Goal: Task Accomplishment & Management: Manage account settings

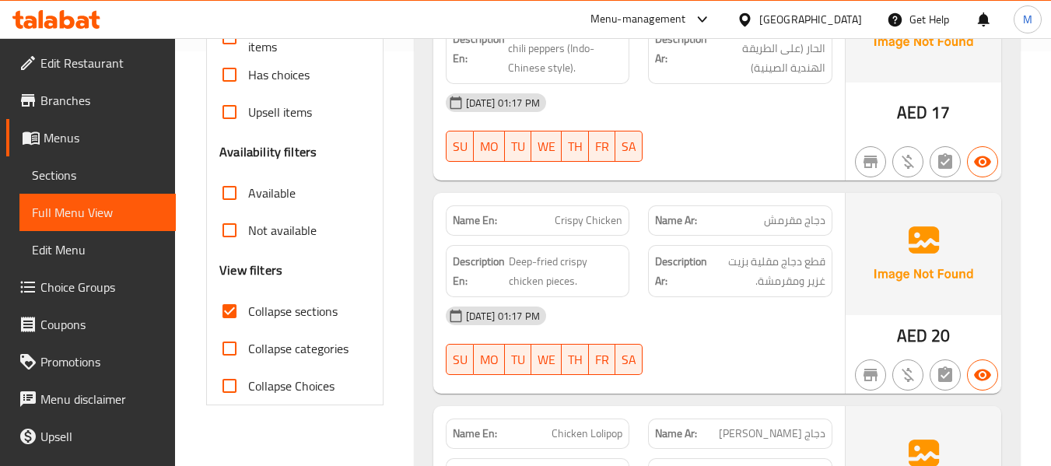
scroll to position [311, 0]
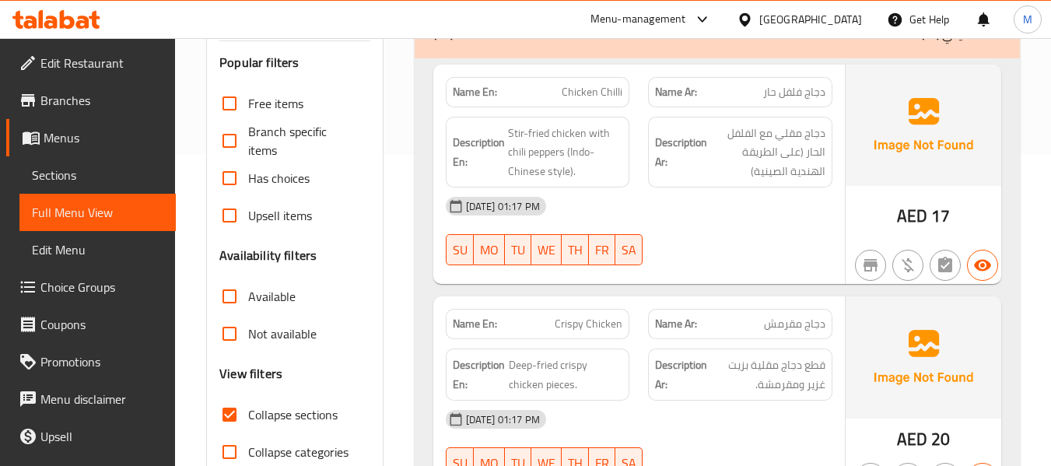
click at [658, 235] on div "14-10-2025 01:17 PM SU MO TU WE TH FR SA" at bounding box center [639, 231] width 405 height 87
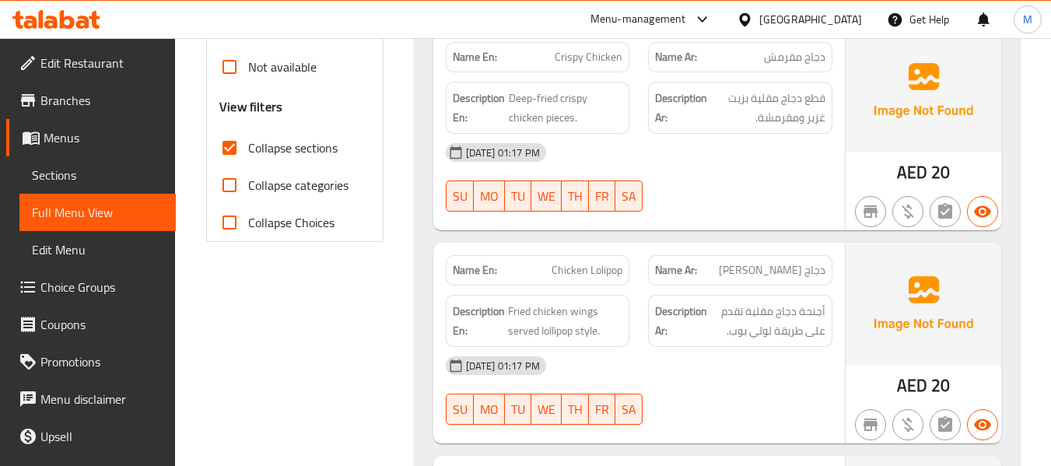
scroll to position [623, 0]
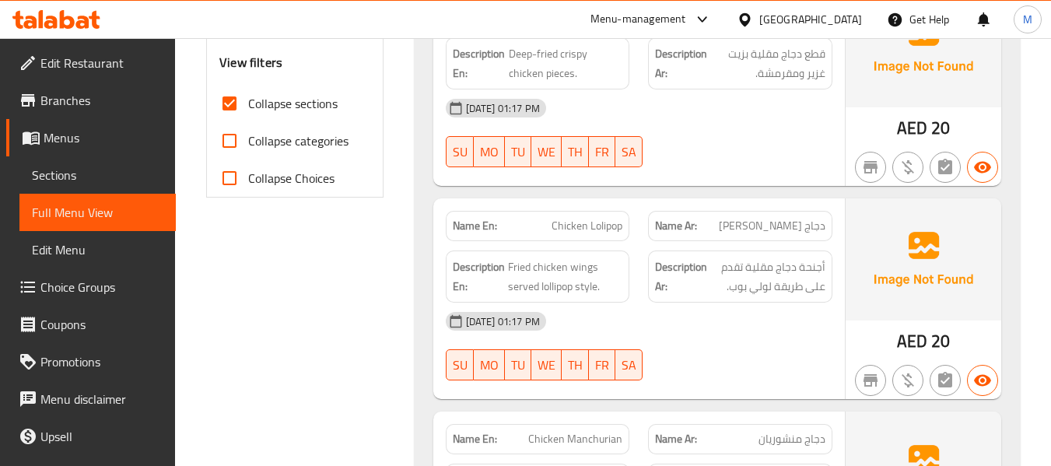
click at [677, 308] on div "[DATE] 01:17 PM" at bounding box center [639, 321] width 405 height 37
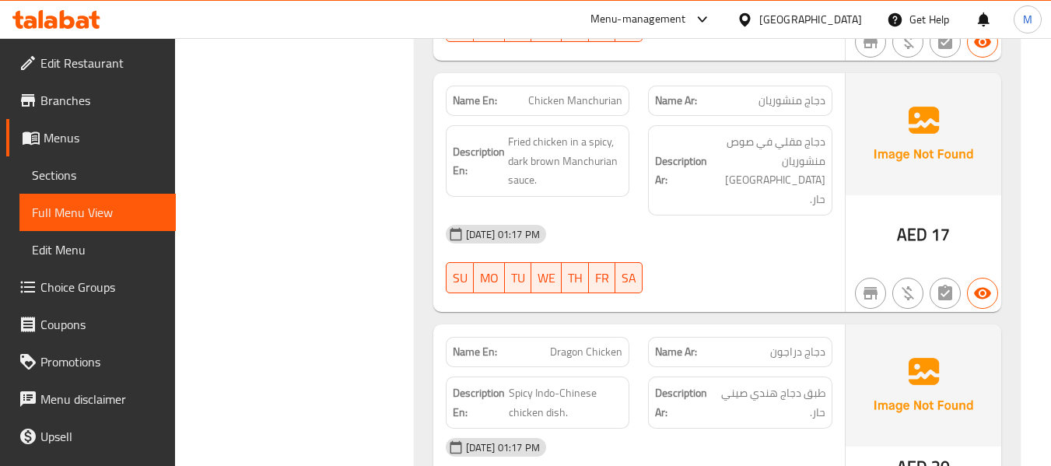
scroll to position [934, 0]
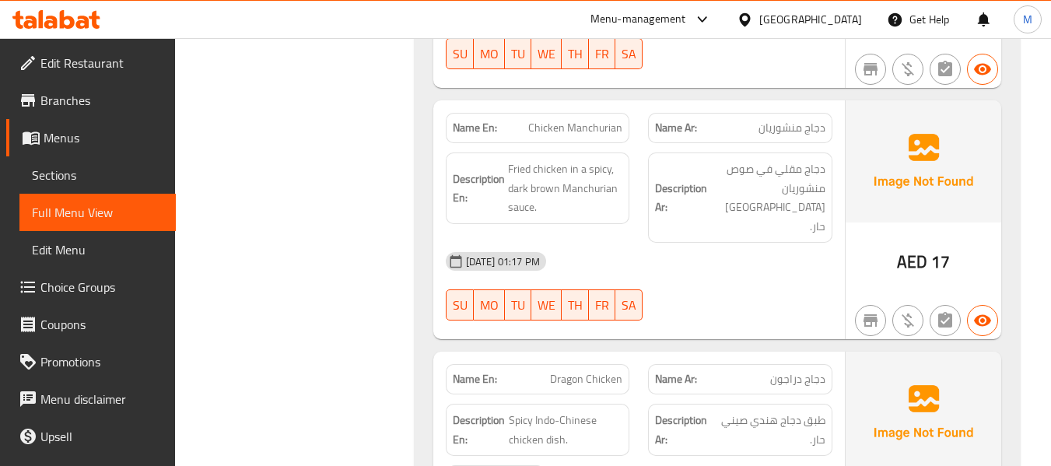
click at [668, 265] on div "14-10-2025 01:17 PM SU MO TU WE TH FR SA" at bounding box center [639, 286] width 405 height 87
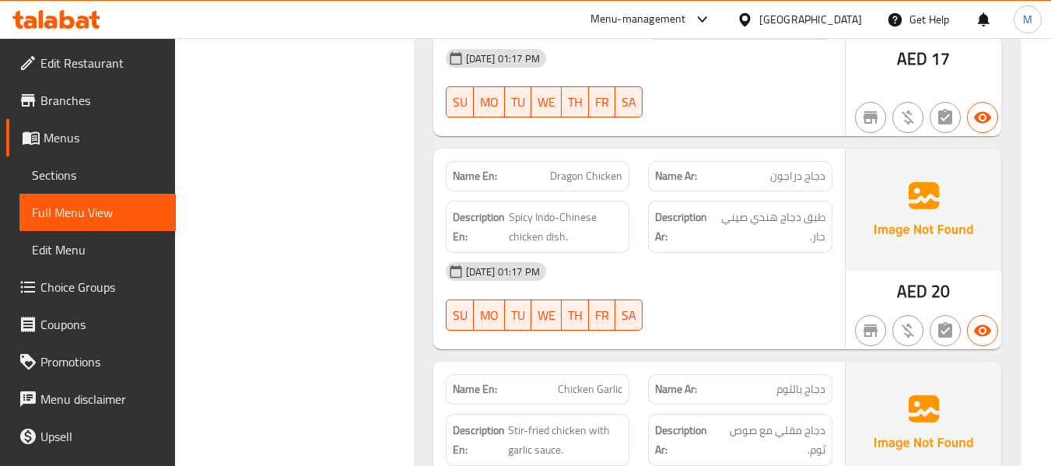
scroll to position [1142, 0]
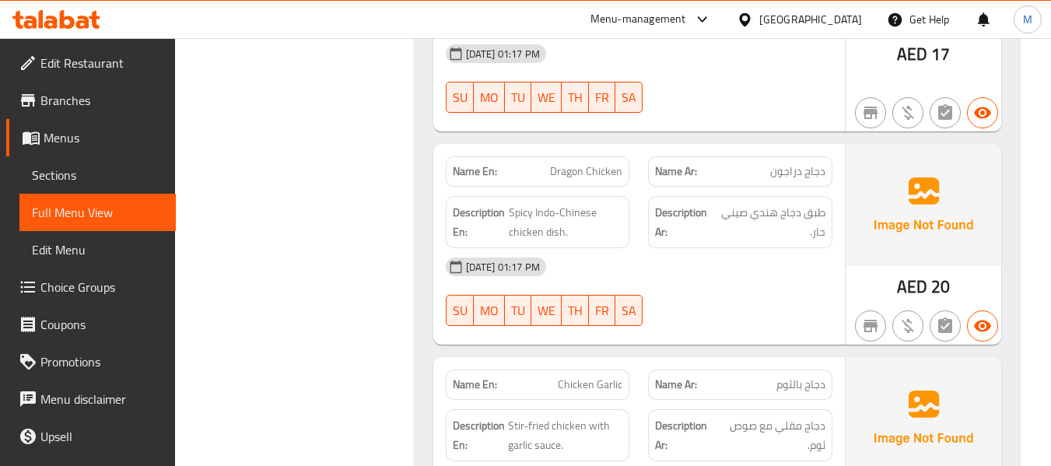
click at [656, 248] on div "[DATE] 01:17 PM" at bounding box center [639, 266] width 405 height 37
click at [809, 421] on span "دجاج مقلي مع صوص ثوم." at bounding box center [773, 435] width 106 height 38
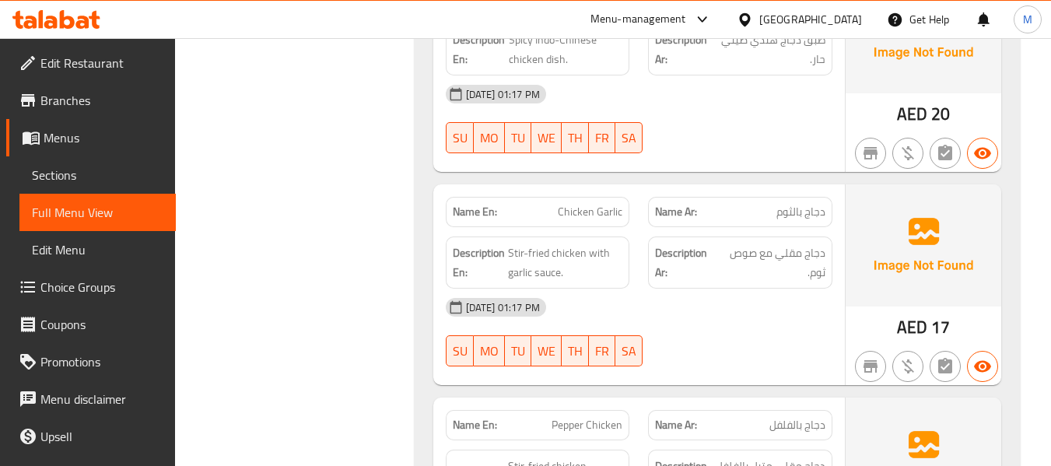
scroll to position [1349, 0]
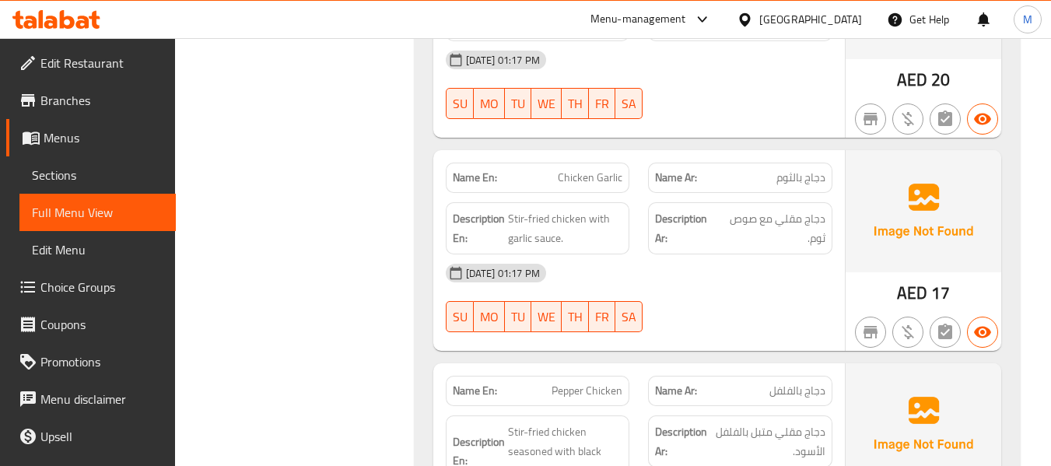
click at [669, 282] on div "14-10-2025 01:17 PM SU MO TU WE TH FR SA" at bounding box center [639, 298] width 405 height 87
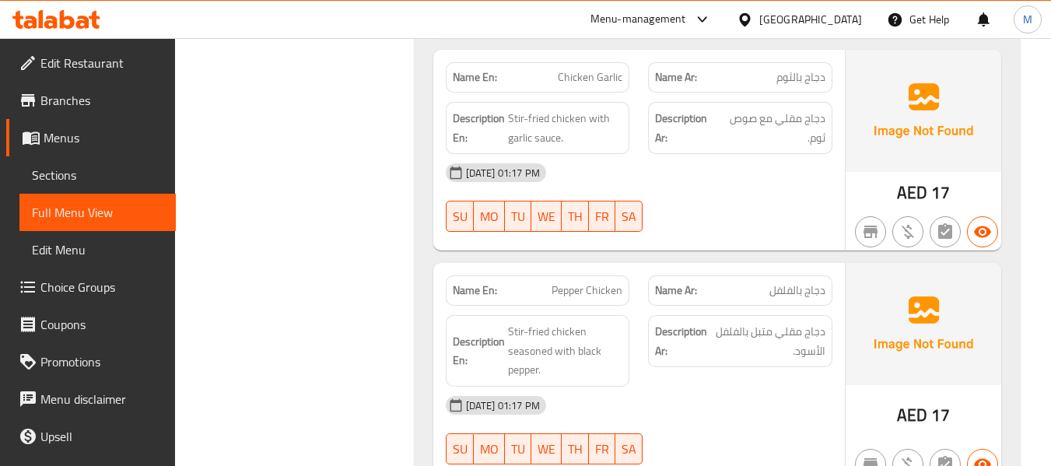
scroll to position [1557, 0]
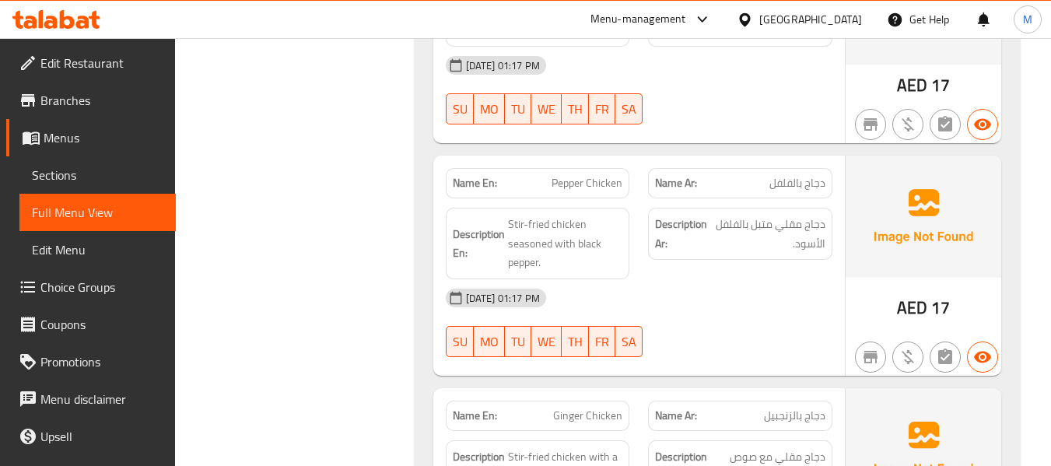
click at [672, 280] on div "[DATE] 01:17 PM" at bounding box center [639, 297] width 405 height 37
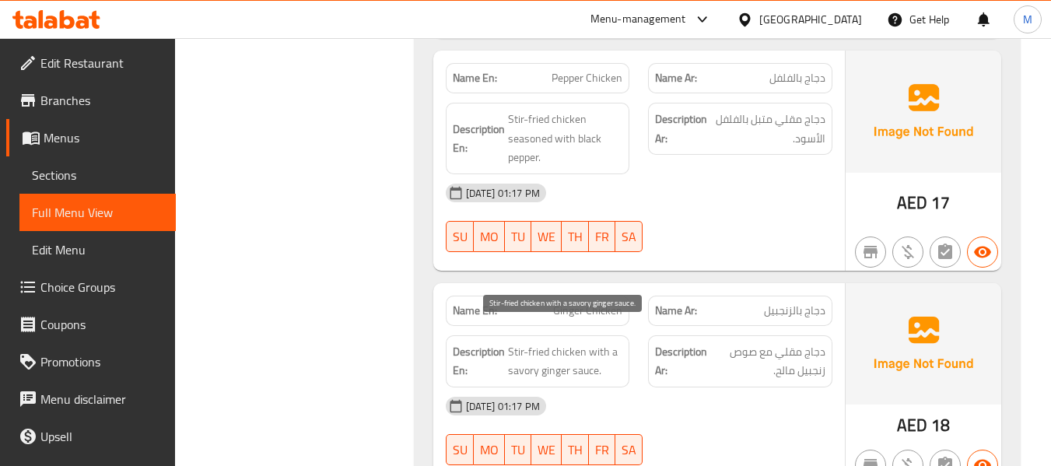
scroll to position [1764, 0]
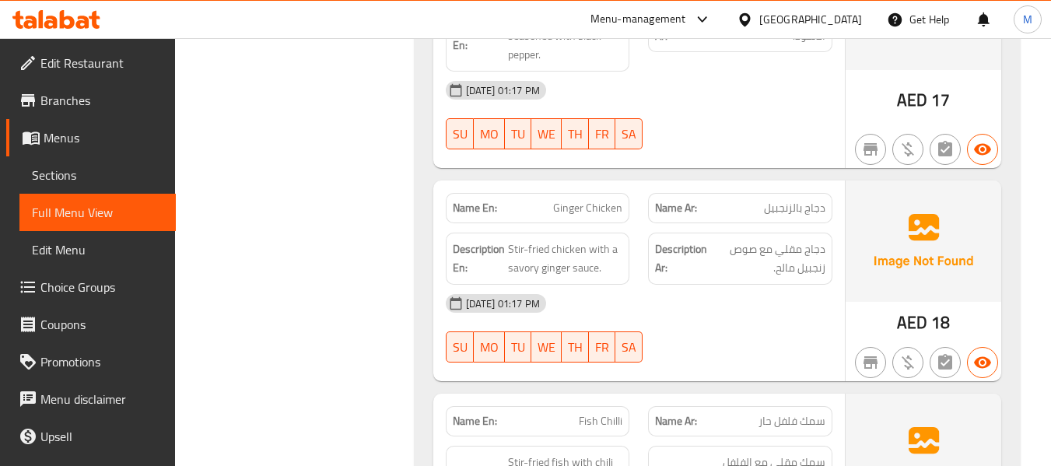
click at [675, 291] on div "[DATE] 01:17 PM" at bounding box center [639, 303] width 405 height 37
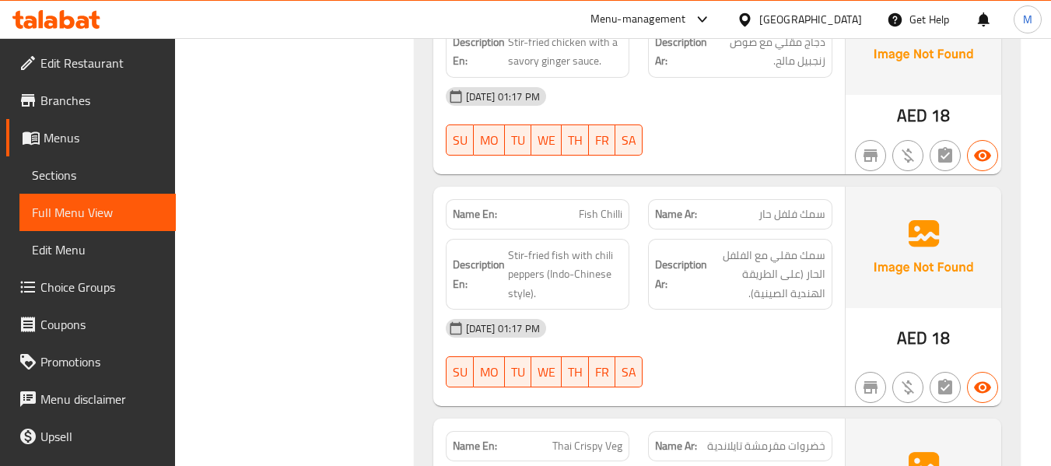
click at [707, 321] on div "[DATE] 01:17 PM" at bounding box center [639, 328] width 405 height 37
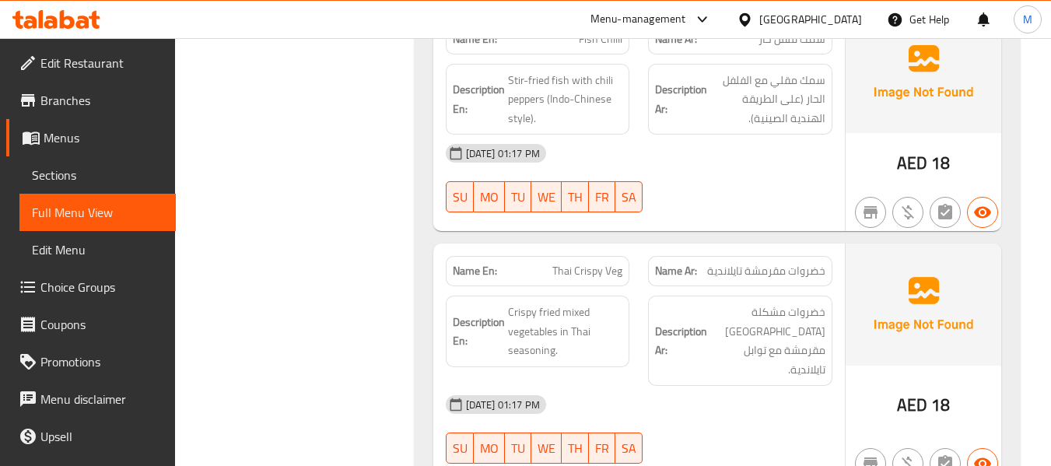
scroll to position [2179, 0]
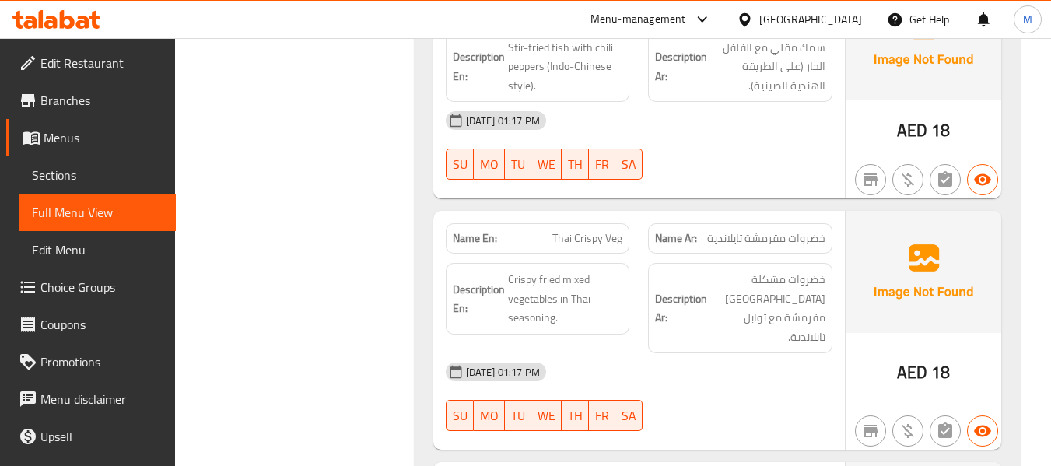
click at [628, 353] on div "[DATE] 01:17 PM" at bounding box center [639, 371] width 405 height 37
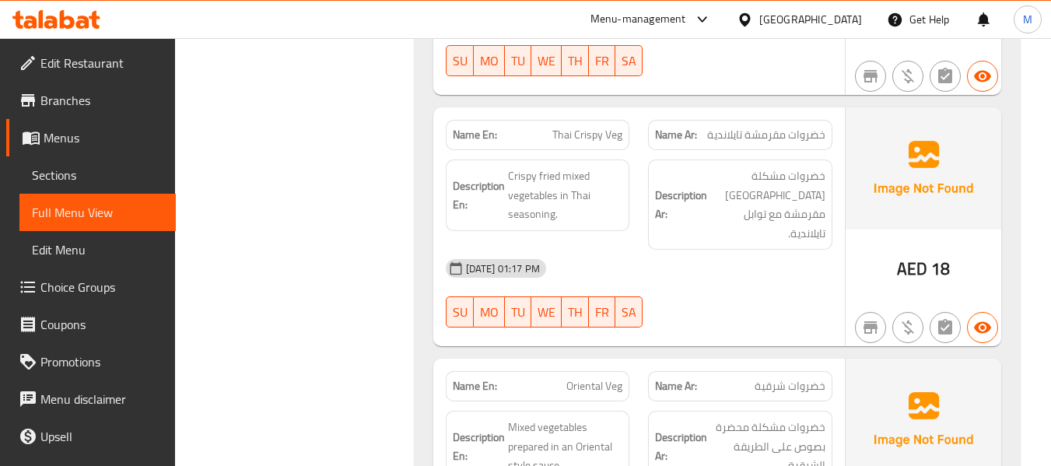
scroll to position [2387, 0]
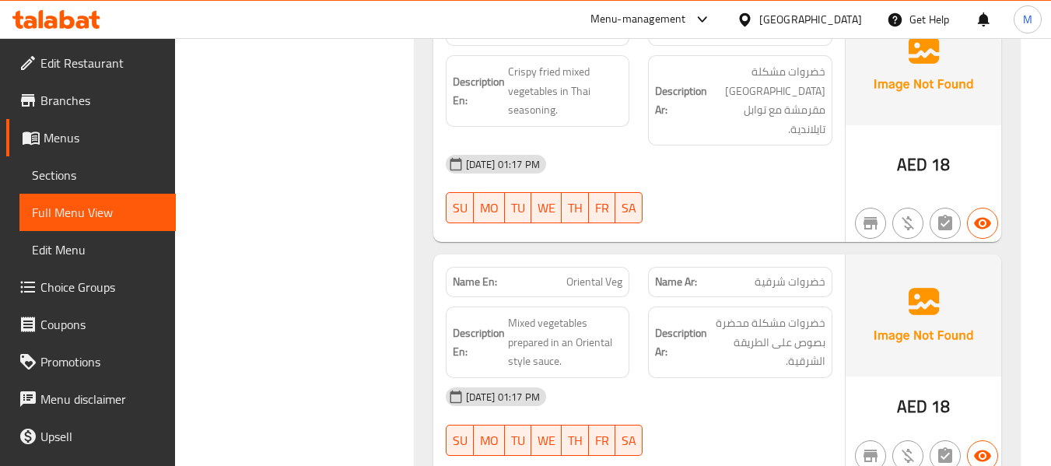
click at [691, 378] on div "[DATE] 01:17 PM" at bounding box center [639, 396] width 405 height 37
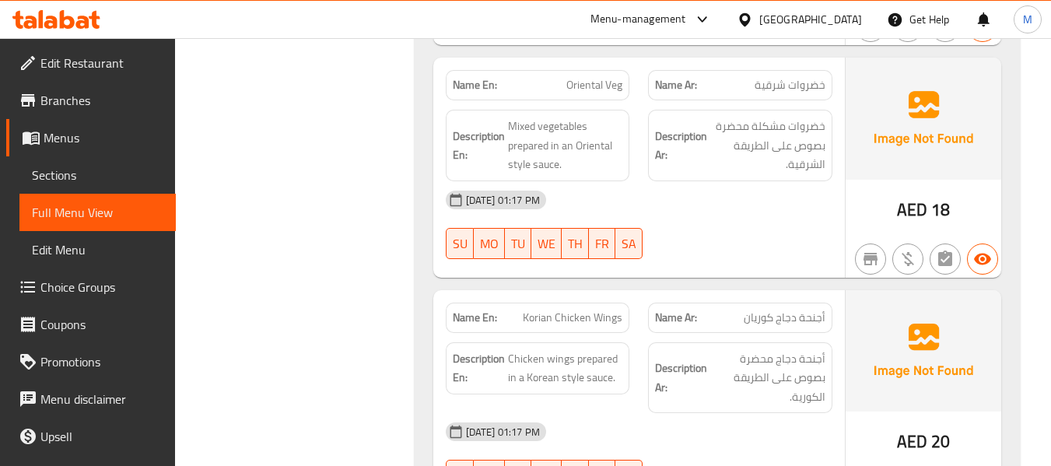
scroll to position [2594, 0]
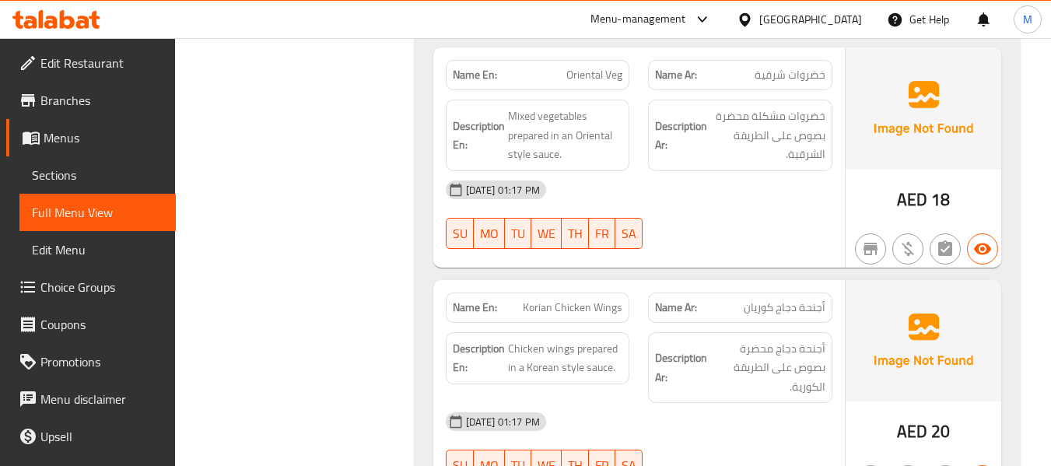
click at [620, 403] on div "[DATE] 01:17 PM" at bounding box center [639, 421] width 405 height 37
click at [544, 300] on span "Korian Chicken Wings" at bounding box center [573, 308] width 100 height 16
copy span "Korian Chicken Wings"
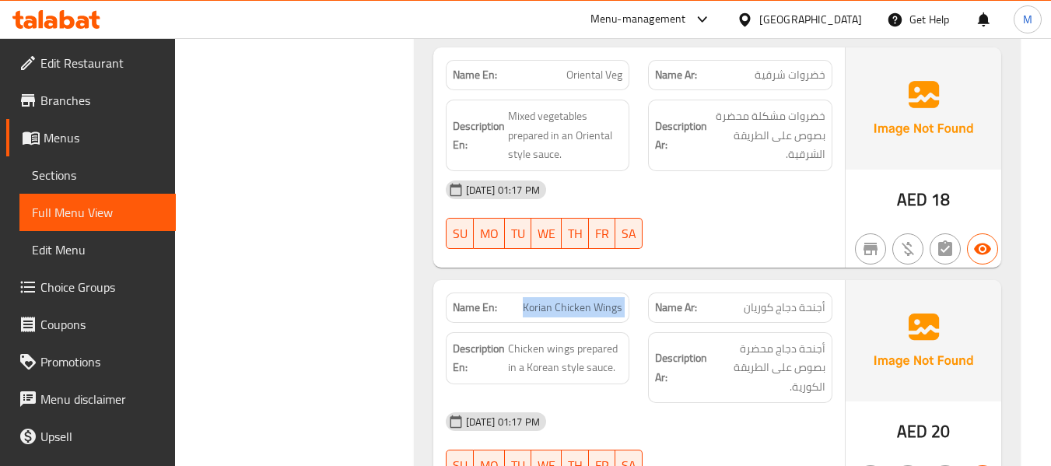
click at [542, 300] on span "Korian Chicken Wings" at bounding box center [573, 308] width 100 height 16
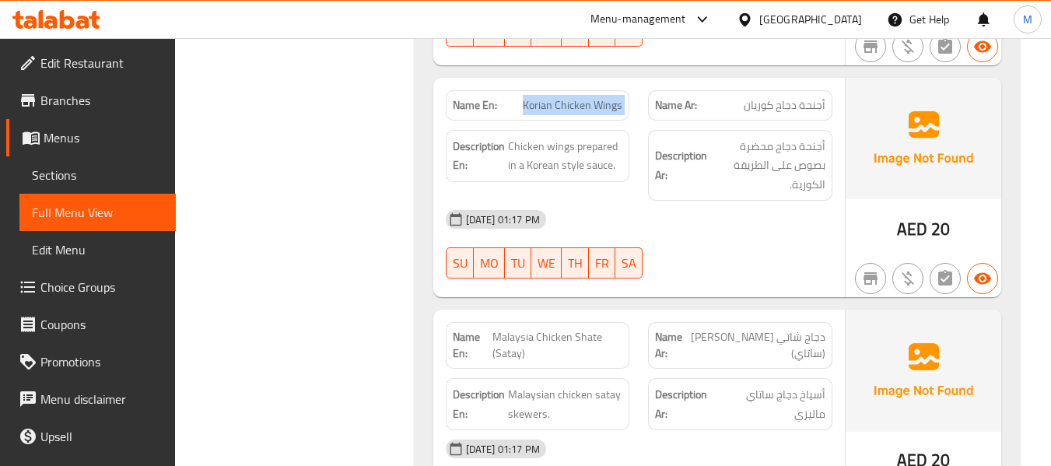
scroll to position [2905, 0]
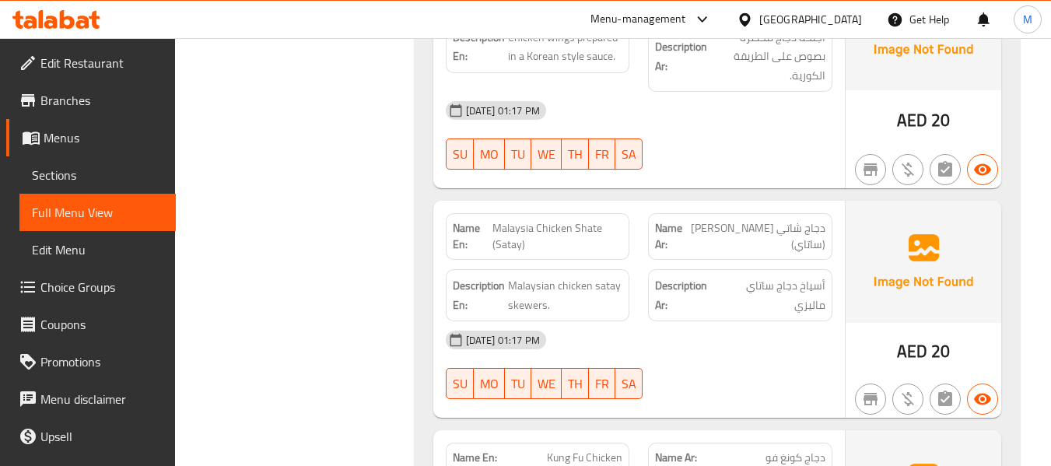
click at [627, 321] on div "[DATE] 01:17 PM" at bounding box center [639, 339] width 405 height 37
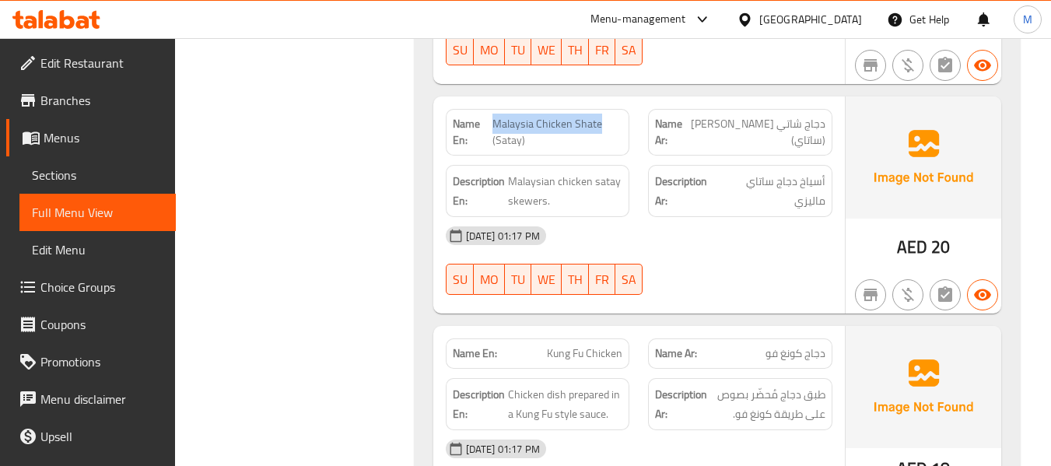
drag, startPoint x: 494, startPoint y: 84, endPoint x: 602, endPoint y: 86, distance: 108.2
click at [602, 116] on span "Malaysia Chicken Shate (Satay)" at bounding box center [558, 132] width 130 height 33
copy span "Malaysia Chicken Shate"
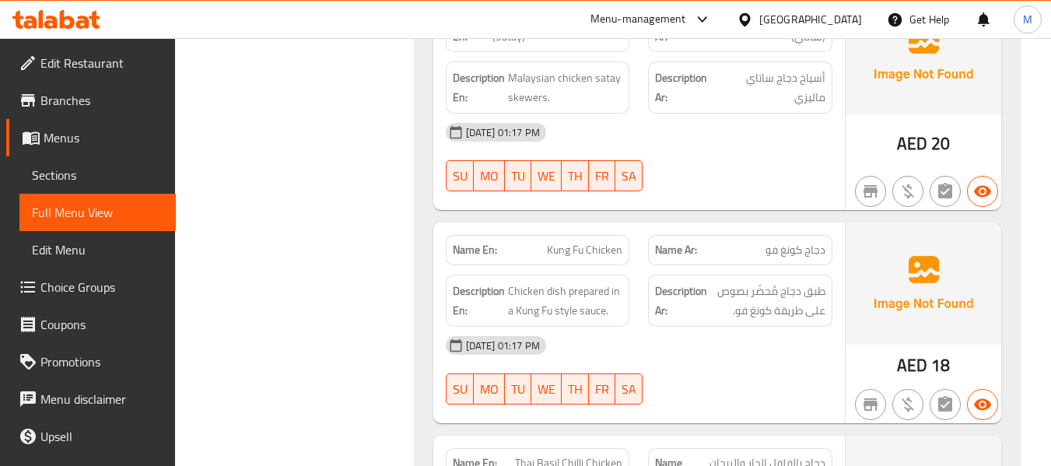
click at [669, 327] on div "[DATE] 01:17 PM" at bounding box center [639, 345] width 405 height 37
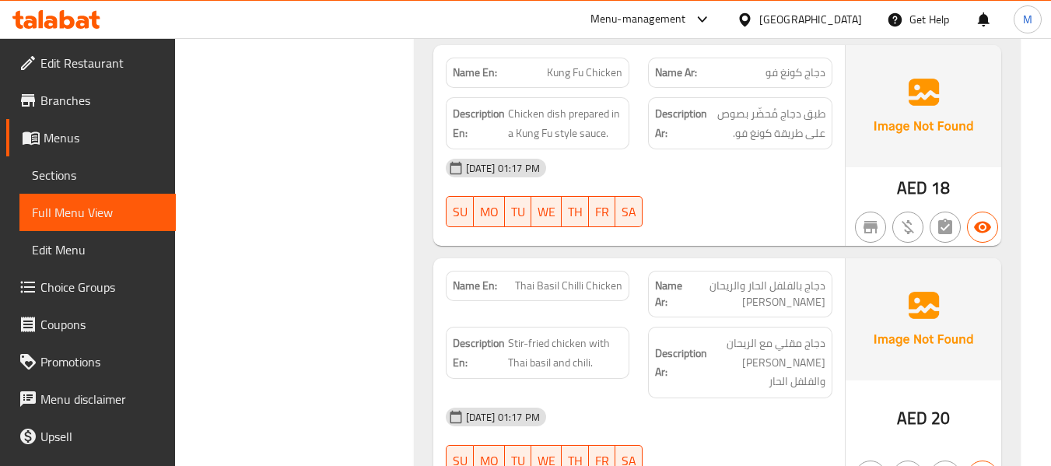
scroll to position [3321, 0]
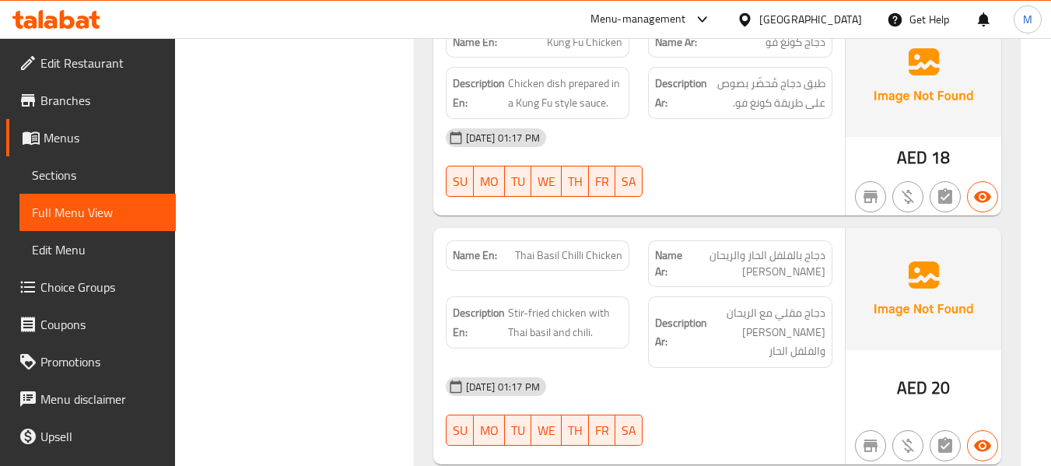
click at [658, 368] on div "[DATE] 01:17 PM" at bounding box center [639, 386] width 405 height 37
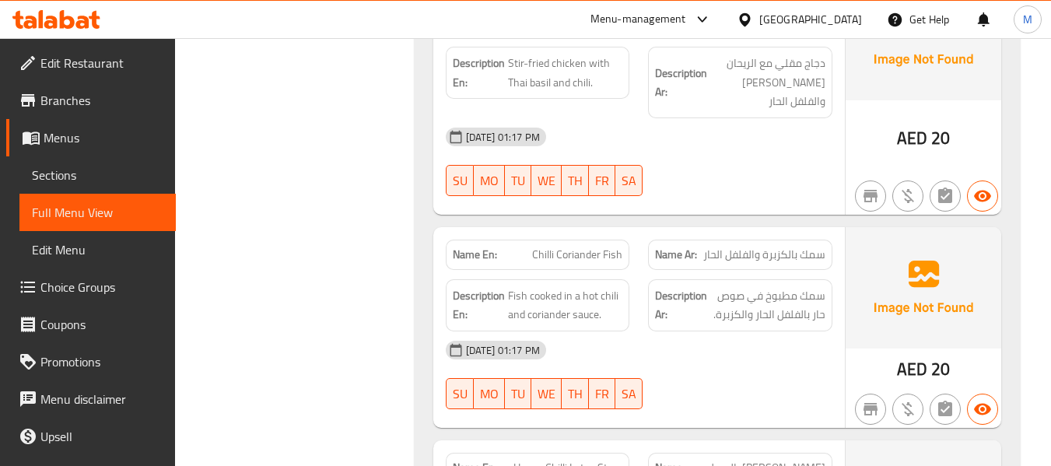
scroll to position [3632, 0]
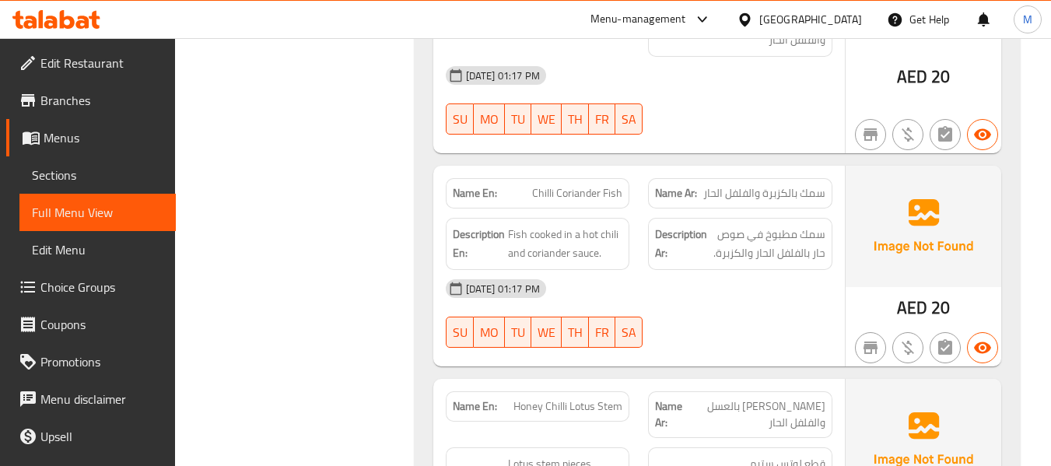
click at [712, 270] on div "14-10-2025 01:17 PM SU MO TU WE TH FR SA" at bounding box center [639, 313] width 405 height 87
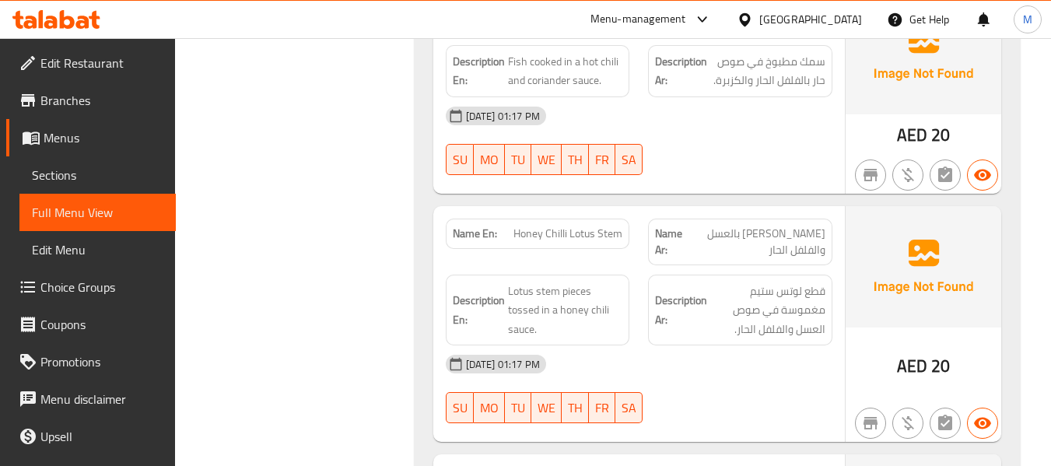
scroll to position [3839, 0]
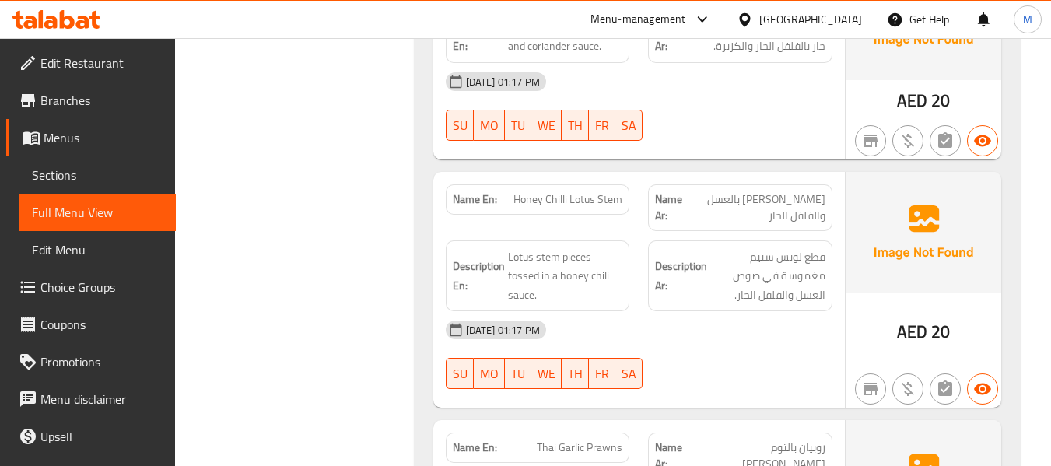
click at [683, 311] on div "14-10-2025 01:17 PM SU MO TU WE TH FR SA" at bounding box center [639, 354] width 405 height 87
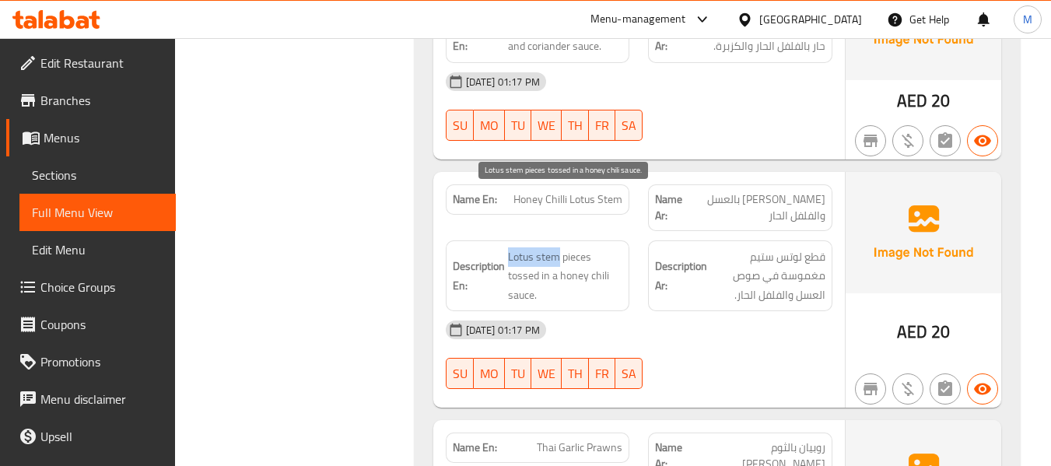
drag, startPoint x: 506, startPoint y: 200, endPoint x: 556, endPoint y: 198, distance: 49.8
click at [556, 247] on h6 "Description En: Lotus stem pieces tossed in a honey chili sauce." at bounding box center [538, 276] width 170 height 58
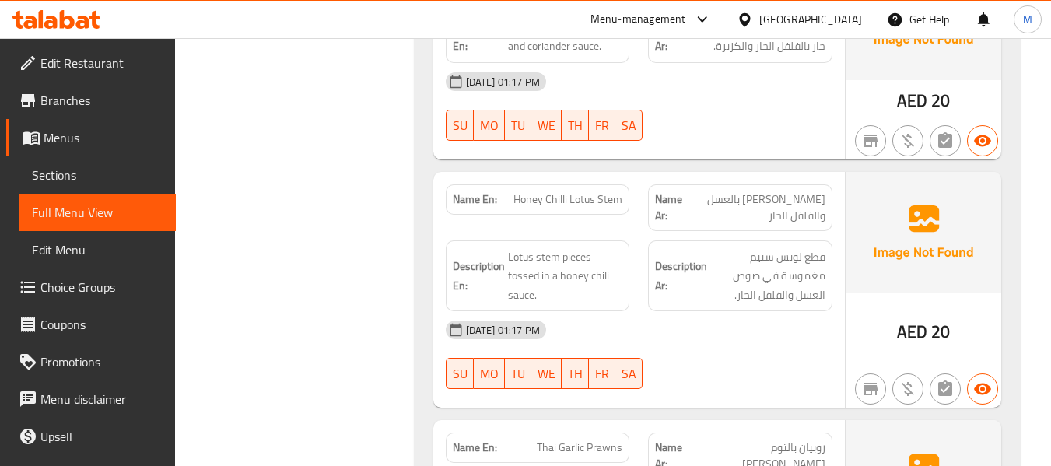
click at [521, 191] on span "Honey Chilli Lotus Stem" at bounding box center [568, 199] width 109 height 16
copy span "Honey Chilli Lotus Stem"
click at [610, 191] on span "Honey Chilli Lotus Stem" at bounding box center [568, 199] width 109 height 16
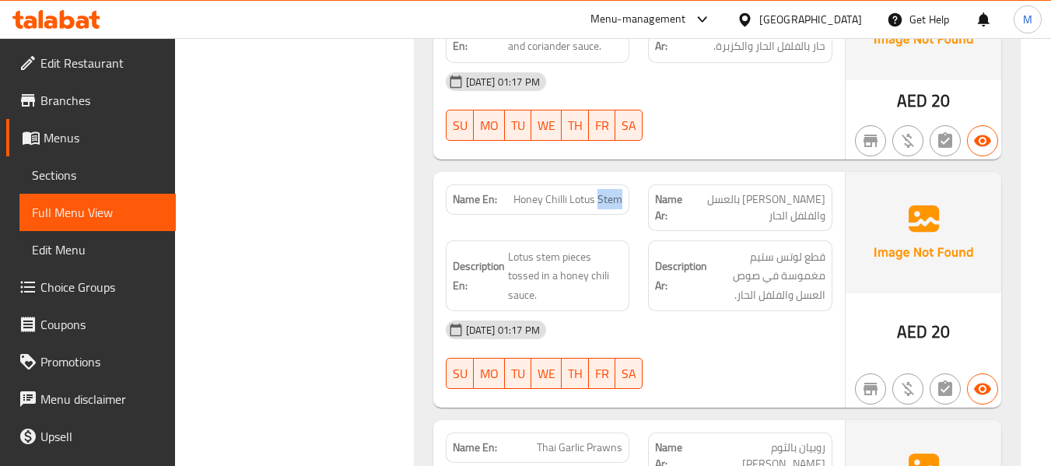
click at [610, 191] on span "Honey Chilli Lotus Stem" at bounding box center [568, 199] width 109 height 16
drag, startPoint x: 558, startPoint y: 198, endPoint x: 506, endPoint y: 195, distance: 52.2
click at [506, 247] on h6 "Description En: Lotus stem pieces tossed in a honey chili sauce." at bounding box center [538, 276] width 170 height 58
copy span "Lotus stem"
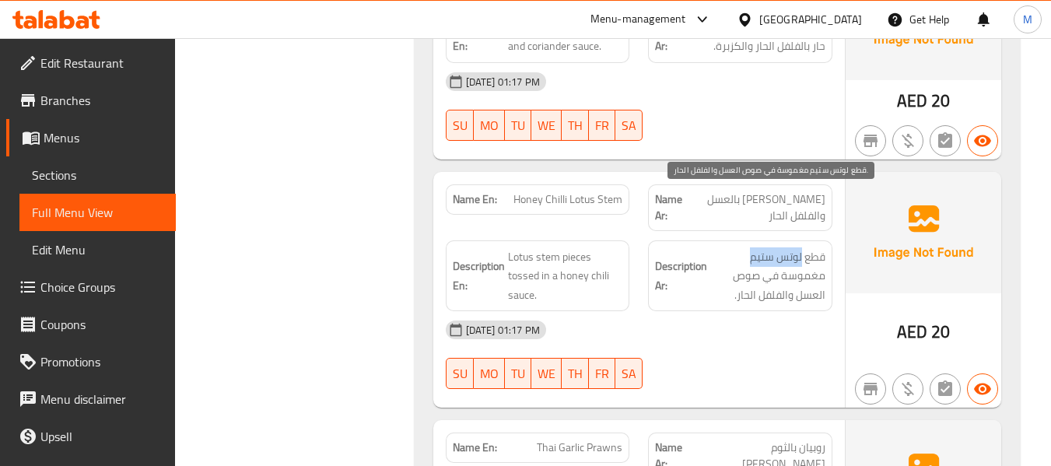
drag, startPoint x: 749, startPoint y: 198, endPoint x: 802, endPoint y: 198, distance: 53.7
click at [802, 247] on span "قطع لوتس ستيم مغموسة في صوص العسل والفلفل الحار." at bounding box center [768, 276] width 115 height 58
copy span "لوتس ستيم"
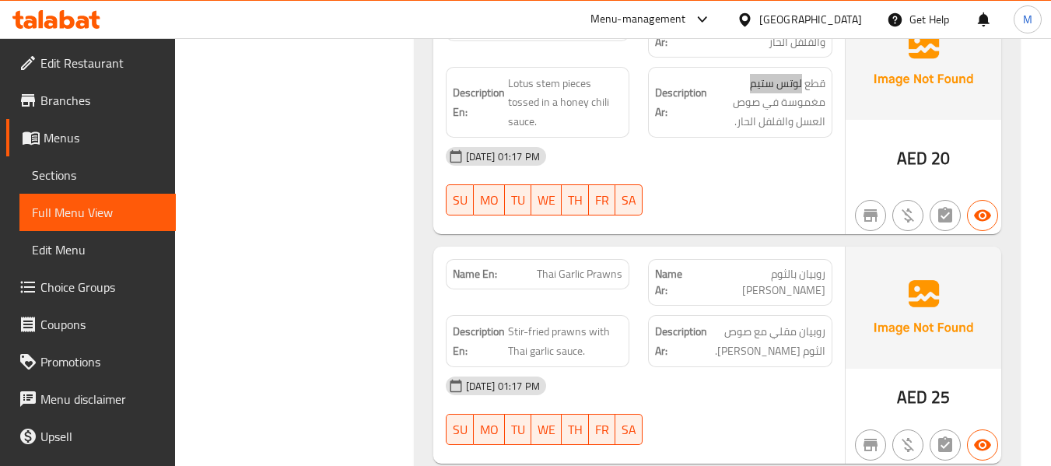
scroll to position [4047, 0]
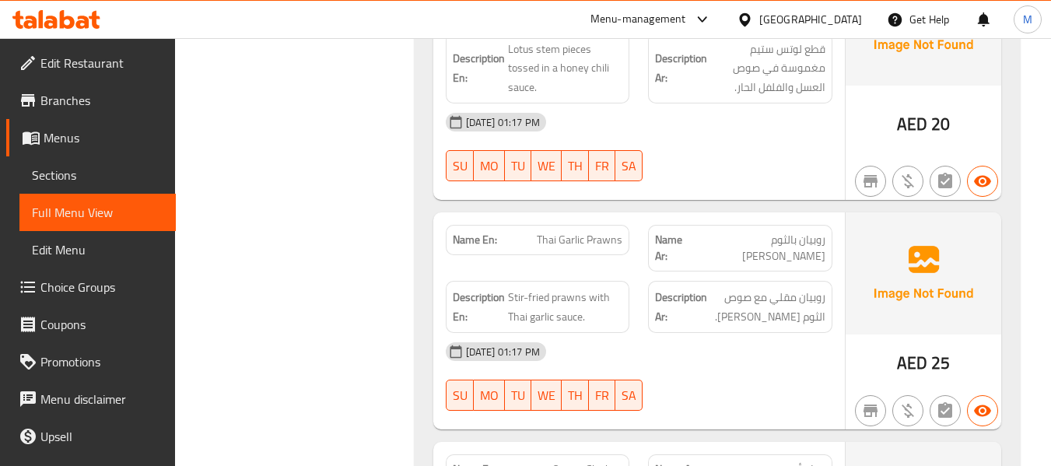
click at [721, 333] on div "14-10-2025 01:17 PM SU MO TU WE TH FR SA" at bounding box center [639, 376] width 405 height 87
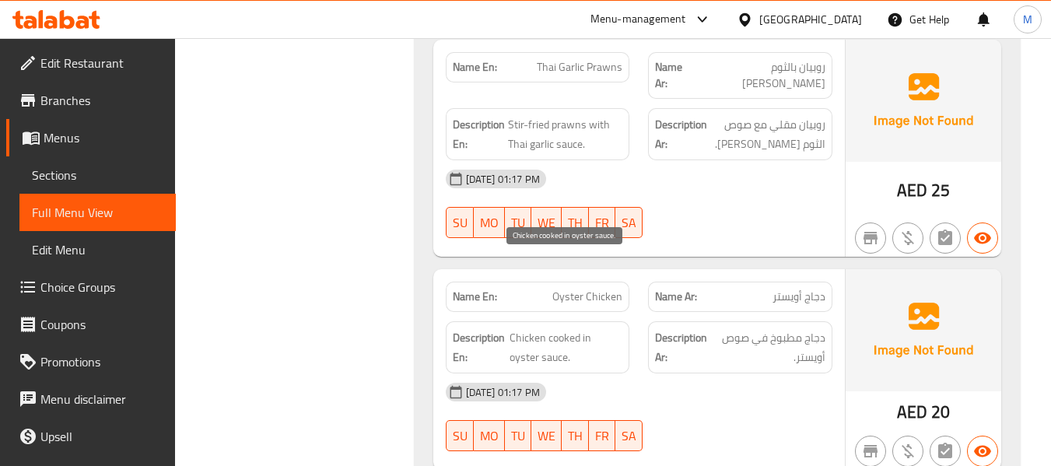
scroll to position [4255, 0]
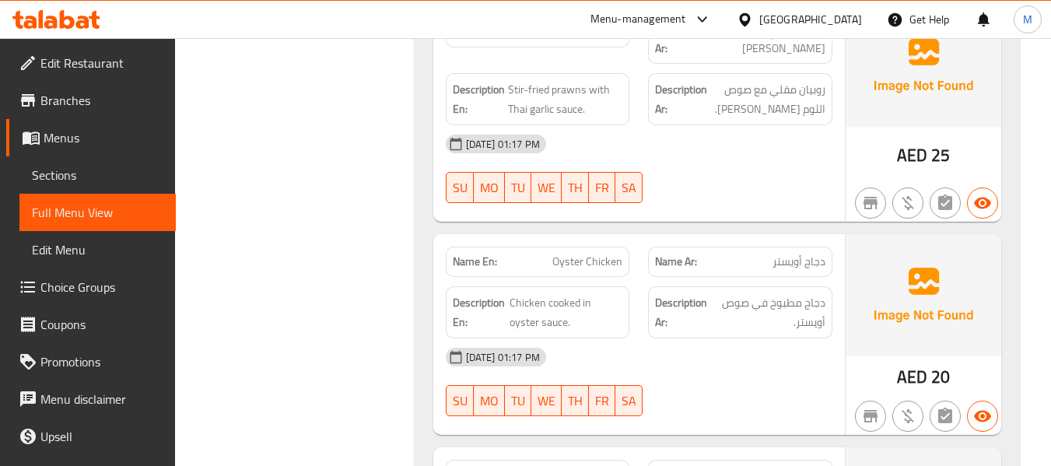
click at [705, 407] on div at bounding box center [740, 416] width 203 height 19
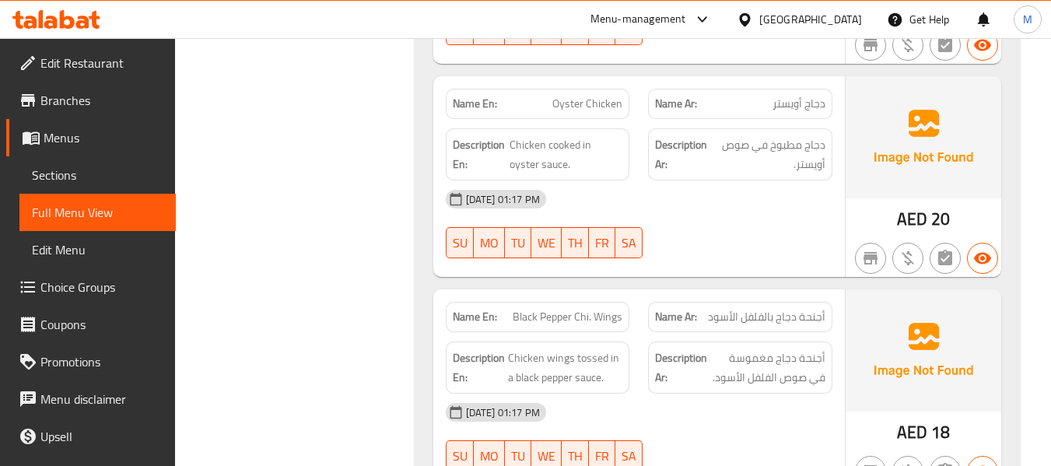
scroll to position [4462, 0]
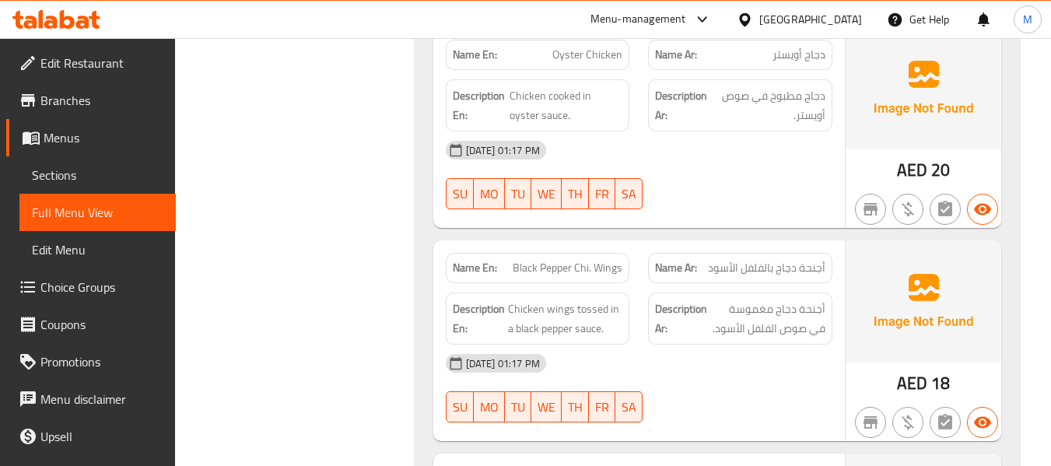
click at [701, 345] on div "[DATE] 01:17 PM" at bounding box center [639, 363] width 405 height 37
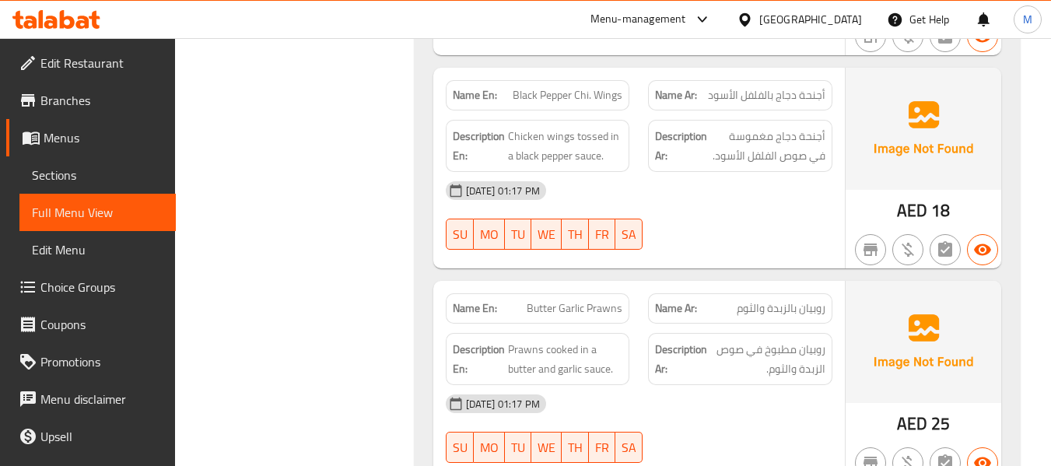
scroll to position [4670, 0]
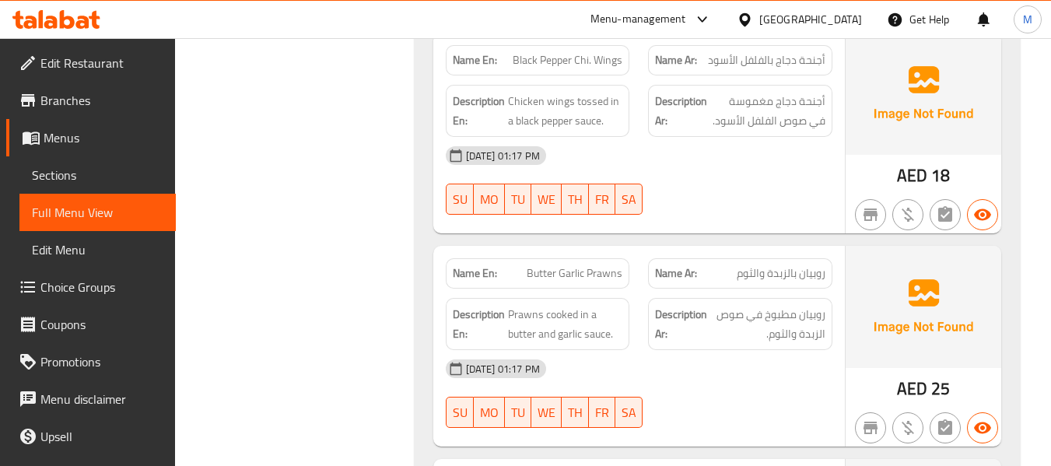
click at [684, 350] on div "[DATE] 01:17 PM" at bounding box center [639, 368] width 405 height 37
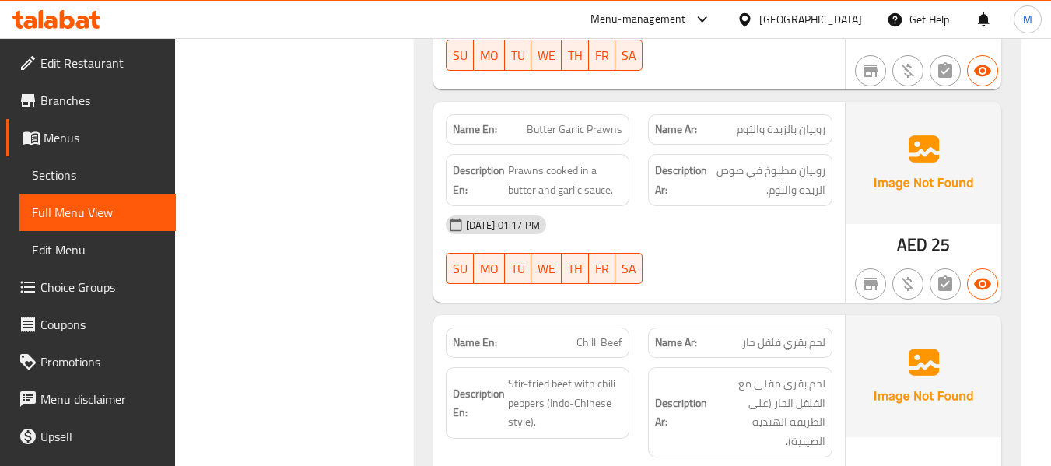
scroll to position [4878, 0]
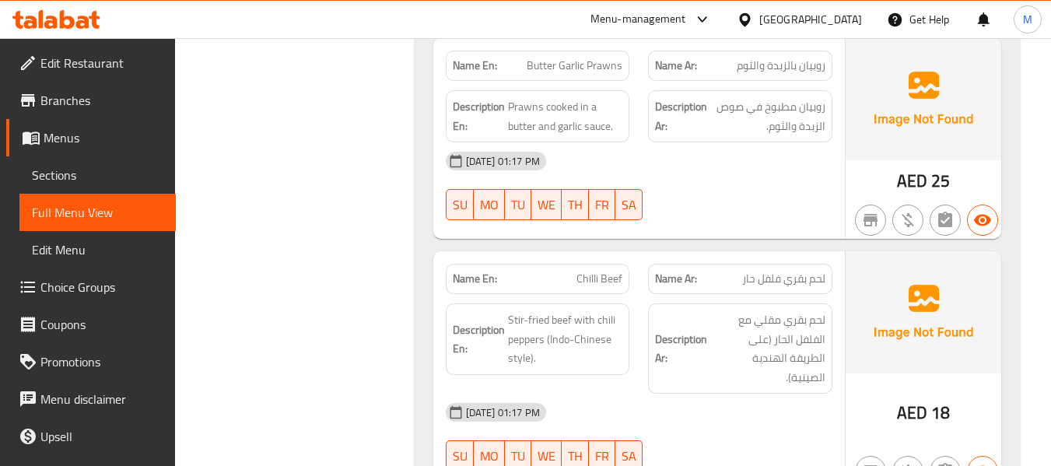
click at [677, 394] on div "[DATE] 01:17 PM" at bounding box center [639, 412] width 405 height 37
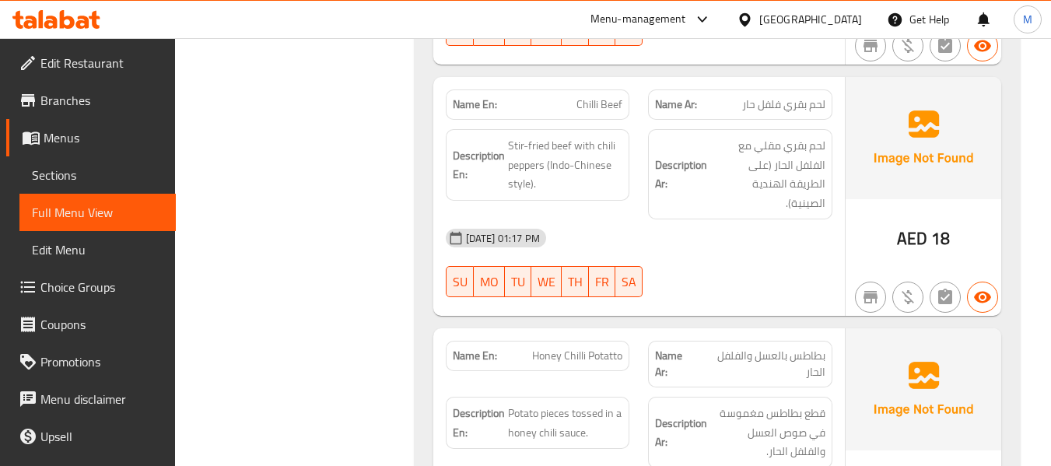
scroll to position [5085, 0]
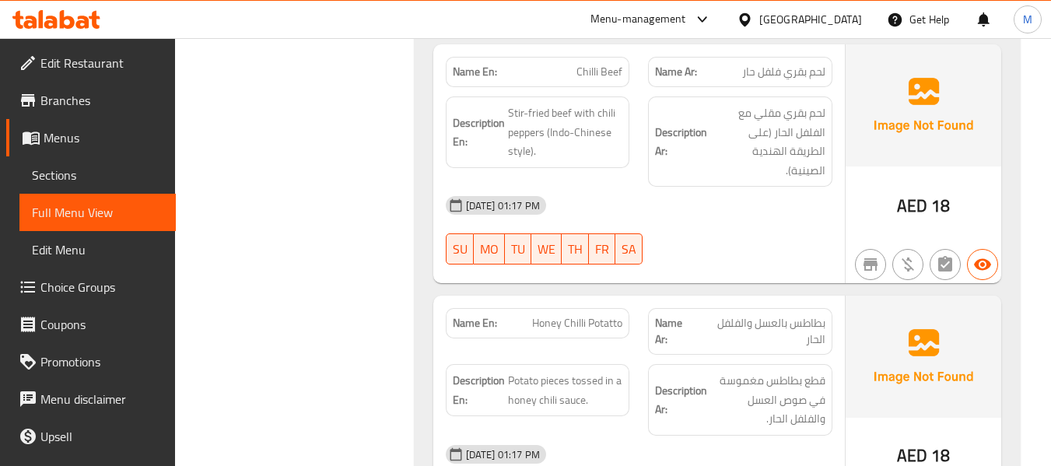
click at [691, 436] on div "[DATE] 01:17 PM" at bounding box center [639, 454] width 405 height 37
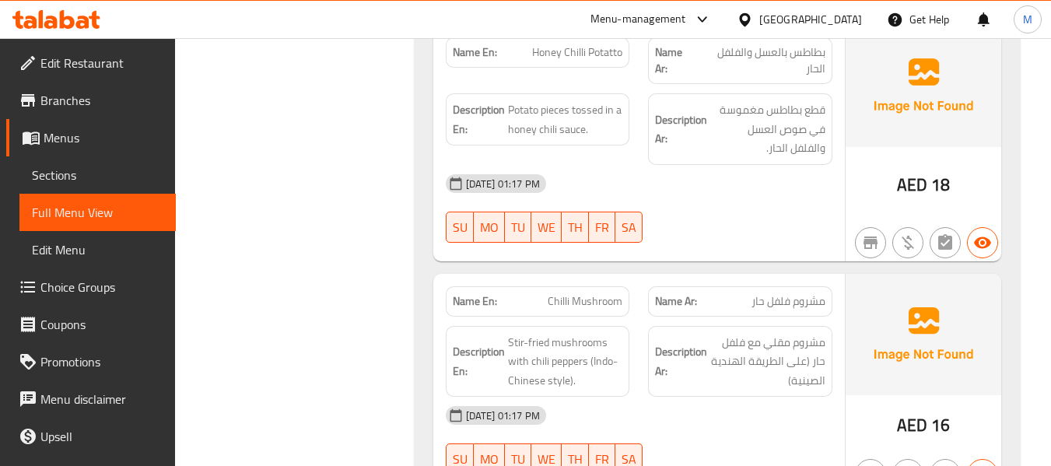
scroll to position [5477, 0]
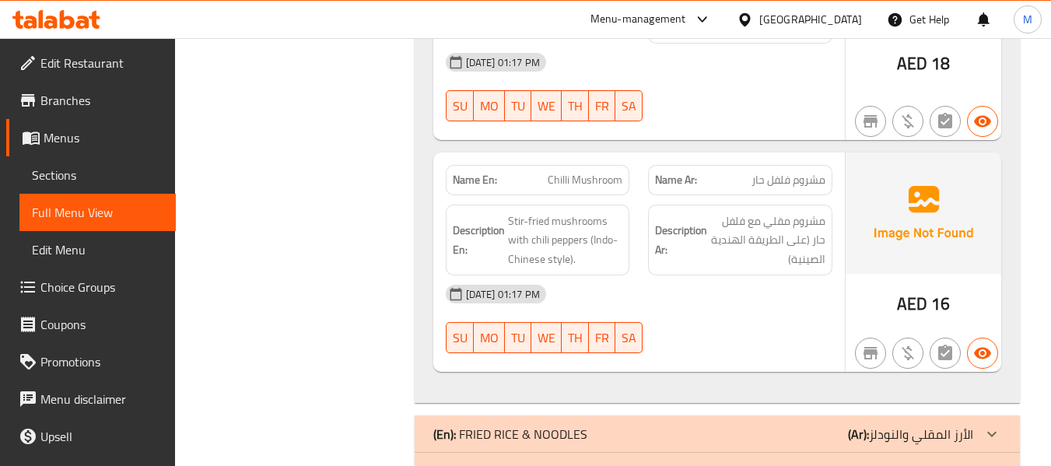
click at [713, 344] on div at bounding box center [740, 353] width 203 height 19
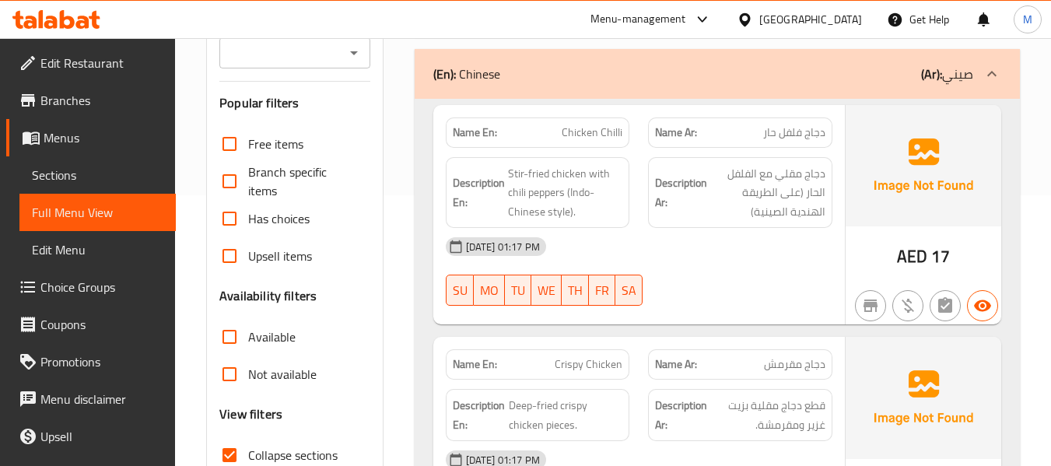
scroll to position [81, 0]
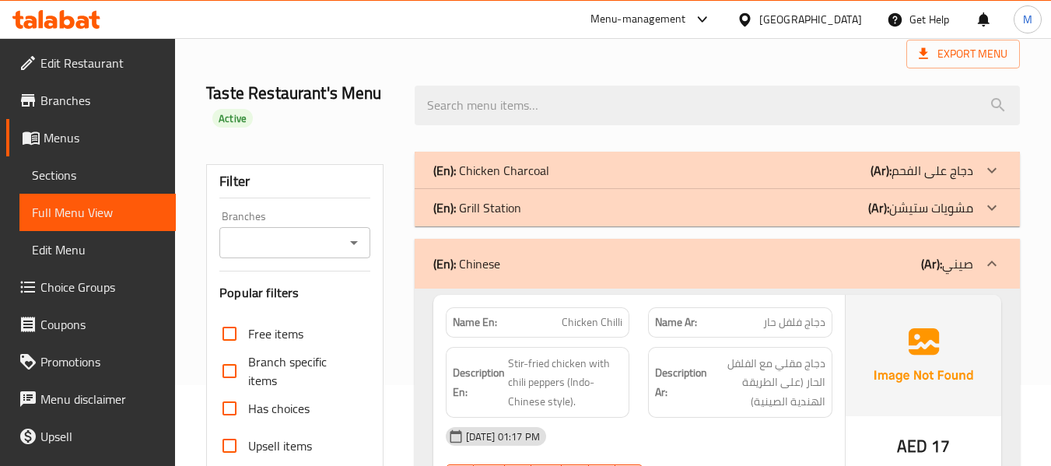
click at [600, 262] on div "(En): Chinese (Ar): صيني" at bounding box center [704, 264] width 540 height 19
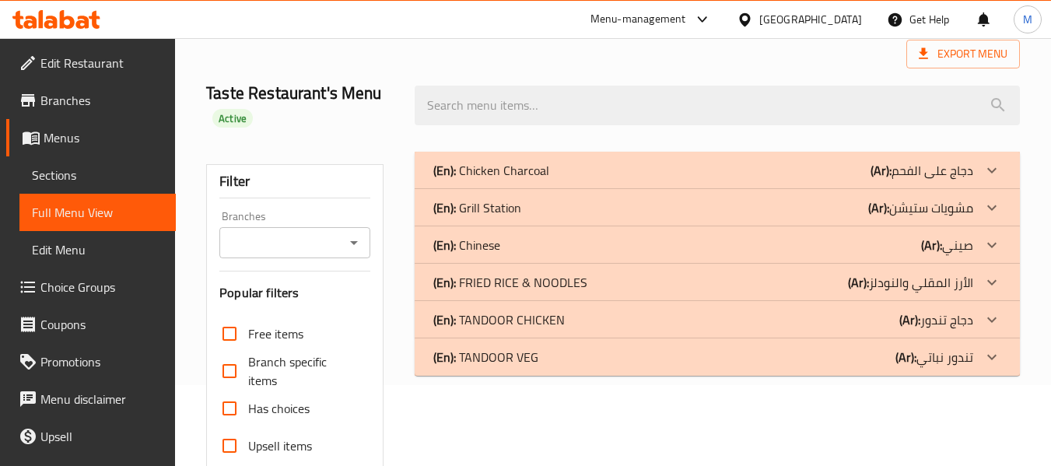
click at [509, 283] on p "(En): FRIED RICE & NOODLES" at bounding box center [511, 282] width 154 height 19
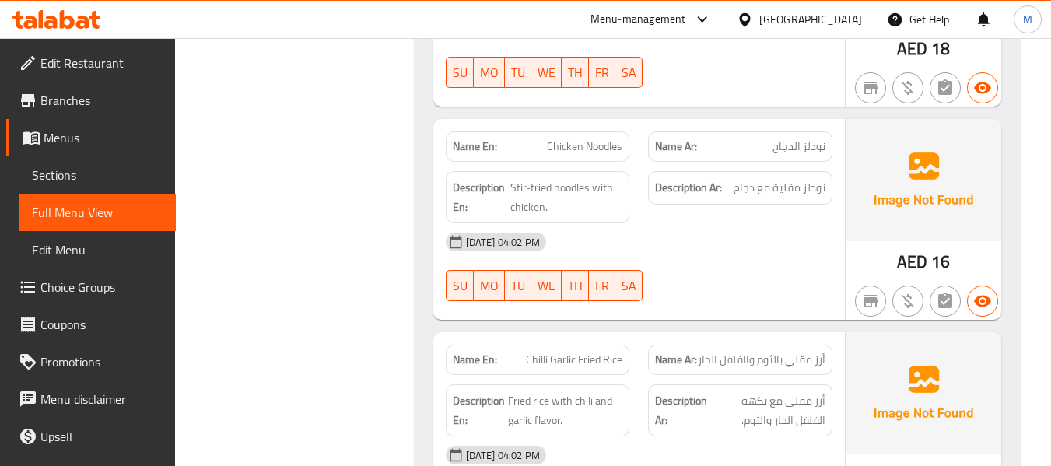
scroll to position [1339, 0]
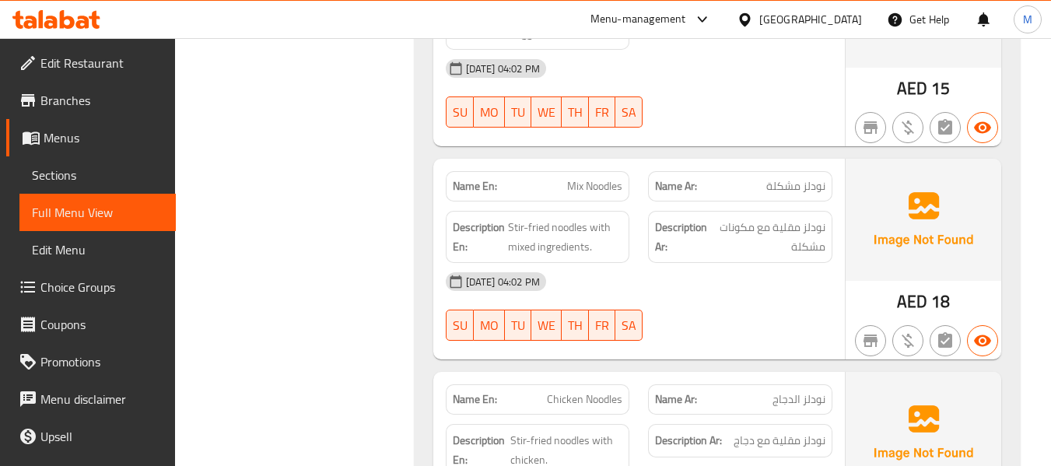
click at [665, 278] on div "14-10-2025 04:02 PM" at bounding box center [639, 281] width 405 height 37
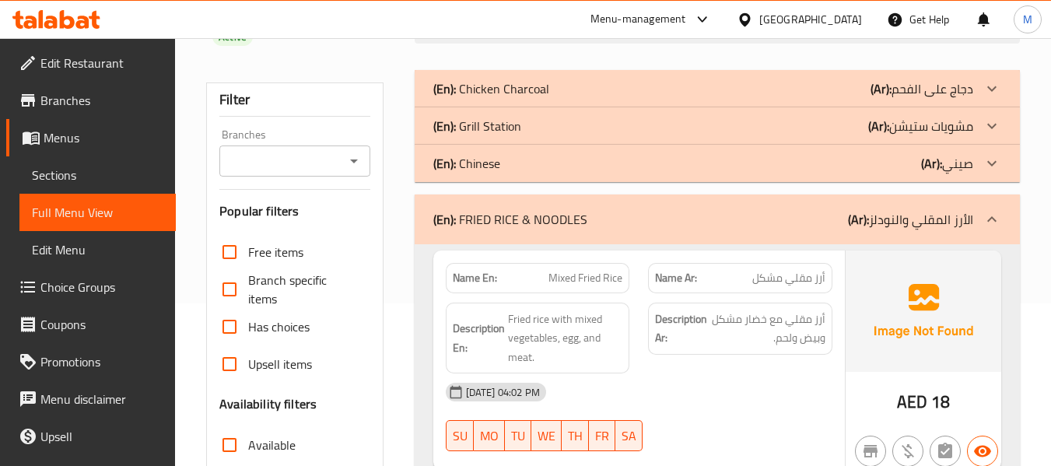
scroll to position [208, 0]
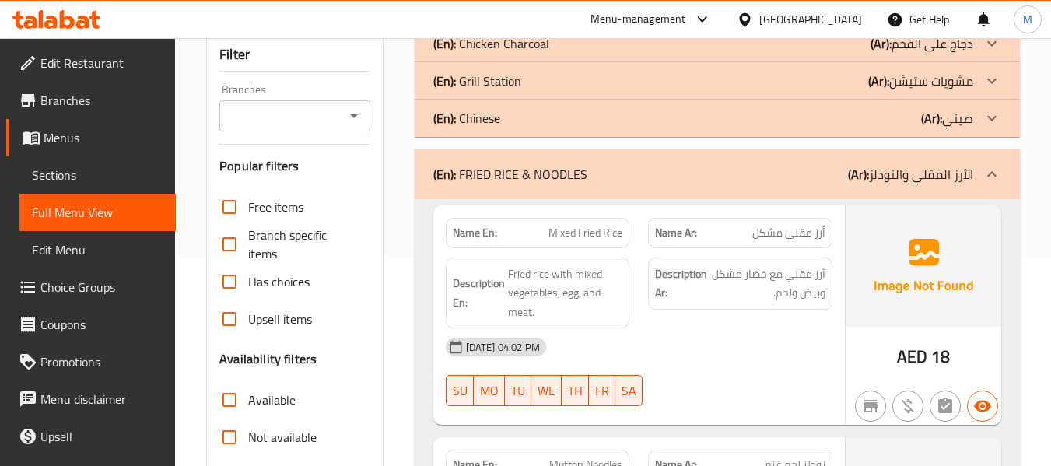
click at [723, 374] on div "14-10-2025 04:02 PM SU MO TU WE TH FR SA" at bounding box center [639, 371] width 405 height 87
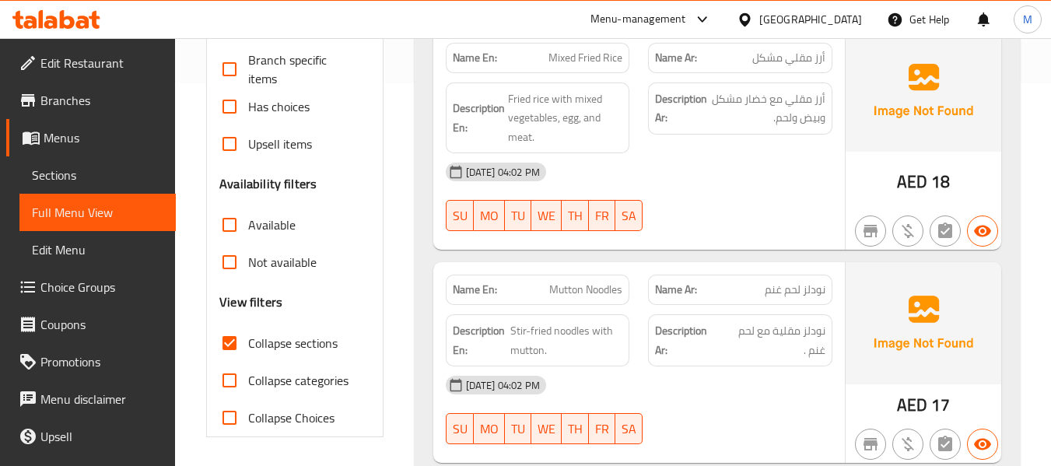
scroll to position [415, 0]
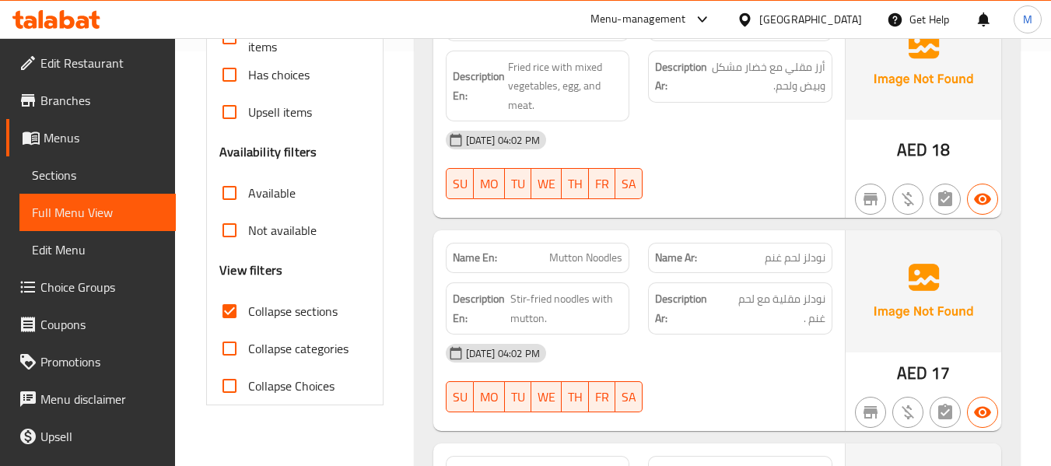
click at [679, 352] on div "14-10-2025 04:02 PM" at bounding box center [639, 353] width 405 height 37
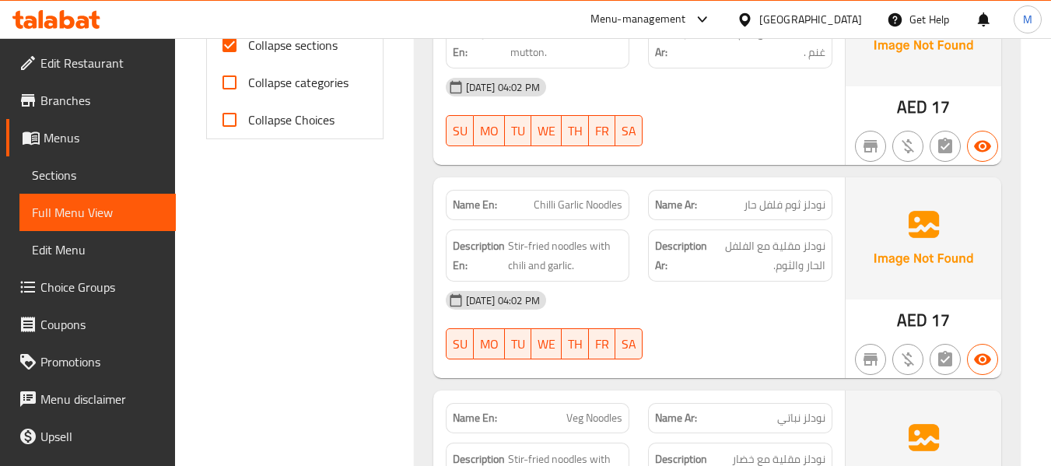
scroll to position [726, 0]
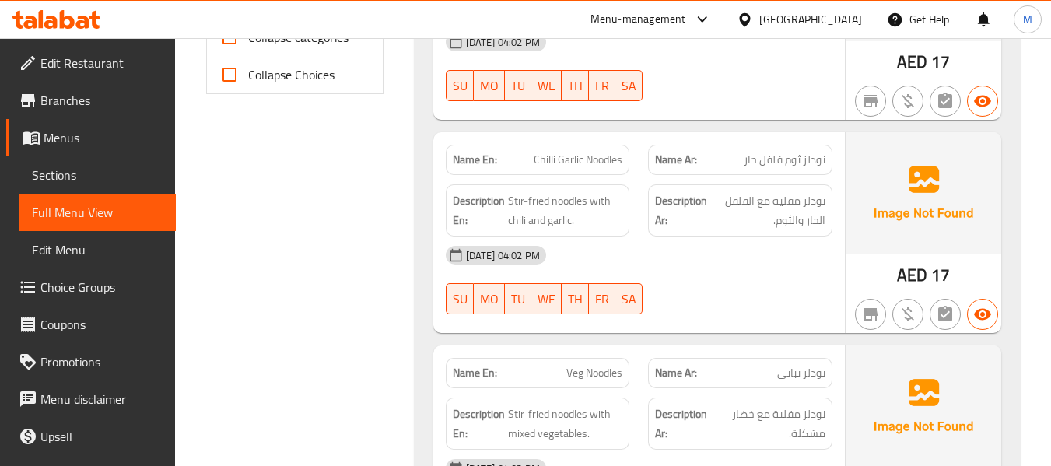
click at [684, 272] on div "14-10-2025 04:02 PM" at bounding box center [639, 255] width 405 height 37
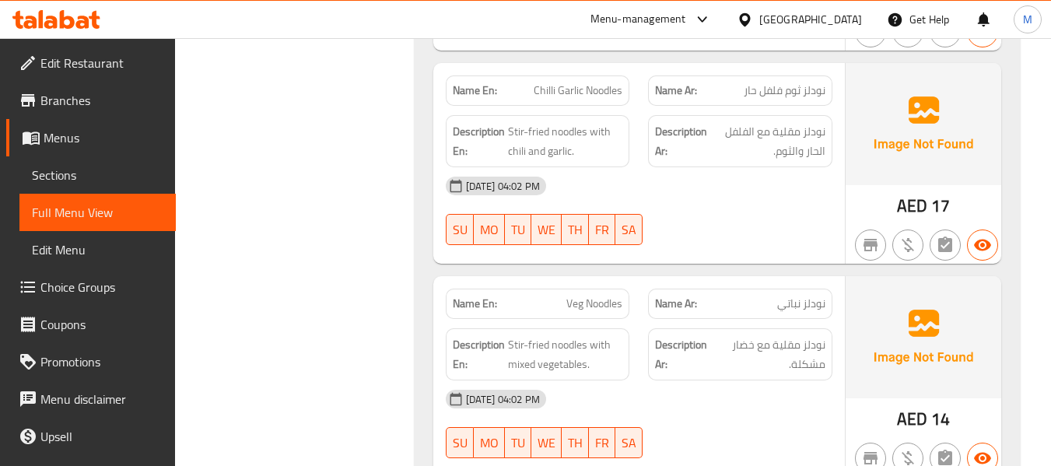
scroll to position [934, 0]
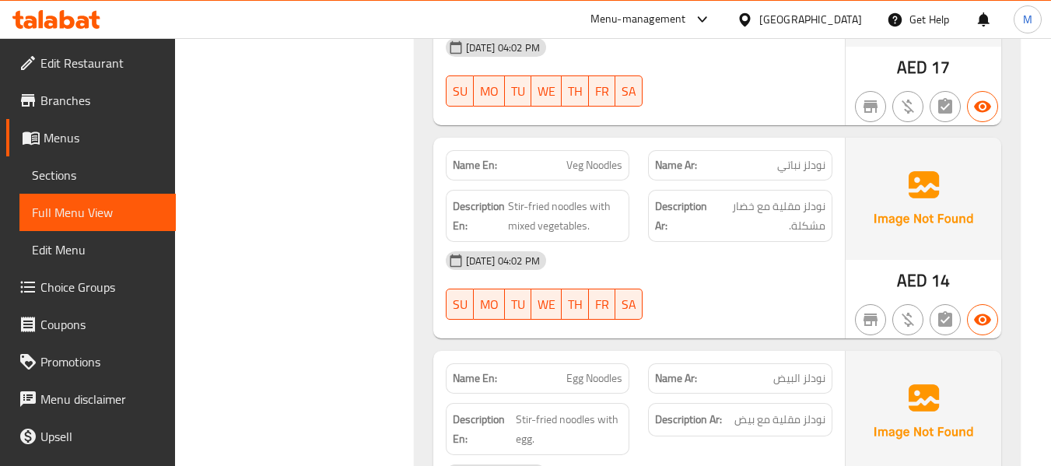
click at [651, 272] on div "14-10-2025 04:02 PM" at bounding box center [639, 260] width 405 height 37
click at [535, 223] on span "Stir-fried noodles with mixed vegetables." at bounding box center [565, 216] width 115 height 38
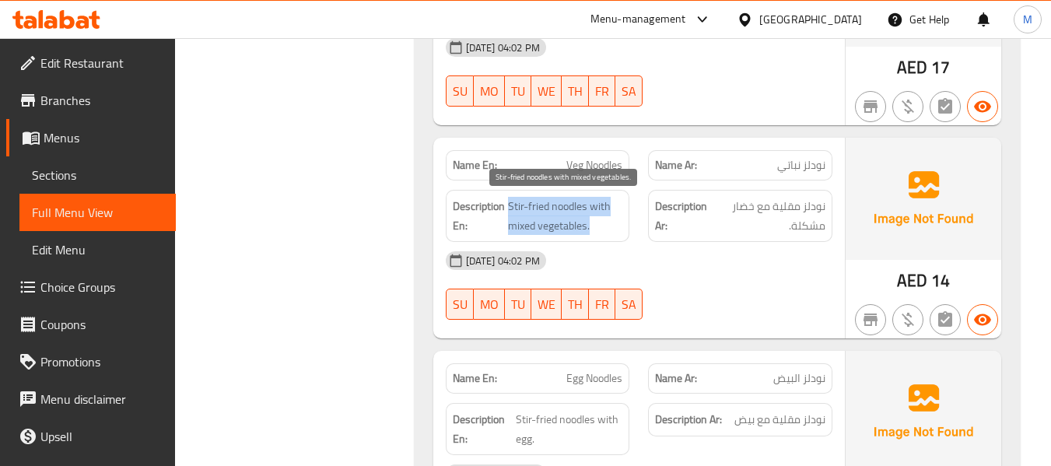
click at [535, 223] on span "Stir-fried noodles with mixed vegetables." at bounding box center [565, 216] width 115 height 38
copy span "Stir-fried noodles with mixed vegetables."
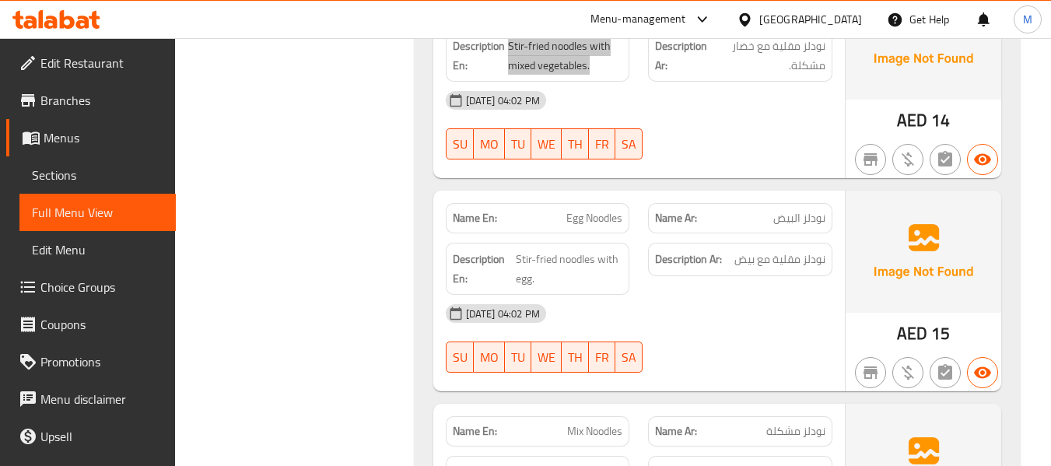
scroll to position [1142, 0]
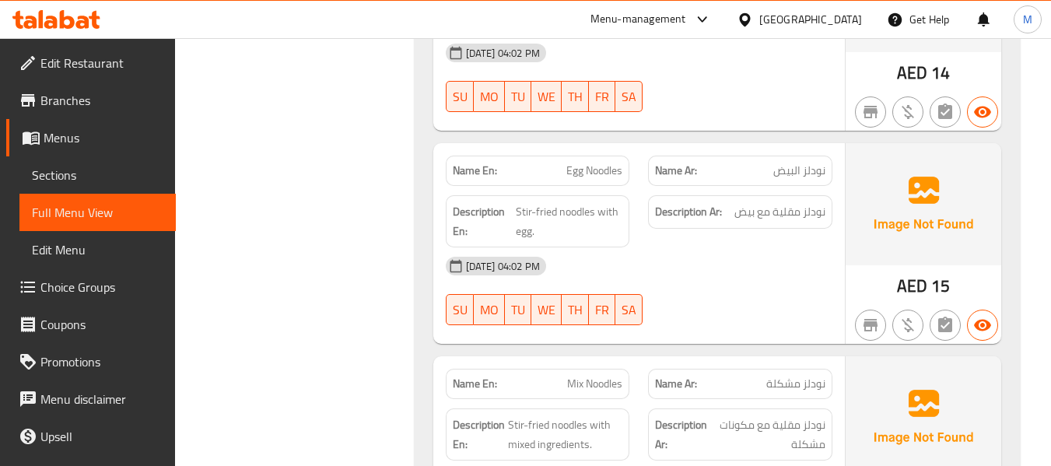
click at [648, 265] on div "14-10-2025 04:02 PM" at bounding box center [639, 265] width 405 height 37
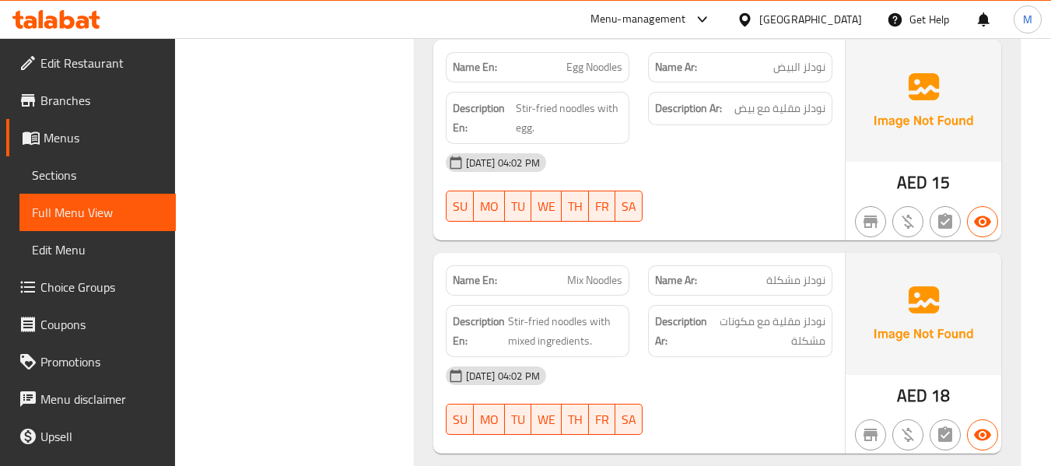
scroll to position [1453, 0]
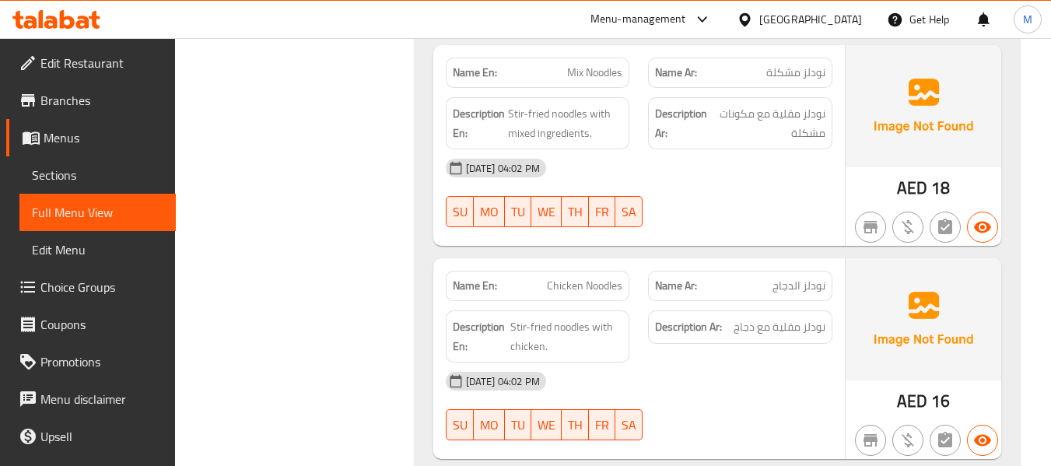
click at [690, 212] on div "14-10-2025 04:02 PM SU MO TU WE TH FR SA" at bounding box center [639, 192] width 405 height 87
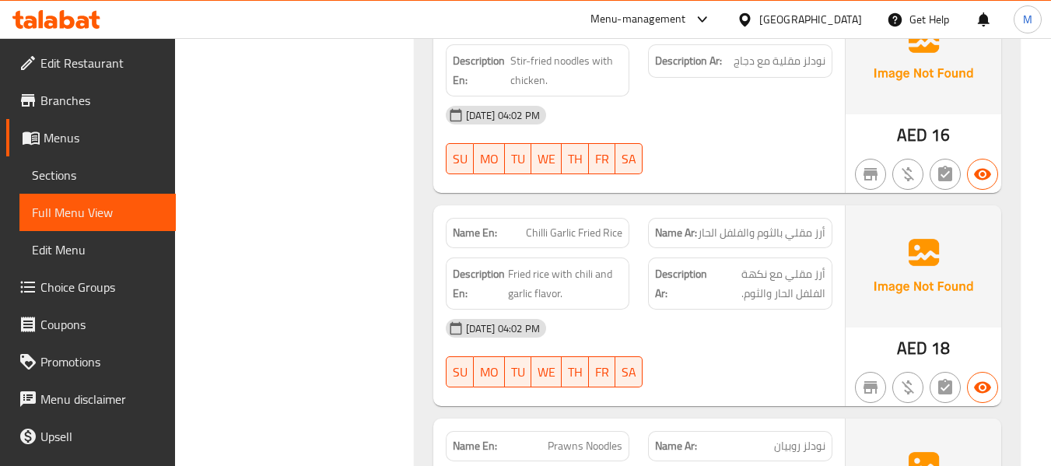
scroll to position [1764, 0]
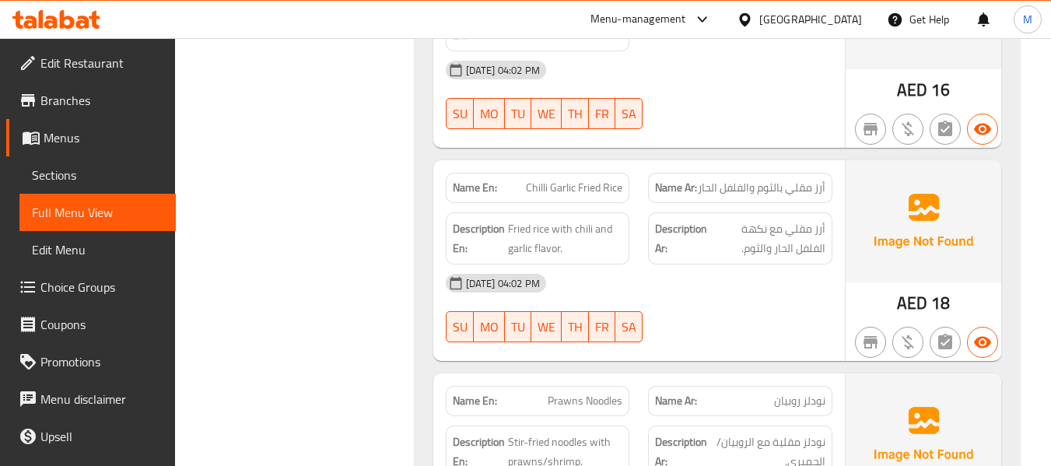
click at [643, 293] on div "14-10-2025 04:02 PM" at bounding box center [639, 283] width 405 height 37
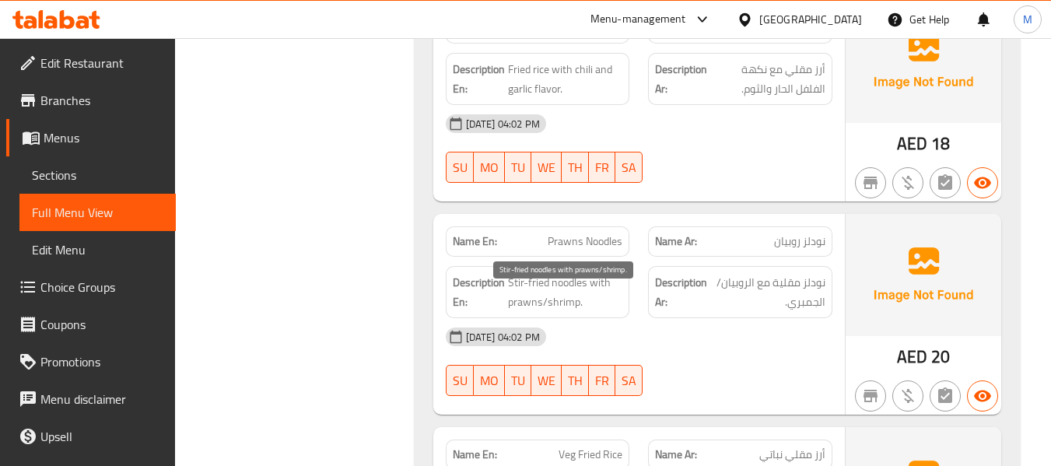
scroll to position [1971, 0]
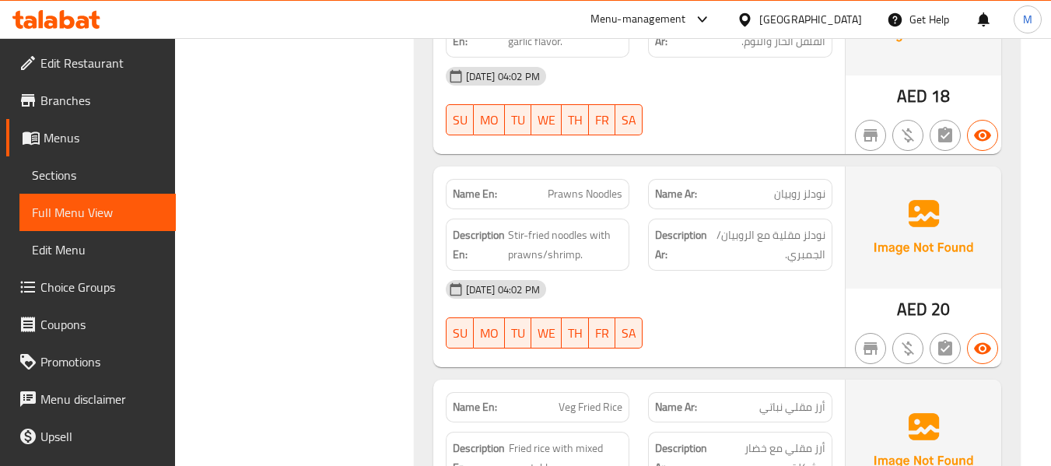
click at [658, 308] on div "14-10-2025 04:02 PM" at bounding box center [639, 289] width 405 height 37
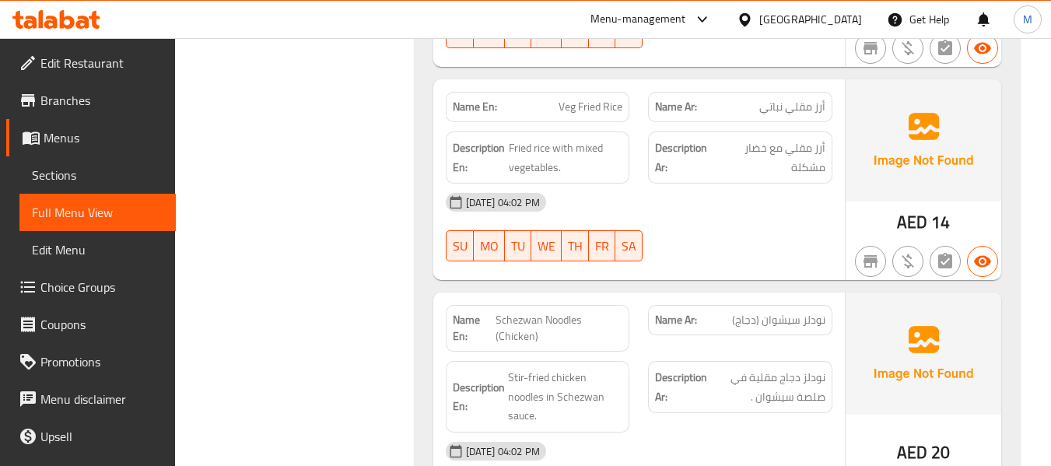
scroll to position [2283, 0]
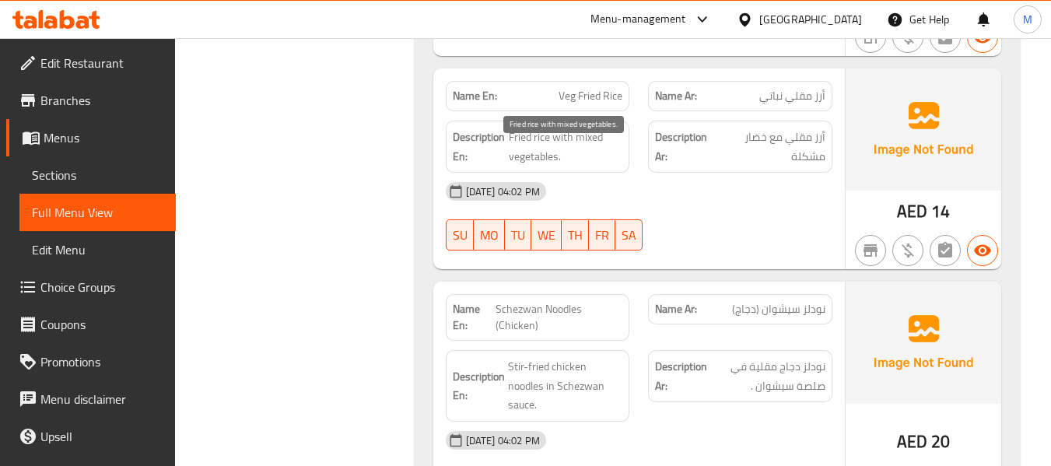
click at [565, 149] on span "Fried rice with mixed vegetables." at bounding box center [566, 147] width 114 height 38
copy span "Fried rice with mixed vegetables."
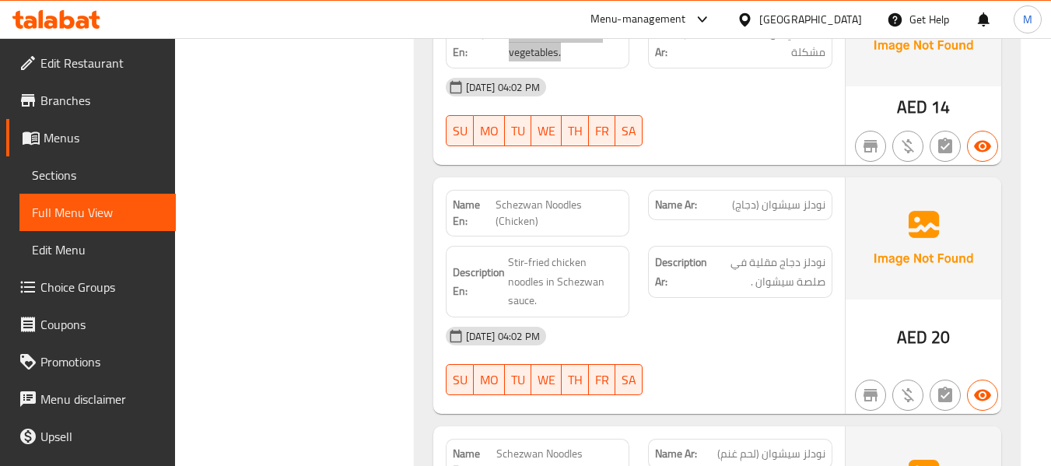
scroll to position [2491, 0]
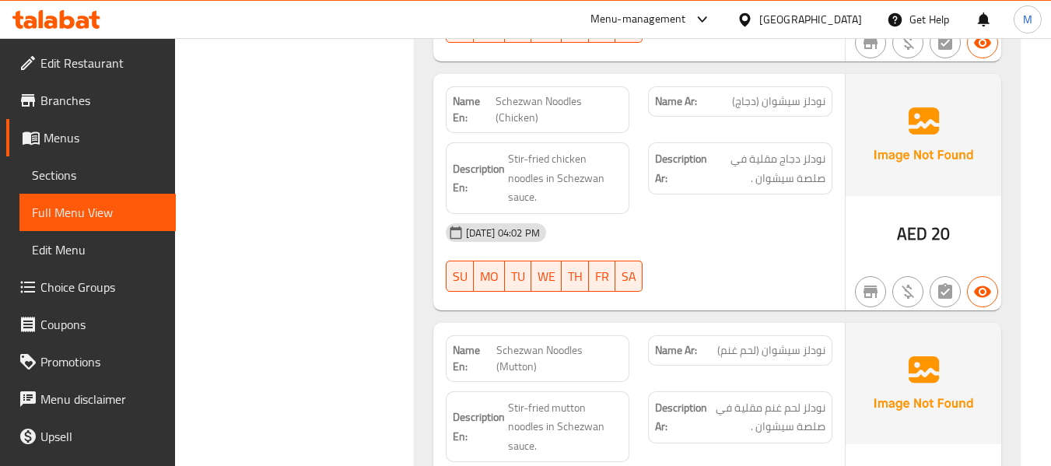
click at [711, 238] on div "14-10-2025 04:02 PM" at bounding box center [639, 232] width 405 height 37
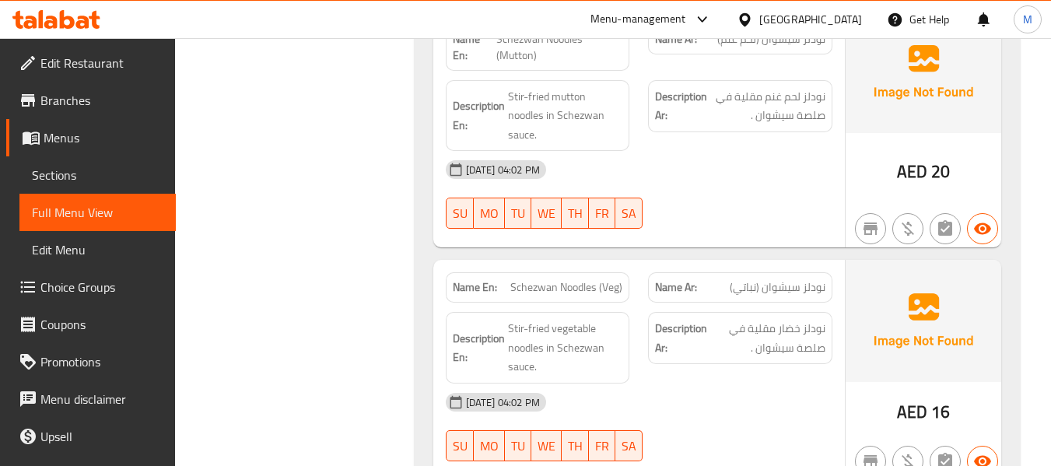
scroll to position [2905, 0]
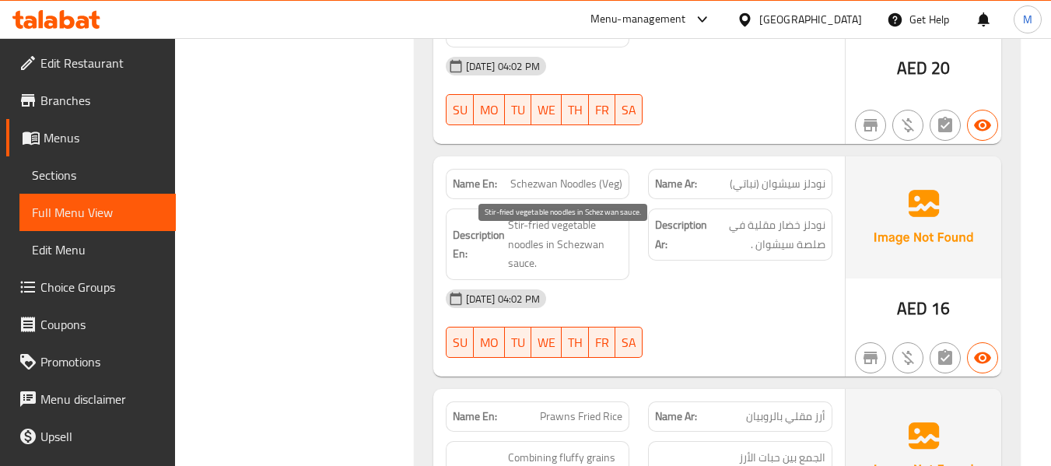
click at [590, 261] on span "Stir-fried vegetable noodles in Schezwan sauce." at bounding box center [565, 245] width 115 height 58
click at [589, 260] on span "Stir-fried vegetable noodles in Schezwan sauce." at bounding box center [565, 245] width 115 height 58
copy span "Stir-fried vegetable noodles in Schezwan sauce."
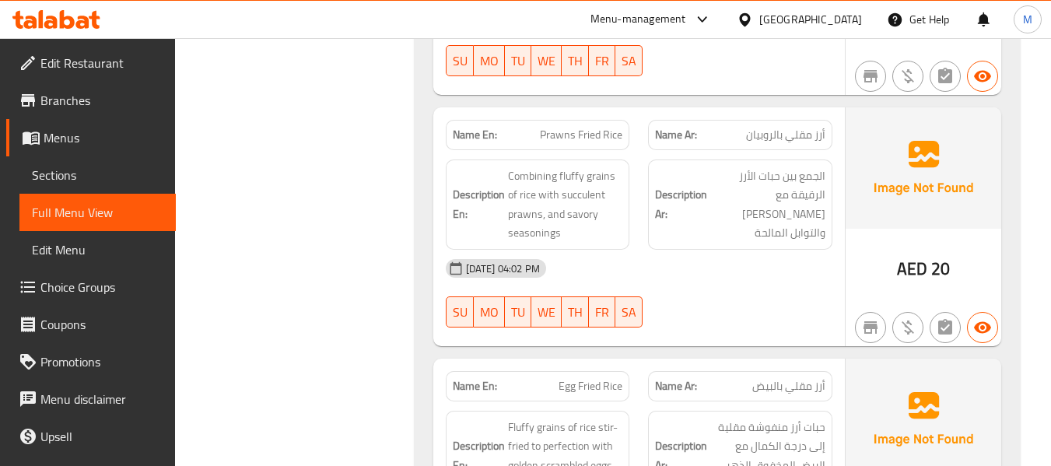
scroll to position [3217, 0]
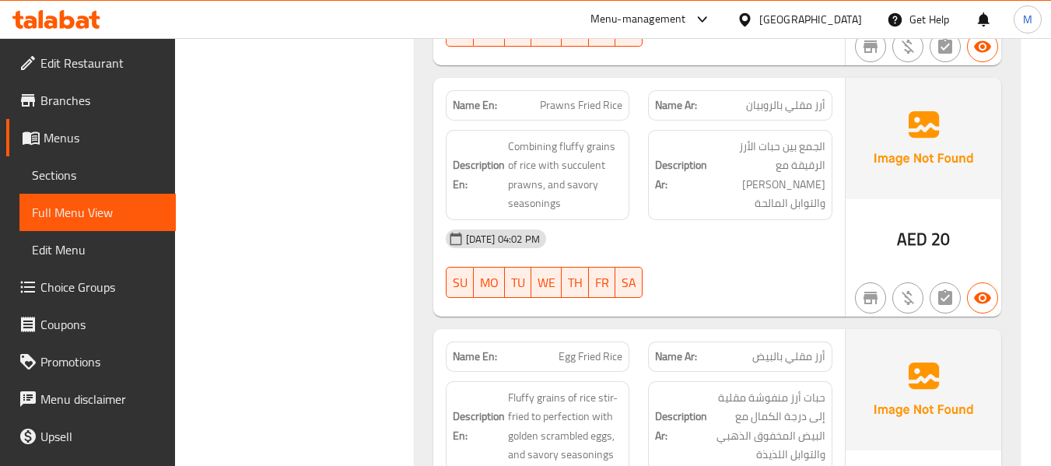
click at [673, 258] on div "14-10-2025 04:02 PM" at bounding box center [639, 238] width 405 height 37
click at [565, 114] on span "Prawns Fried Rice" at bounding box center [581, 105] width 82 height 16
copy span "Prawns Fried Rice"
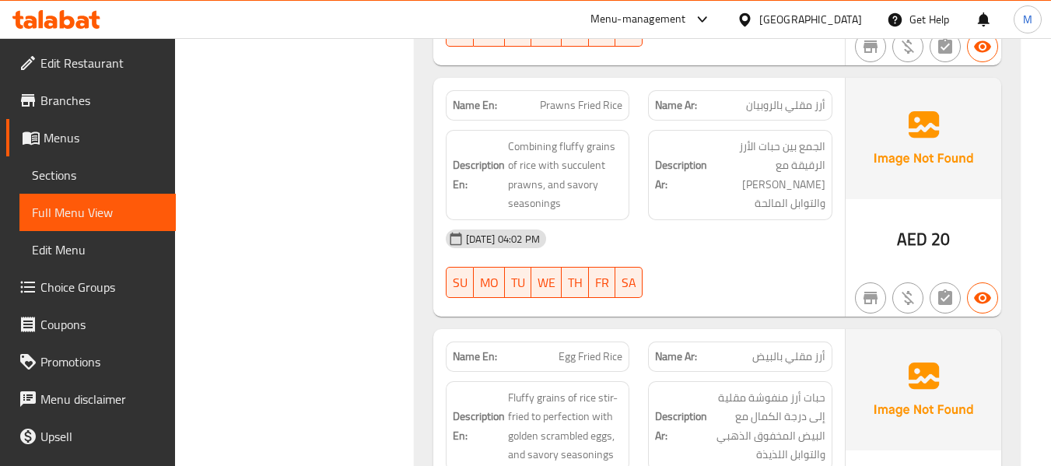
click at [816, 258] on div "14-10-2025 04:02 PM" at bounding box center [639, 238] width 405 height 37
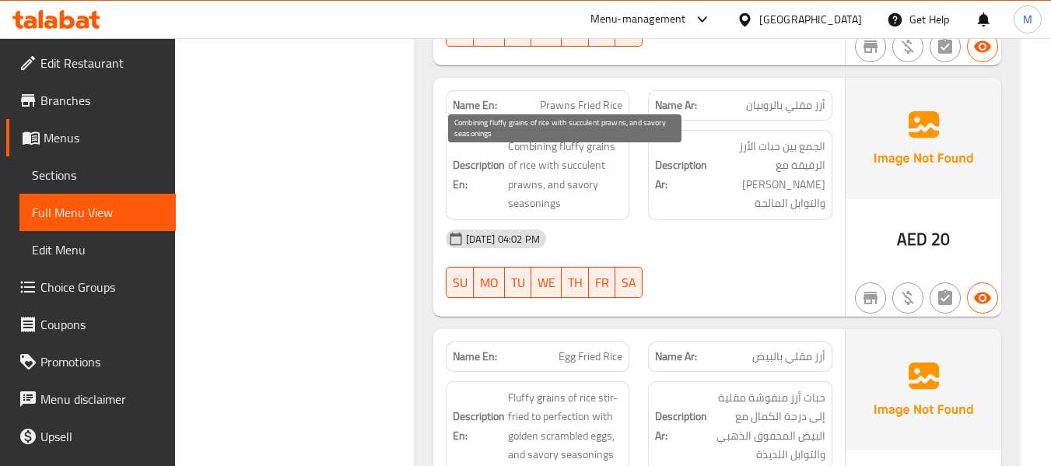
click at [589, 181] on span "Combining fluffy grains of rice with succulent prawns, and savory seasonings" at bounding box center [565, 175] width 115 height 76
copy span "succulent"
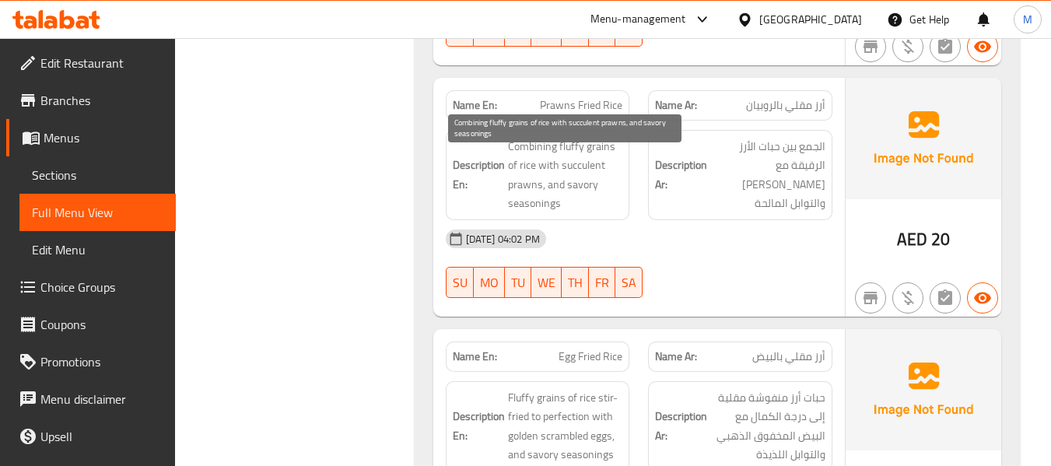
click at [570, 164] on span "Combining fluffy grains of rice with succulent prawns, and savory seasonings" at bounding box center [565, 175] width 115 height 76
click at [563, 170] on span "Combining fluffy grains of rice with succulent prawns, and savory seasonings" at bounding box center [565, 175] width 115 height 76
drag, startPoint x: 560, startPoint y: 160, endPoint x: 533, endPoint y: 183, distance: 35.4
click at [533, 183] on span "Combining fluffy grains of rice with succulent prawns, and savory seasonings" at bounding box center [565, 175] width 115 height 76
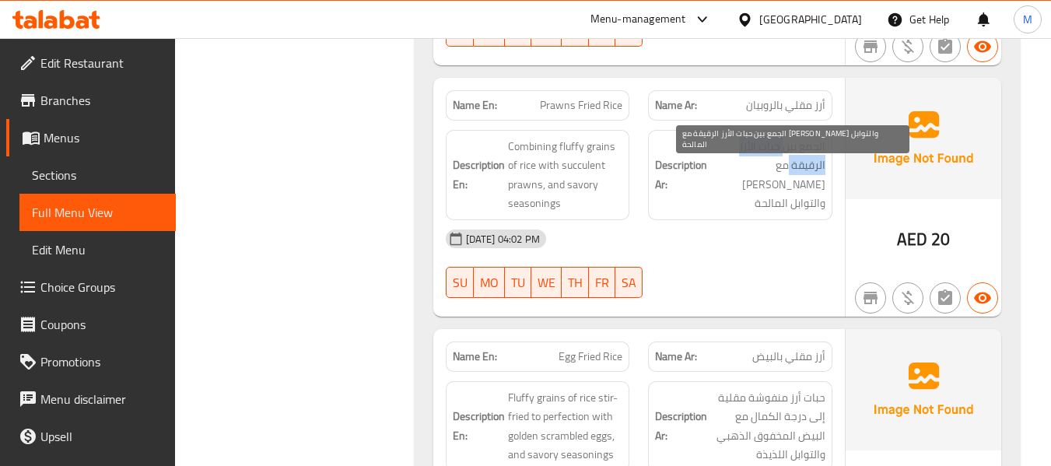
drag, startPoint x: 790, startPoint y: 181, endPoint x: 784, endPoint y: 161, distance: 20.4
click at [784, 161] on span "الجمع بين حبات الأرز الرقيقة مع روبيان والتوابل المالحة" at bounding box center [768, 175] width 115 height 76
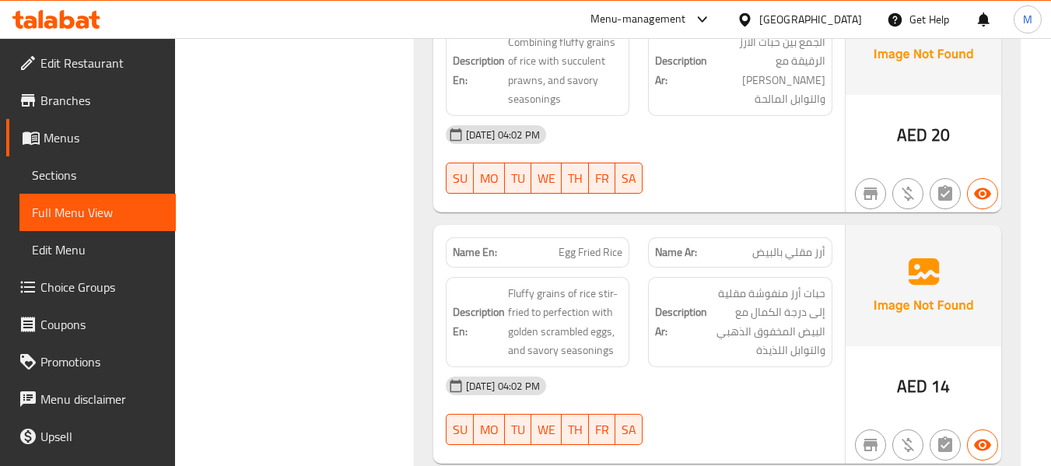
scroll to position [3425, 0]
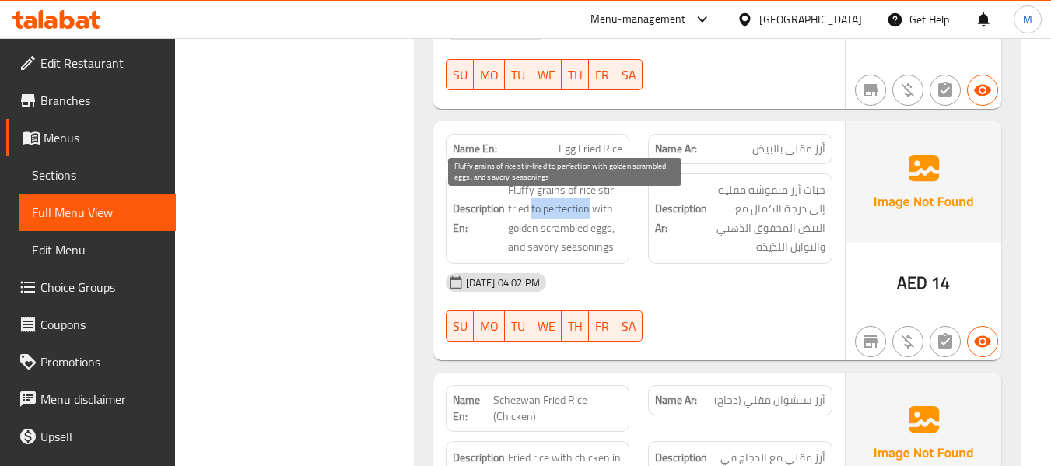
drag, startPoint x: 588, startPoint y: 222, endPoint x: 532, endPoint y: 219, distance: 55.3
click at [532, 219] on span "Fluffy grains of rice stir-fried to perfection with golden scrambled eggs, and …" at bounding box center [565, 219] width 115 height 76
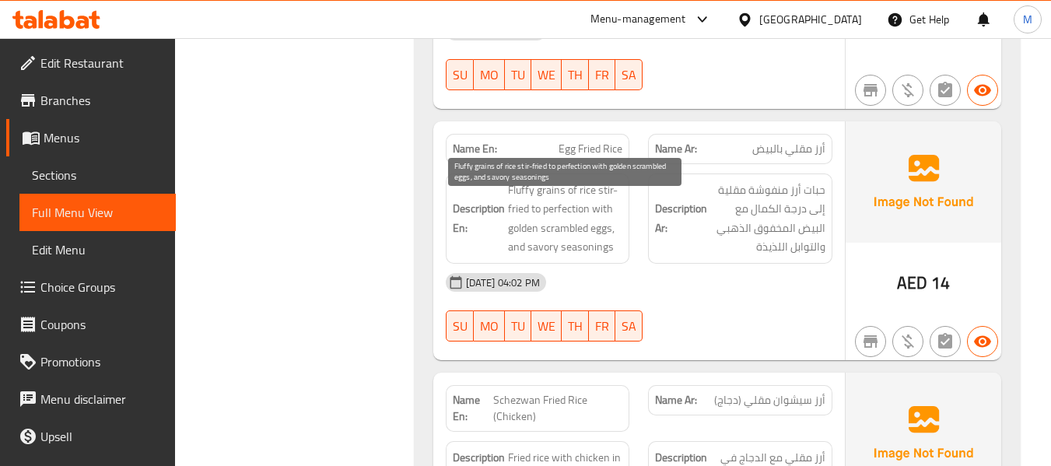
click at [542, 249] on span "Fluffy grains of rice stir-fried to perfection with golden scrambled eggs, and …" at bounding box center [565, 219] width 115 height 76
click at [539, 257] on span "Fluffy grains of rice stir-fried to perfection with golden scrambled eggs, and …" at bounding box center [565, 219] width 115 height 76
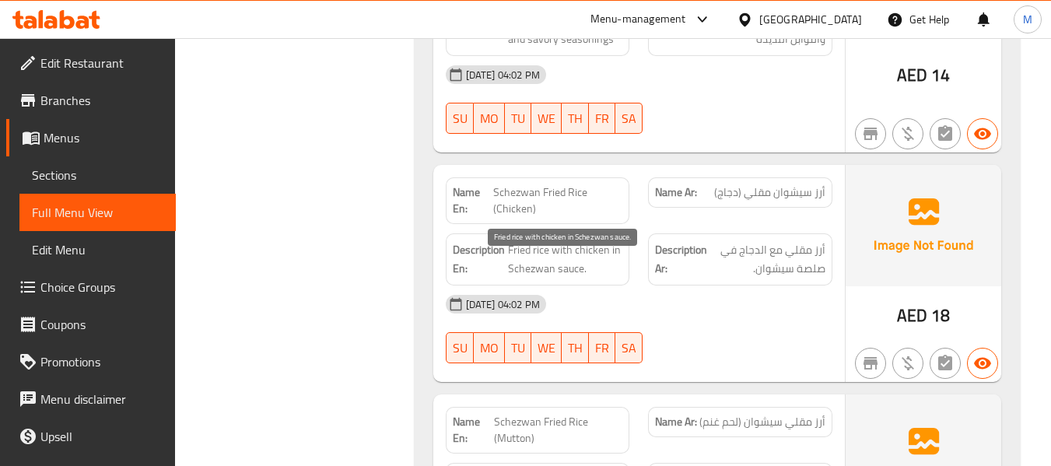
scroll to position [3839, 0]
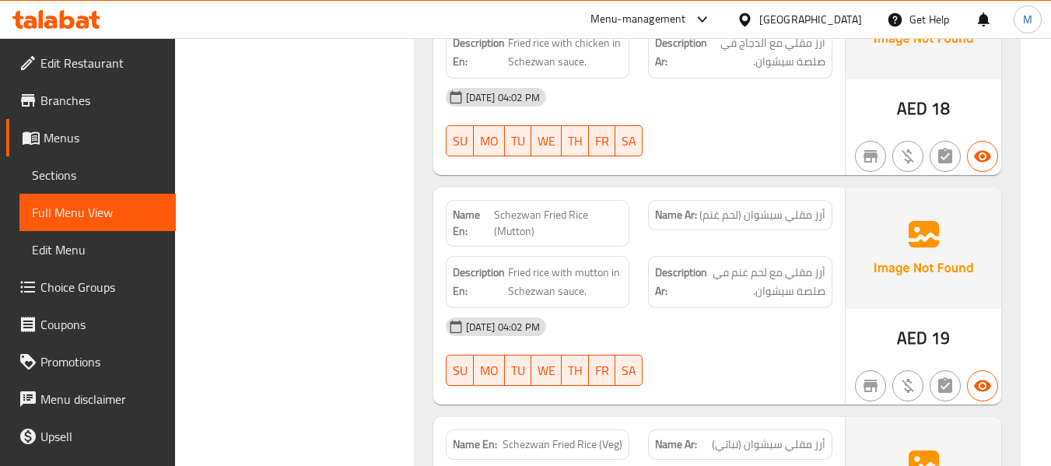
click at [683, 330] on div "14-10-2025 04:02 PM" at bounding box center [639, 326] width 405 height 37
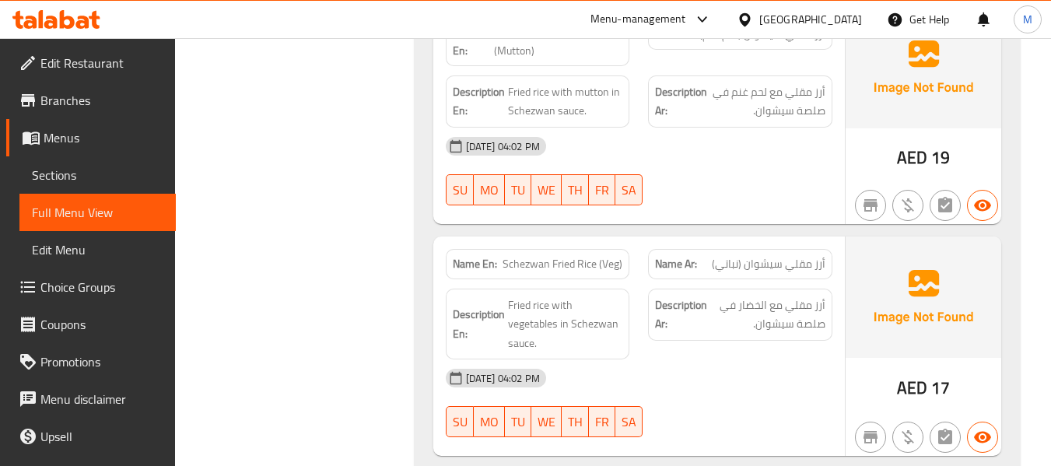
scroll to position [4047, 0]
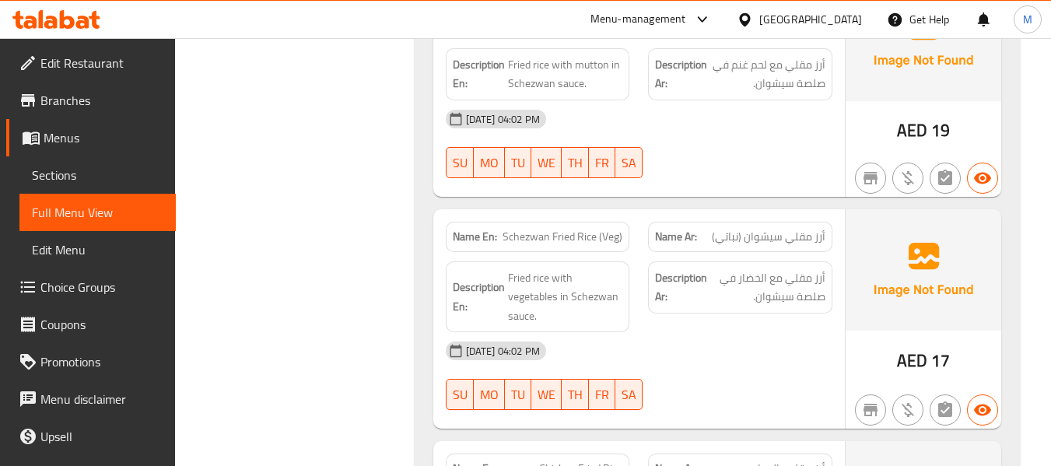
click at [668, 342] on div "Description Ar: أرز مقلي مع الخضار في صلصة سيشوان." at bounding box center [740, 297] width 203 height 90
click at [592, 245] on span "Schezwan Fried Rice (Veg)" at bounding box center [563, 237] width 120 height 16
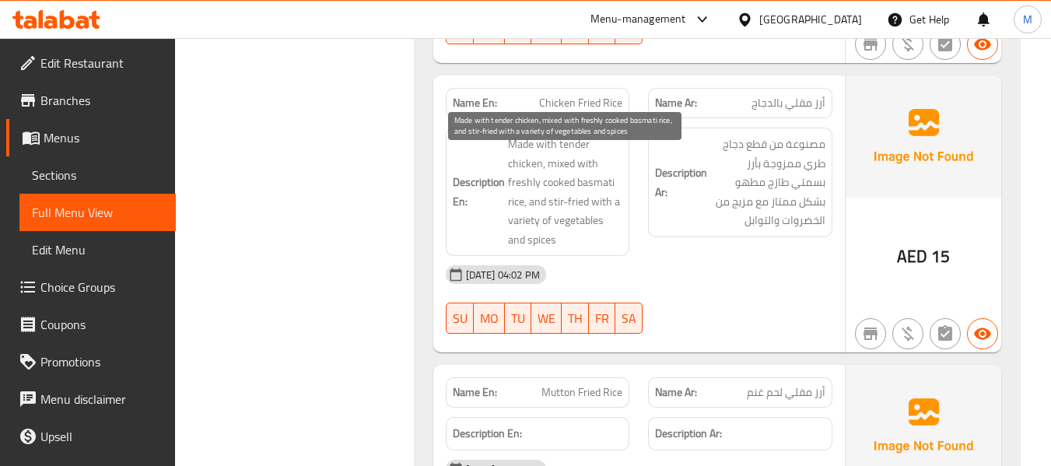
scroll to position [4462, 0]
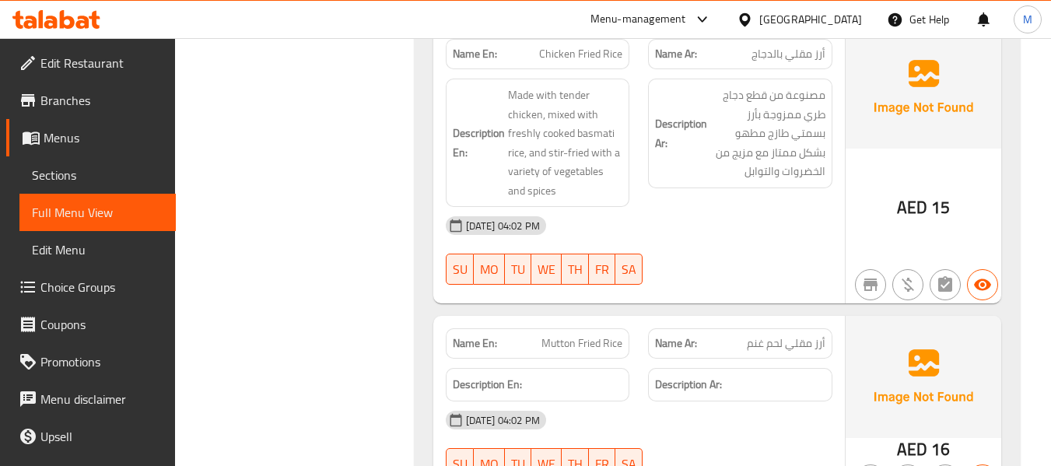
click at [690, 244] on div "14-10-2025 04:02 PM" at bounding box center [639, 225] width 405 height 37
click at [570, 62] on span "Chicken Fried Rice" at bounding box center [580, 54] width 83 height 16
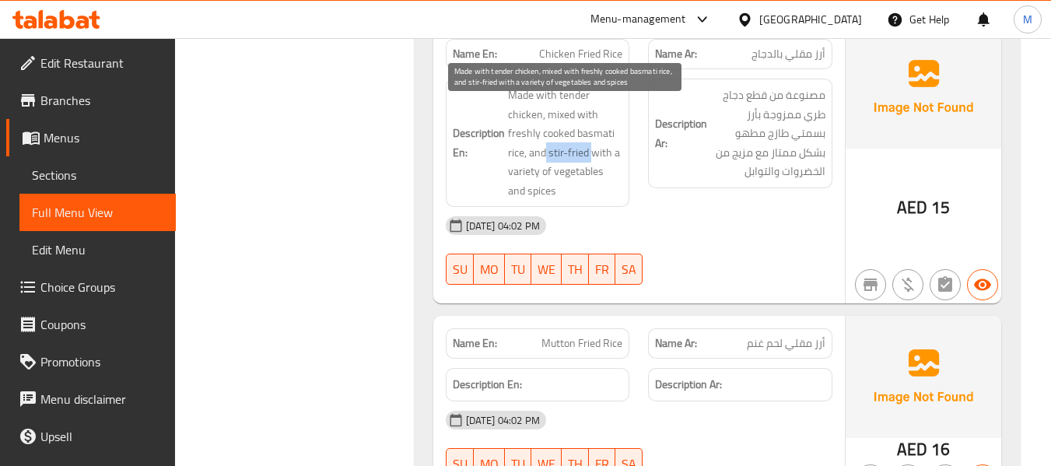
drag, startPoint x: 546, startPoint y: 169, endPoint x: 592, endPoint y: 167, distance: 45.2
click at [592, 167] on span "Made with tender chicken, mixed with freshly cooked basmati rice, and stir-frie…" at bounding box center [565, 143] width 115 height 114
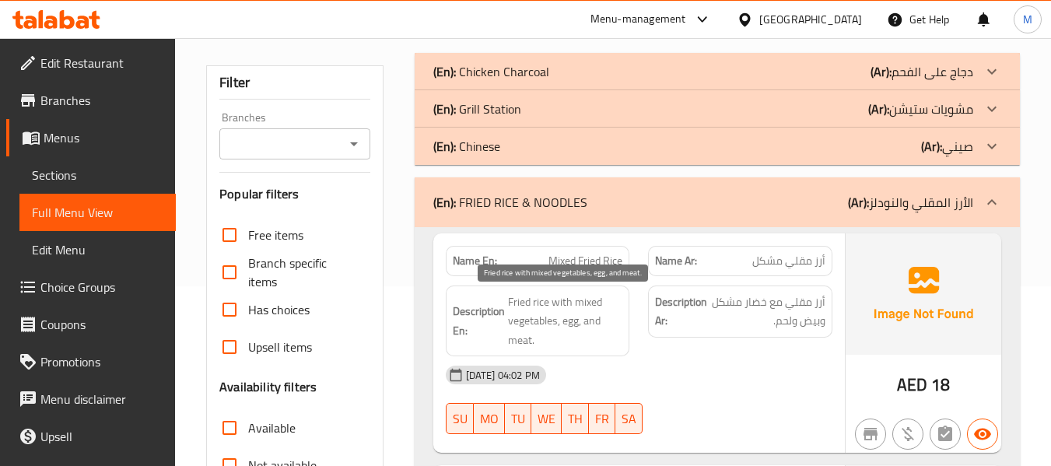
scroll to position [104, 0]
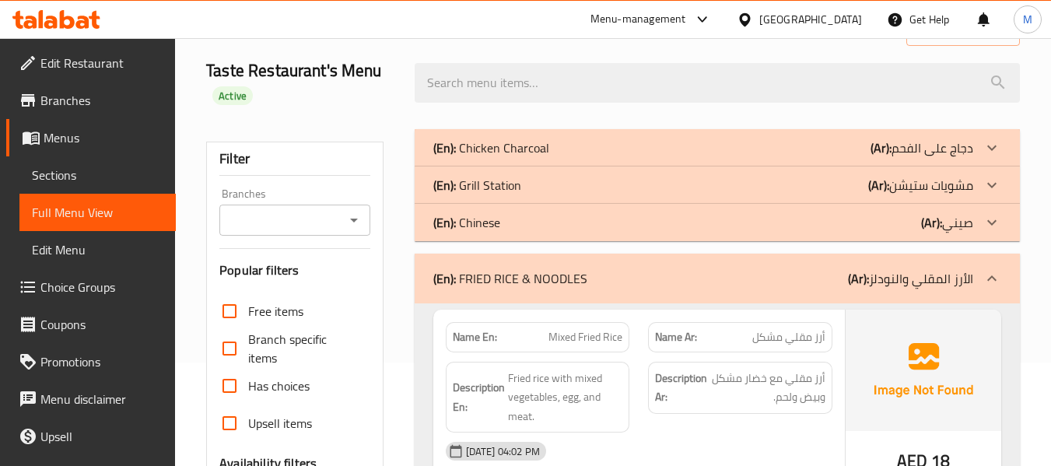
drag, startPoint x: 559, startPoint y: 291, endPoint x: 572, endPoint y: 280, distance: 17.1
click at [559, 291] on div "(En): FRIED RICE & NOODLES (Ar): الأرز المقلي والنودلز" at bounding box center [718, 279] width 606 height 50
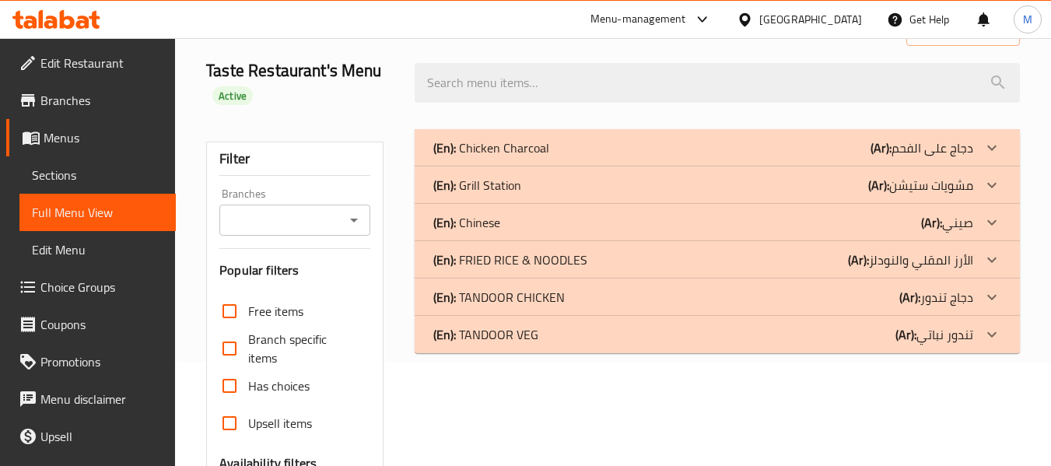
click at [515, 295] on p "(En): TANDOOR CHICKEN" at bounding box center [500, 297] width 132 height 19
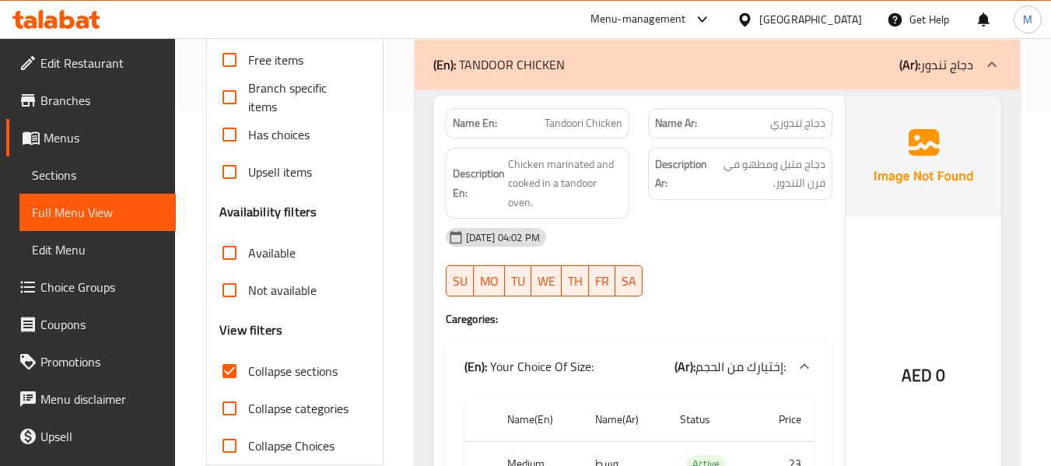
scroll to position [311, 0]
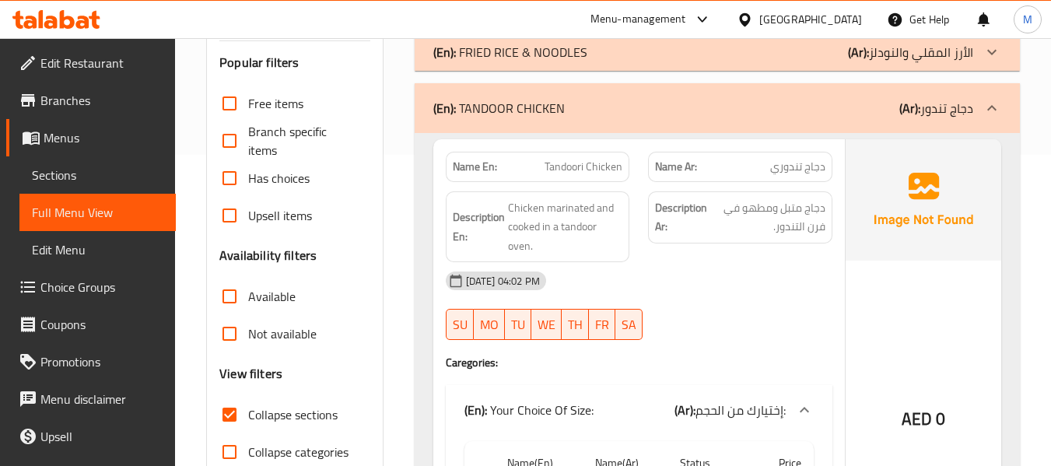
click at [714, 309] on div "14-10-2025 04:02 PM SU MO TU WE TH FR SA" at bounding box center [639, 305] width 405 height 87
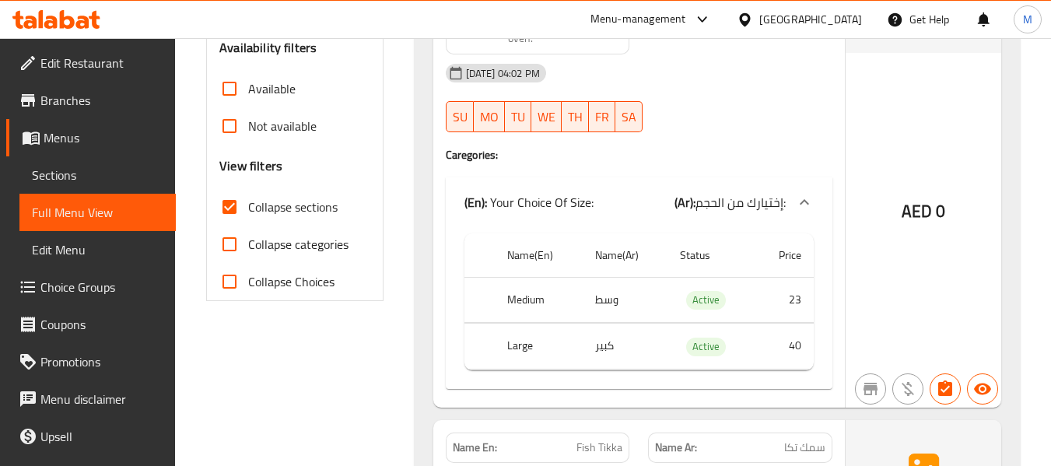
scroll to position [830, 0]
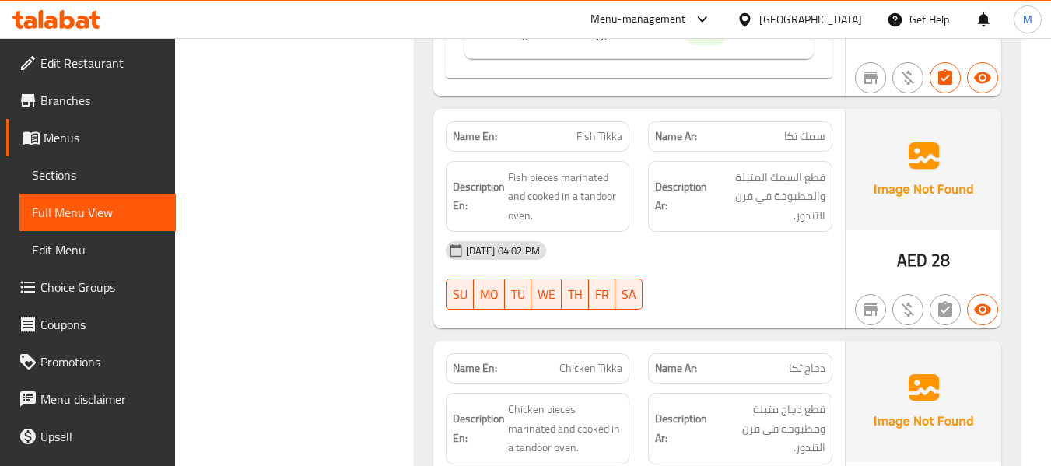
click at [664, 286] on div "14-10-2025 04:02 PM SU MO TU WE TH FR SA" at bounding box center [639, 275] width 405 height 87
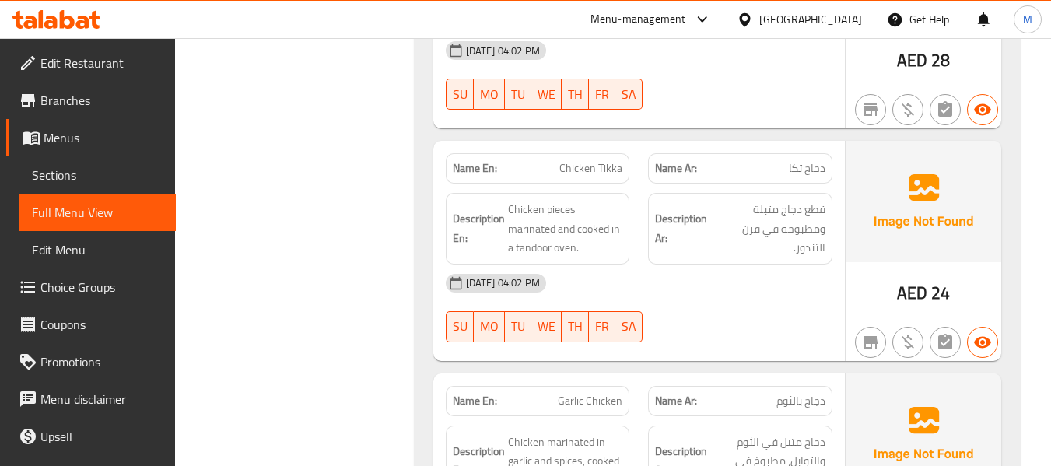
scroll to position [1037, 0]
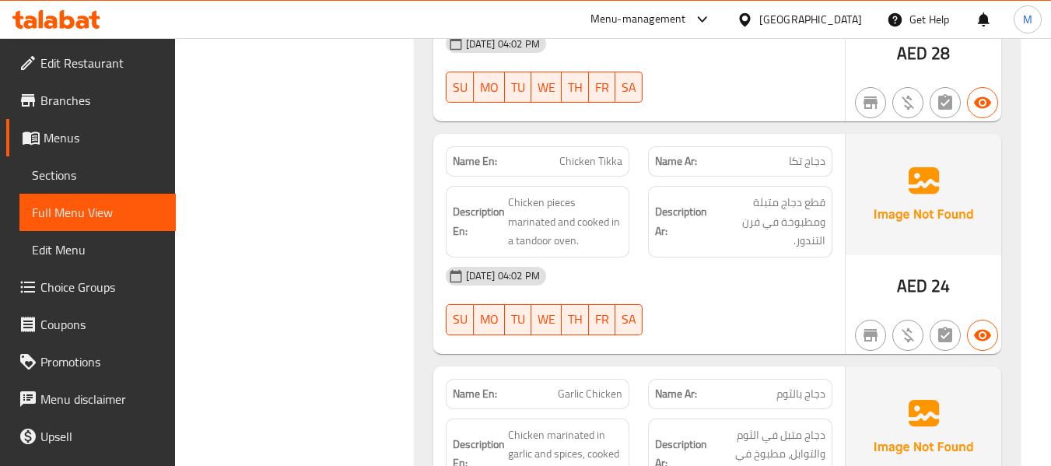
click at [676, 273] on div "14-10-2025 04:02 PM" at bounding box center [639, 276] width 405 height 37
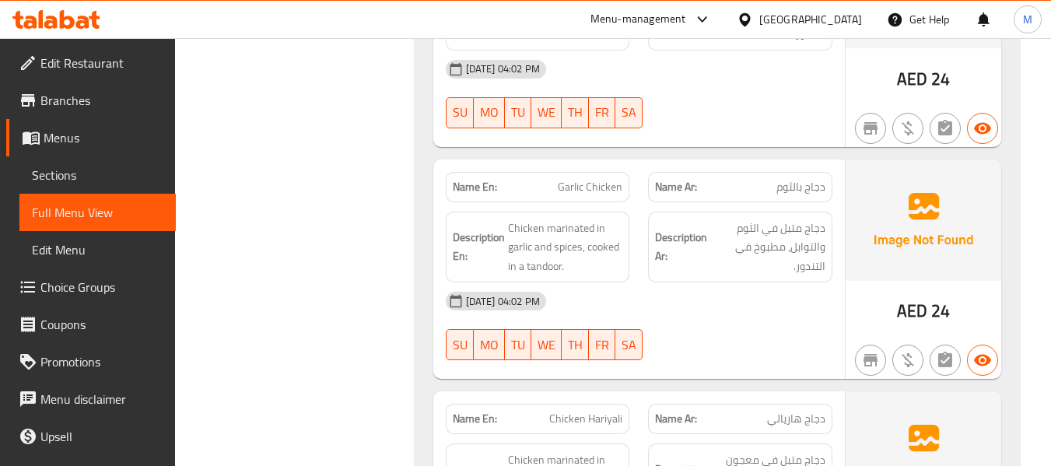
scroll to position [1245, 0]
click at [687, 307] on div "14-10-2025 04:02 PM" at bounding box center [639, 300] width 405 height 37
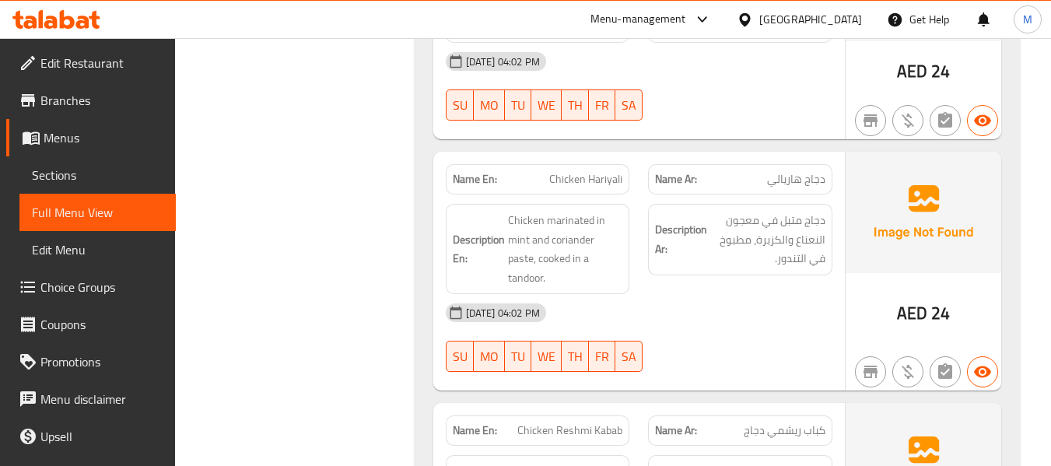
scroll to position [1453, 0]
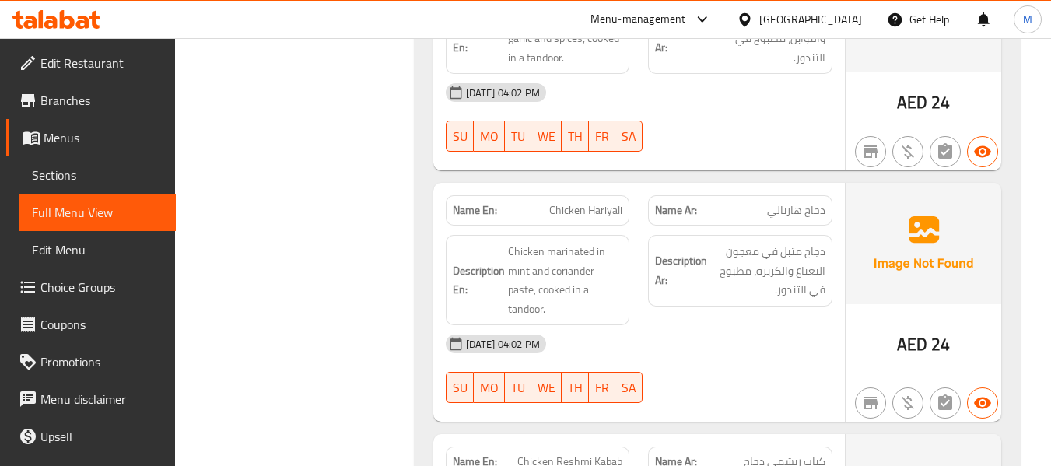
click at [677, 321] on div "Description Ar: دجاج متبل في معجون النعناع والكزبرة، مطبوخ في التندور." at bounding box center [740, 280] width 203 height 109
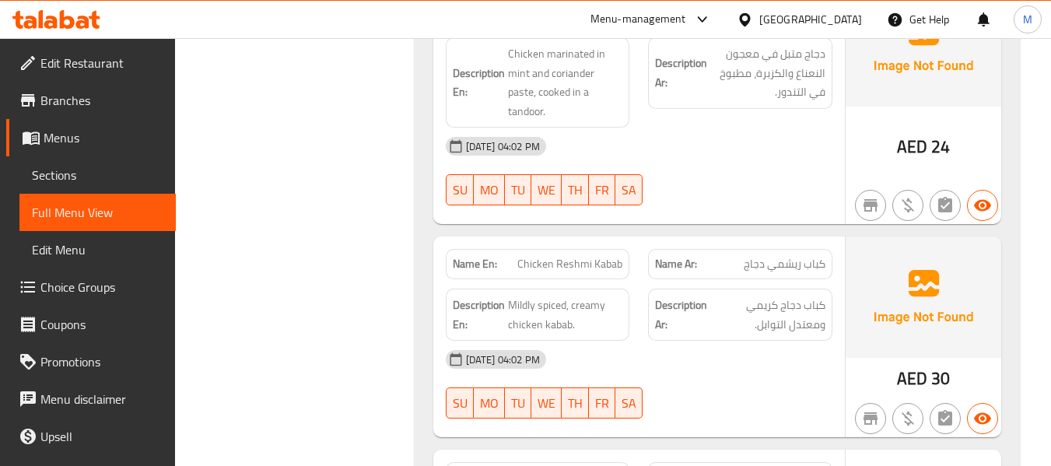
scroll to position [1660, 0]
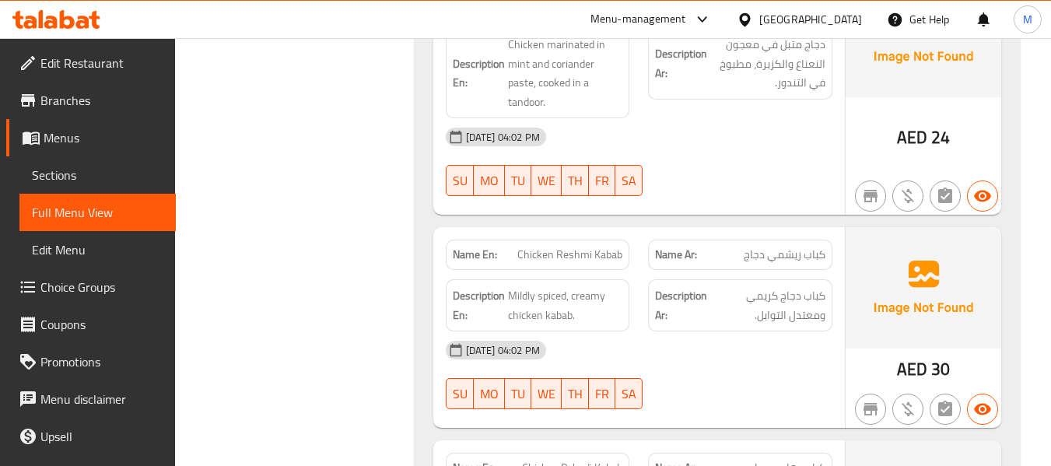
click at [703, 357] on div "14-10-2025 04:02 PM" at bounding box center [639, 350] width 405 height 37
drag, startPoint x: 567, startPoint y: 291, endPoint x: 509, endPoint y: 298, distance: 58.8
click at [509, 298] on span "Mildly spiced, creamy chicken kabab." at bounding box center [565, 305] width 115 height 38
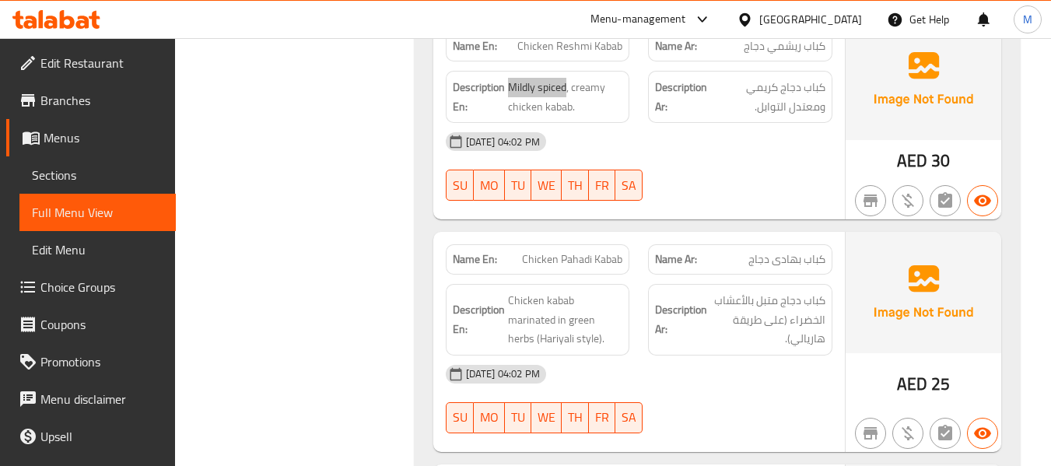
scroll to position [1868, 0]
click at [675, 362] on div "14-10-2025 04:02 PM" at bounding box center [639, 374] width 405 height 37
click at [549, 262] on span "Chicken Pahadi Kabab" at bounding box center [572, 260] width 100 height 16
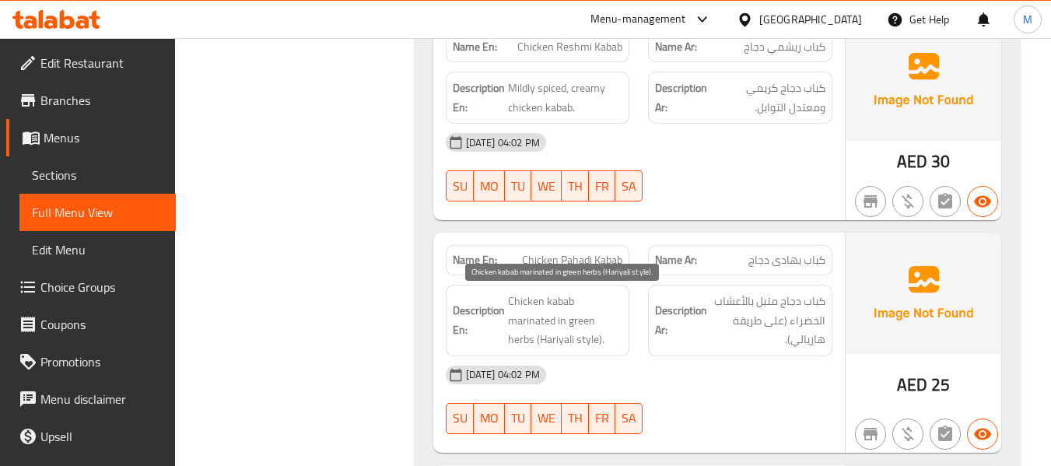
click at [594, 316] on span "Chicken kabab marinated in green herbs (Hariyali style)." at bounding box center [565, 321] width 115 height 58
click at [573, 263] on span "Chicken Pahadi Kabab" at bounding box center [572, 260] width 100 height 16
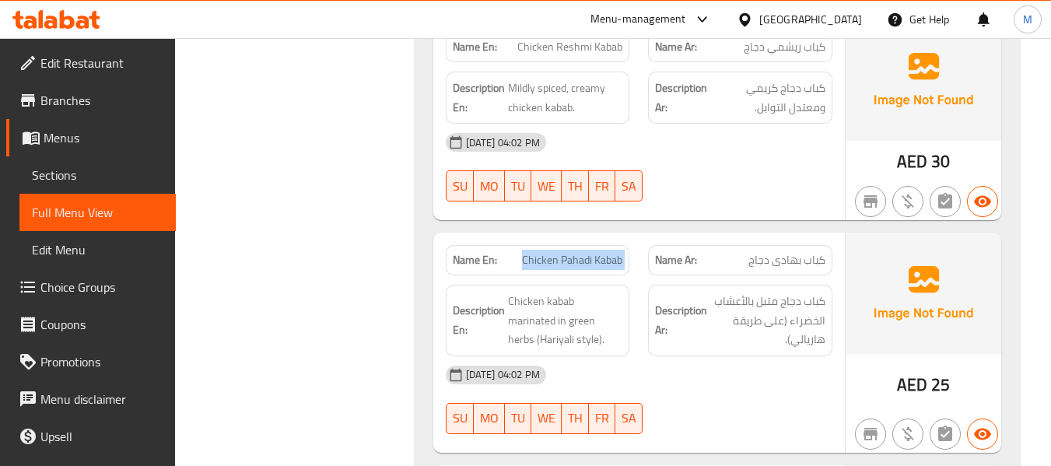
click at [573, 263] on span "Chicken Pahadi Kabab" at bounding box center [572, 260] width 100 height 16
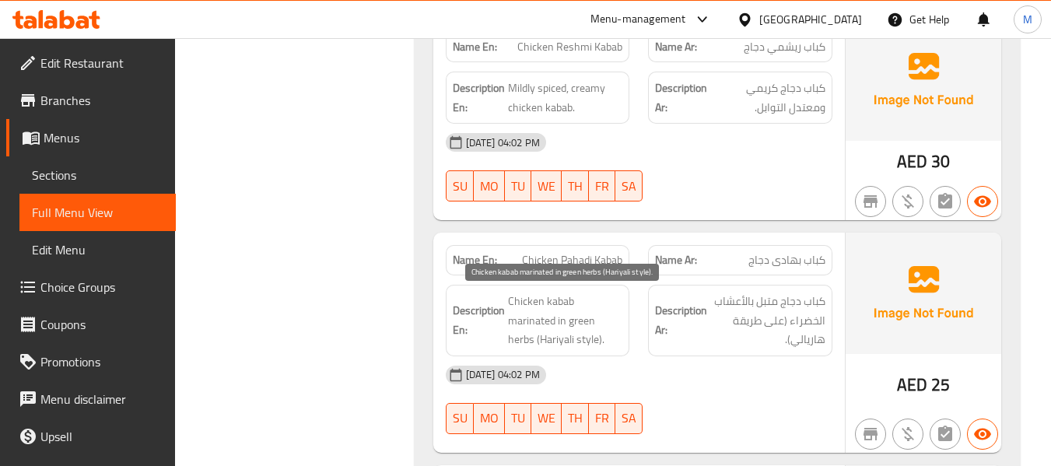
click at [587, 326] on span "Chicken kabab marinated in green herbs (Hariyali style)." at bounding box center [565, 321] width 115 height 58
click at [574, 331] on span "Chicken kabab marinated in green herbs (Hariyali style)." at bounding box center [565, 321] width 115 height 58
drag, startPoint x: 579, startPoint y: 319, endPoint x: 582, endPoint y: 338, distance: 18.9
click at [582, 338] on span "Chicken kabab marinated in green herbs (Hariyali style)." at bounding box center [565, 321] width 115 height 58
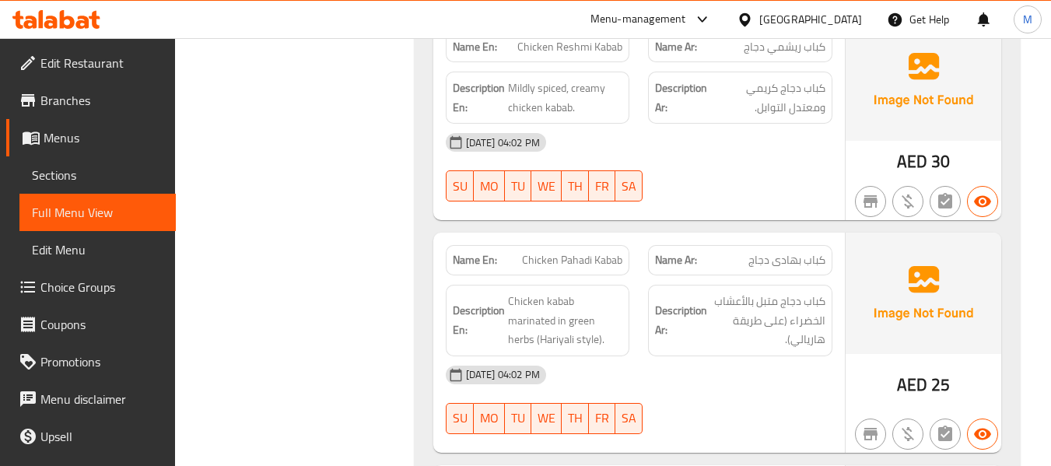
click at [564, 262] on span "Chicken Pahadi Kabab" at bounding box center [572, 260] width 100 height 16
click at [588, 327] on span "Chicken kabab marinated in green herbs (Hariyali style)." at bounding box center [565, 321] width 115 height 58
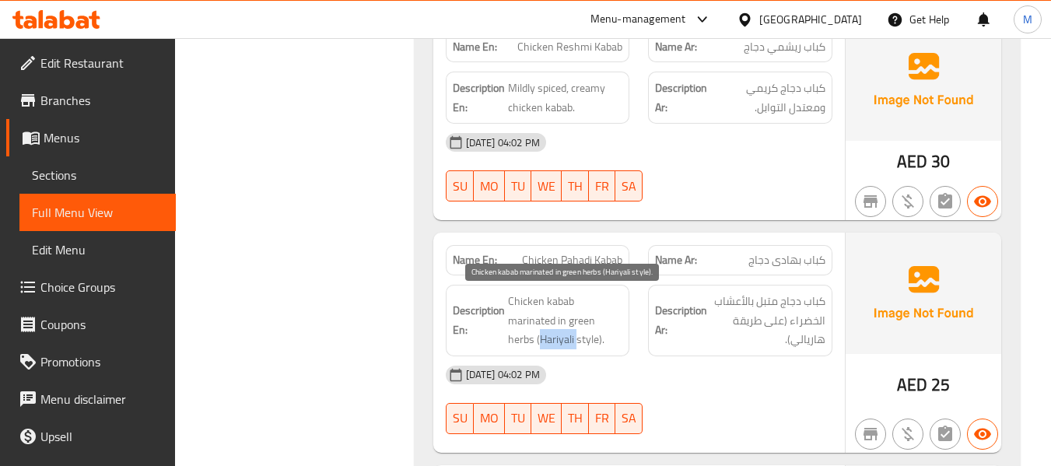
click at [588, 327] on span "Chicken kabab marinated in green herbs (Hariyali style)." at bounding box center [565, 321] width 115 height 58
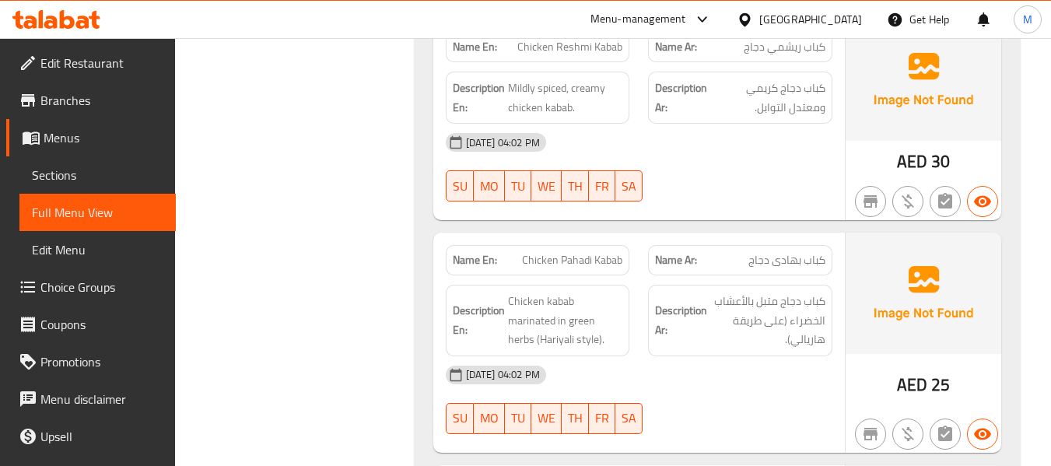
click at [556, 261] on span "Chicken Pahadi Kabab" at bounding box center [572, 260] width 100 height 16
click at [390, 335] on div "Filter Branches Branches Popular filters Free items Branch specific items Has c…" at bounding box center [301, 129] width 208 height 3549
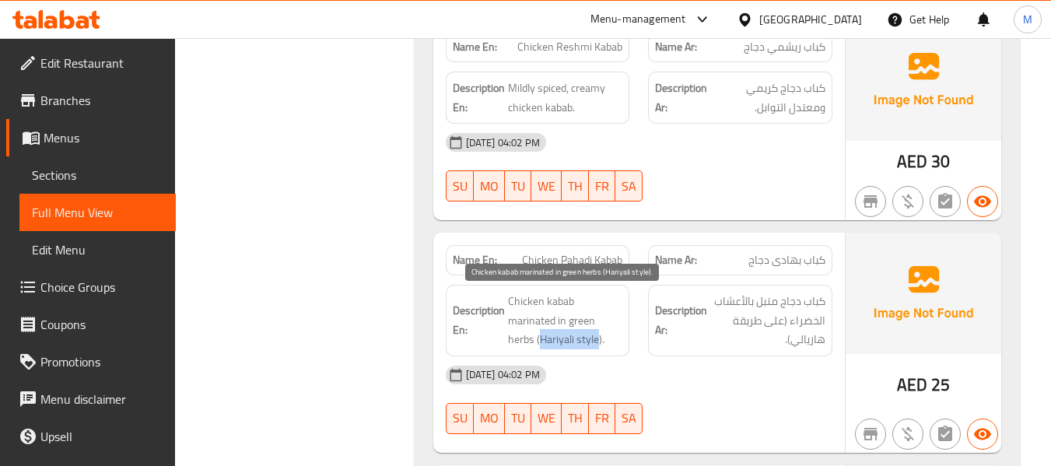
drag, startPoint x: 581, startPoint y: 321, endPoint x: 529, endPoint y: 342, distance: 55.5
click at [529, 342] on span "Chicken kabab marinated in green herbs (Hariyali style)." at bounding box center [565, 321] width 115 height 58
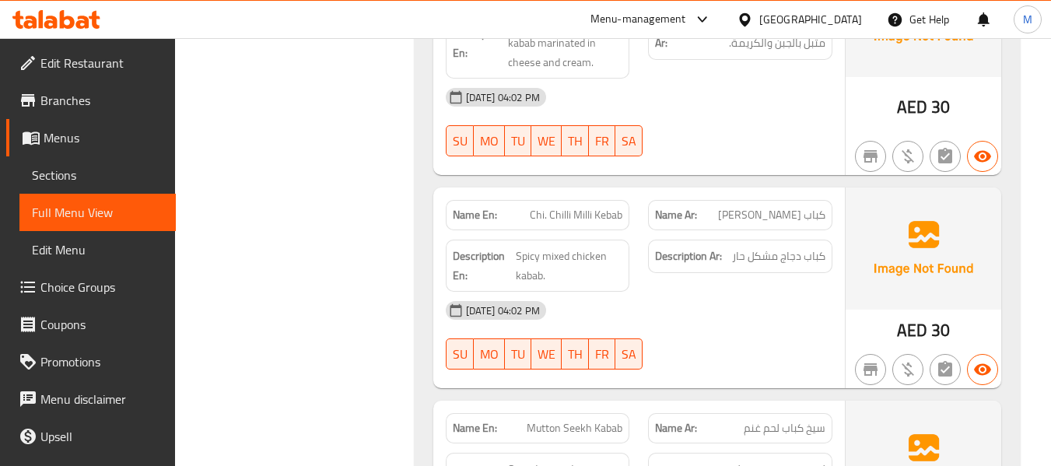
scroll to position [2594, 0]
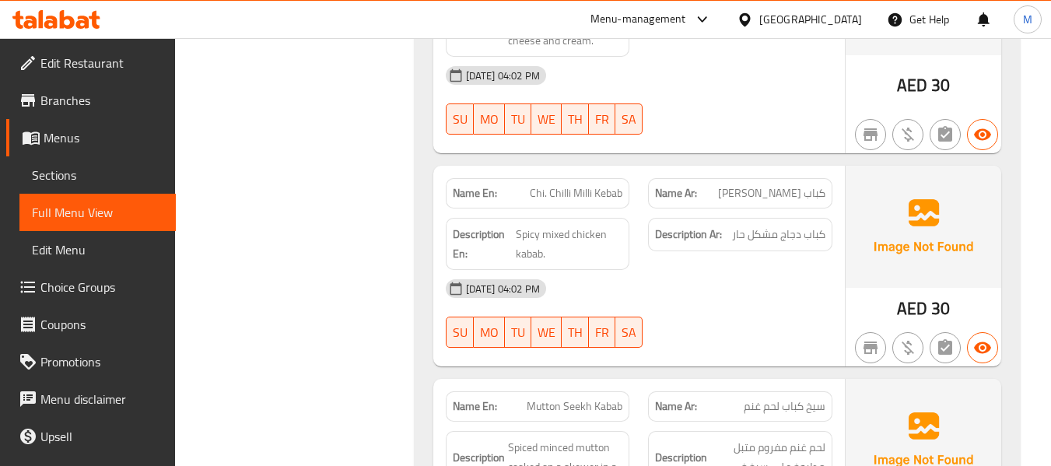
click at [653, 300] on div "14-10-2025 04:02 PM" at bounding box center [639, 288] width 405 height 37
click at [583, 191] on span "Chi. Chilli Milli Kebab" at bounding box center [576, 193] width 93 height 16
click at [534, 196] on span "Chi. Chilli Milli Kebab" at bounding box center [576, 193] width 93 height 16
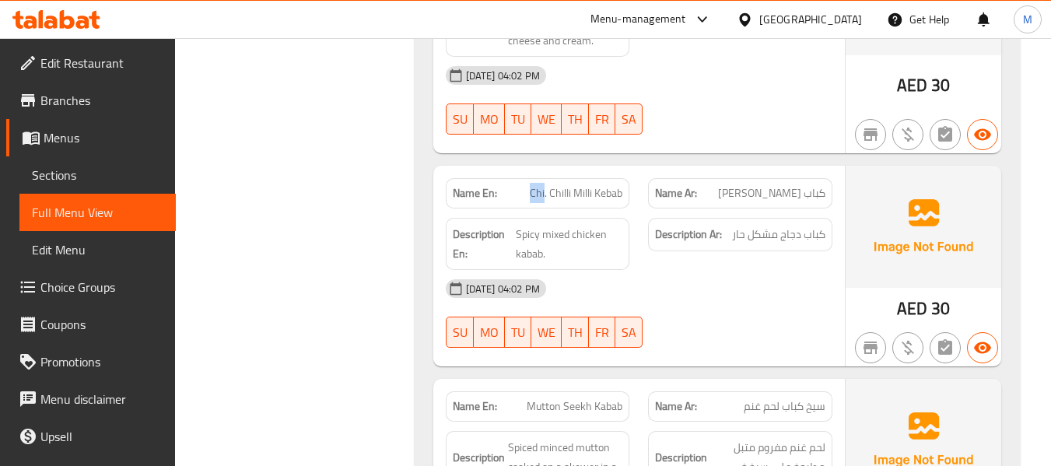
click at [534, 196] on span "Chi. Chilli Milli Kebab" at bounding box center [576, 193] width 93 height 16
click at [545, 192] on span "Chi. Chilli Milli Kebab" at bounding box center [576, 193] width 93 height 16
drag, startPoint x: 546, startPoint y: 192, endPoint x: 528, endPoint y: 195, distance: 18.2
click at [528, 195] on p "Name En: Chi. Chilli Milli Kebab" at bounding box center [538, 193] width 170 height 16
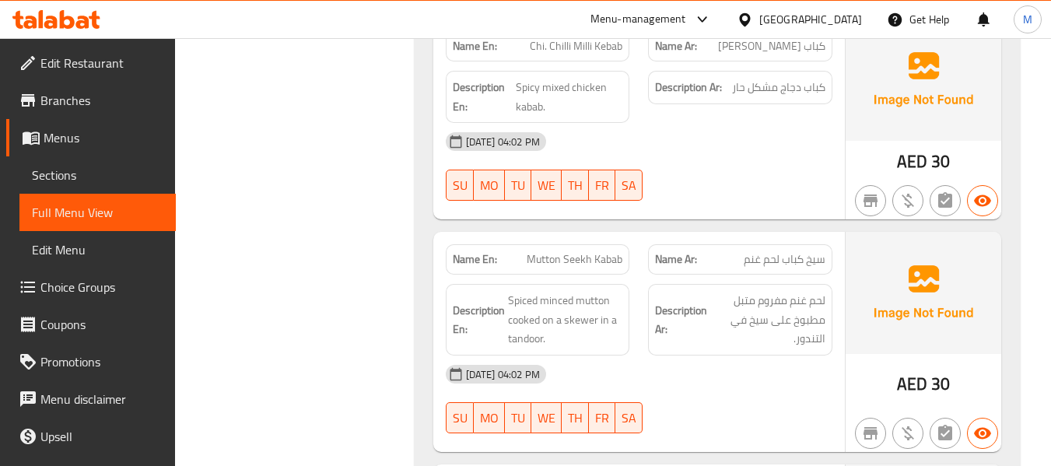
scroll to position [2802, 0]
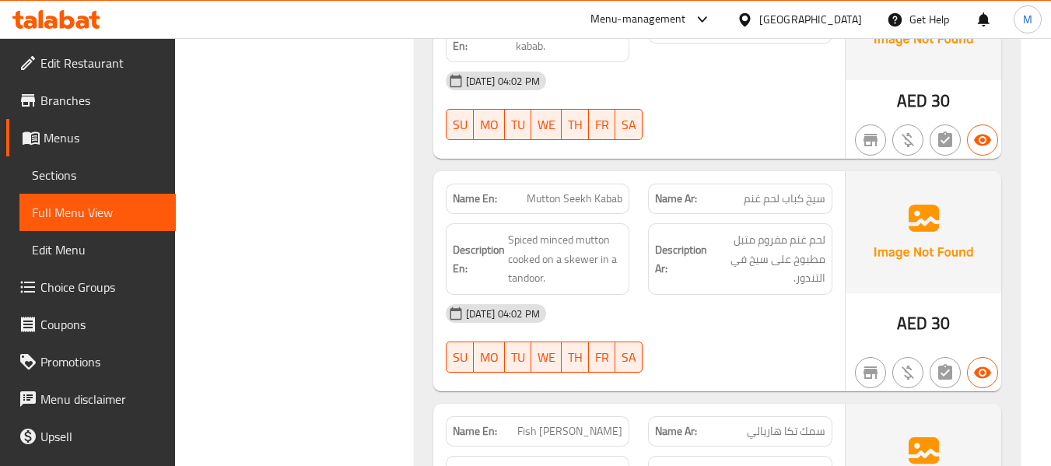
click at [628, 308] on div "14-10-2025 04:02 PM" at bounding box center [639, 313] width 405 height 37
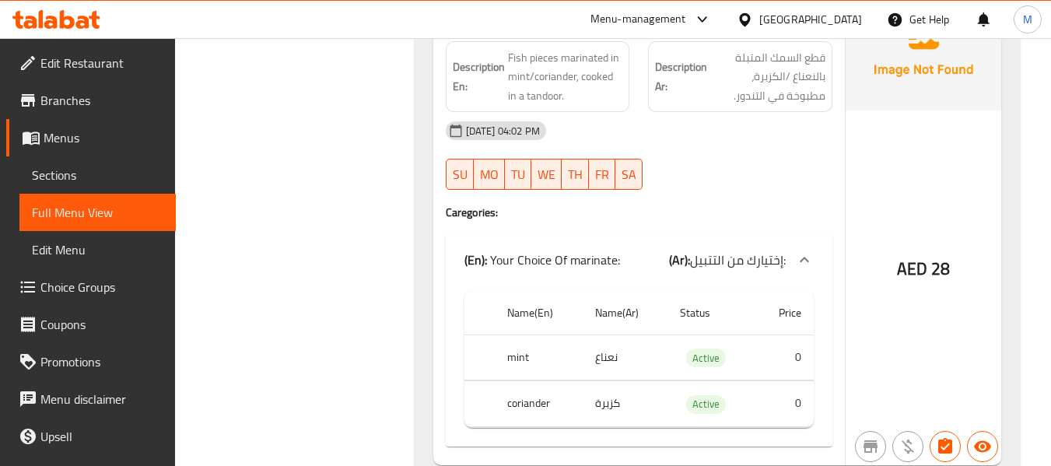
scroll to position [3113, 0]
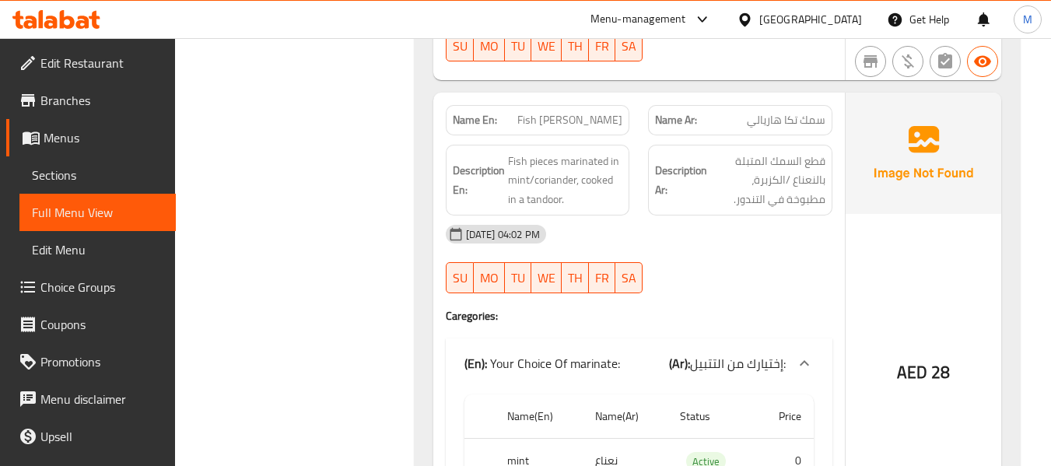
click at [682, 265] on div "14-10-2025 04:02 PM SU MO TU WE TH FR SA" at bounding box center [639, 259] width 405 height 87
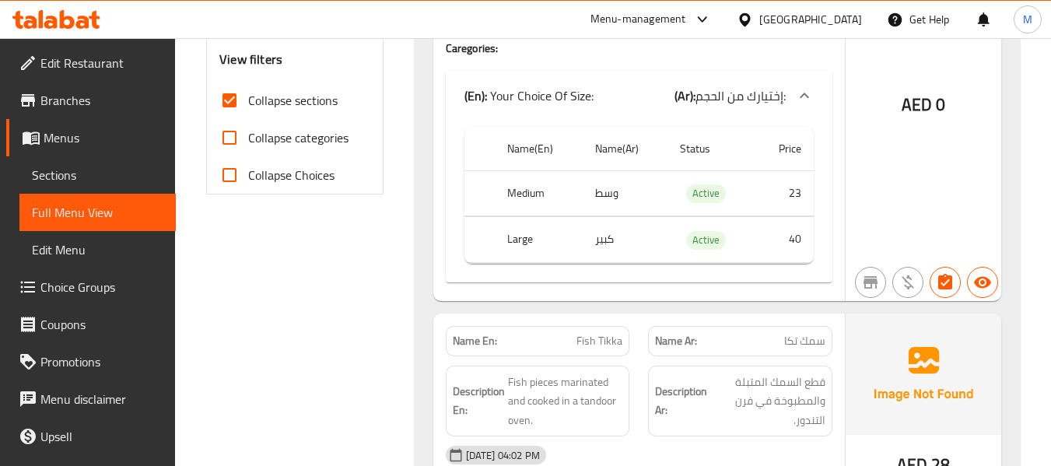
scroll to position [215, 0]
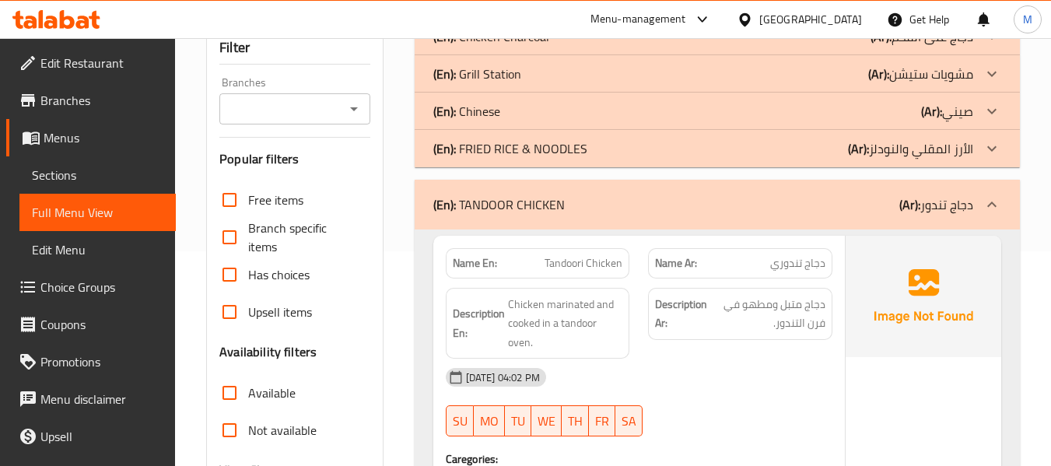
click at [634, 210] on div "(En): TANDOOR CHICKEN (Ar): دجاج تندور" at bounding box center [704, 204] width 540 height 19
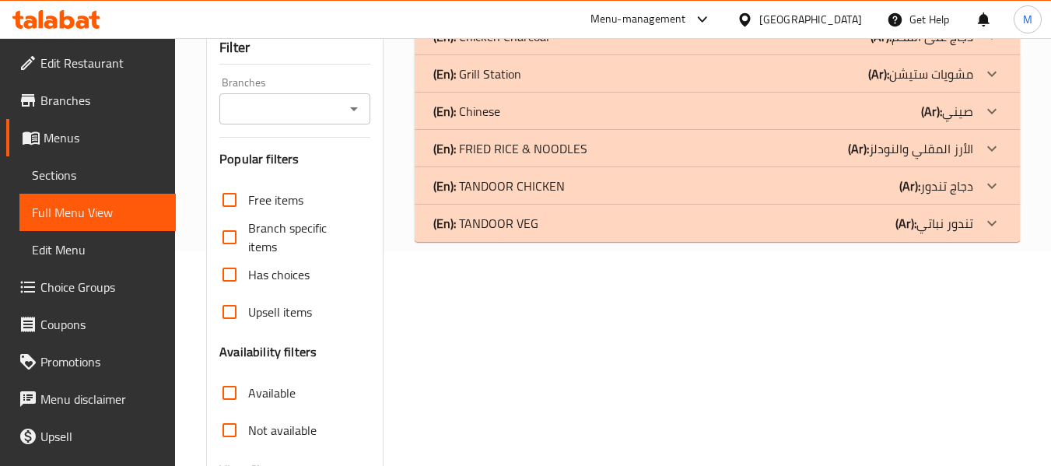
click at [540, 226] on div "(En): TANDOOR VEG (Ar): تندور نباتي" at bounding box center [704, 223] width 540 height 19
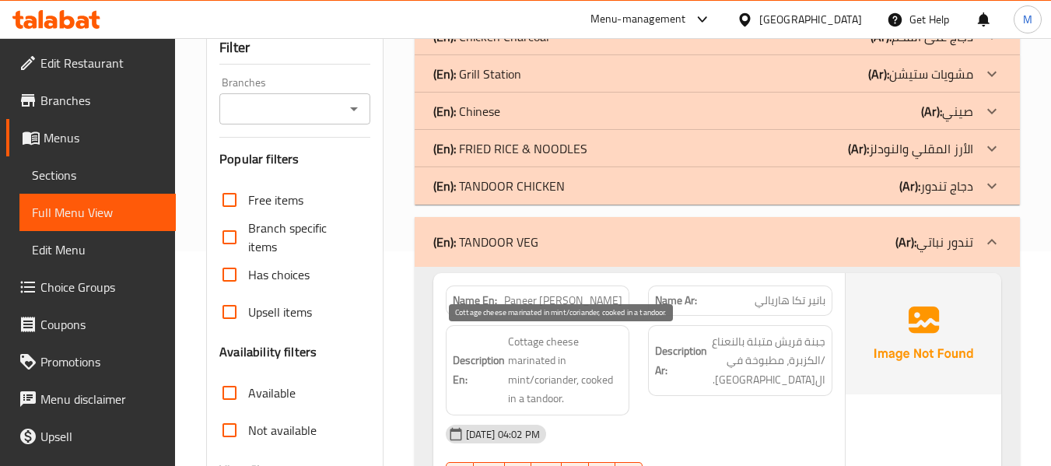
scroll to position [318, 0]
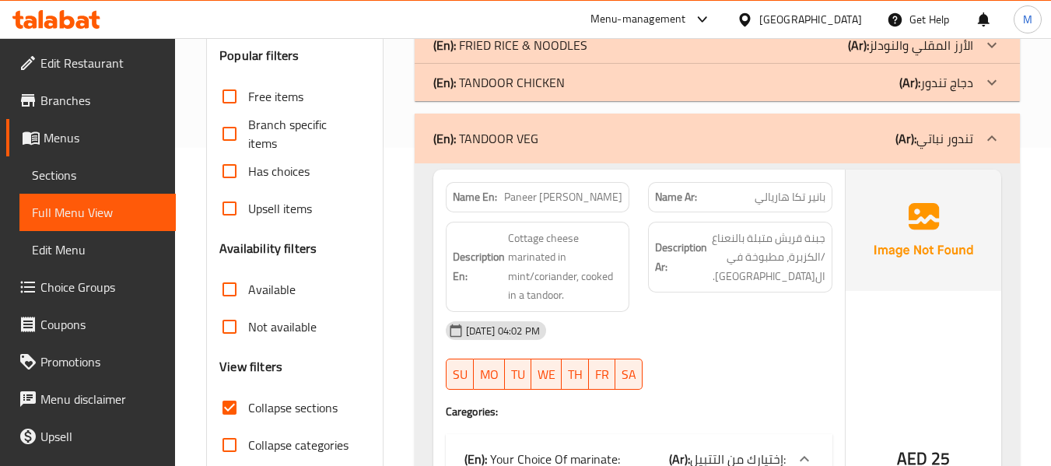
click at [675, 325] on div "14-10-2025 04:02 PM" at bounding box center [639, 330] width 405 height 37
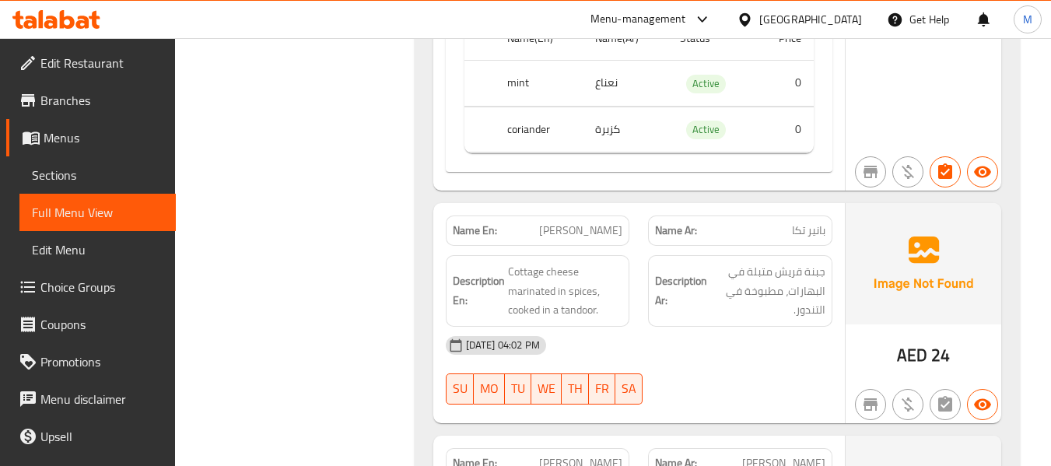
scroll to position [837, 0]
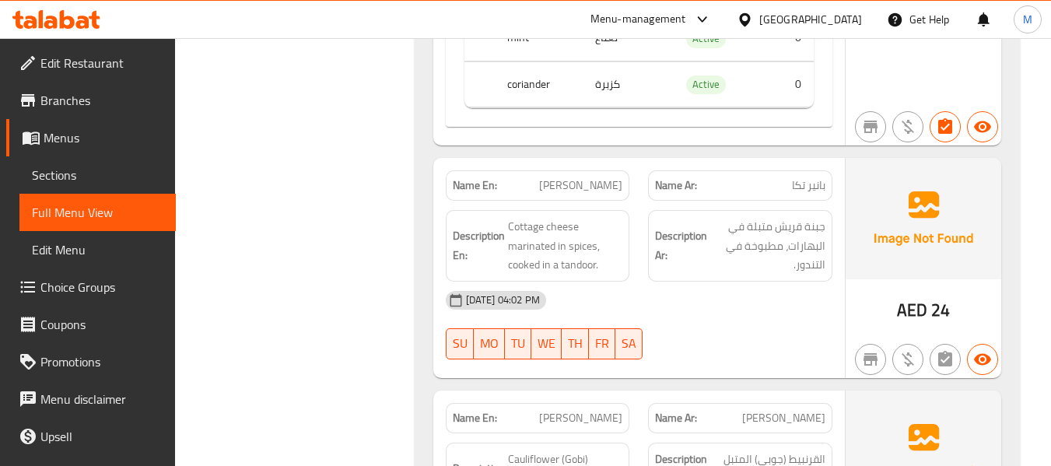
click at [661, 311] on div "14-10-2025 04:02 PM" at bounding box center [639, 300] width 405 height 37
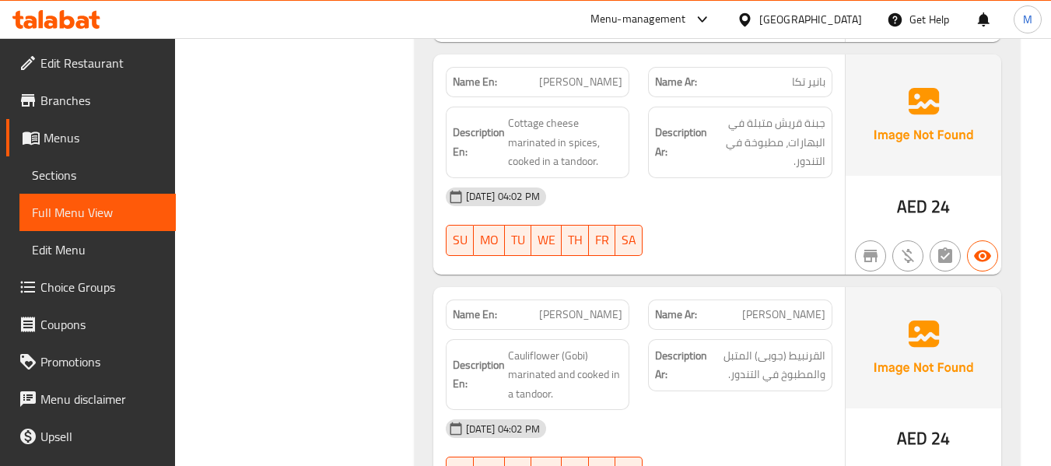
scroll to position [1045, 0]
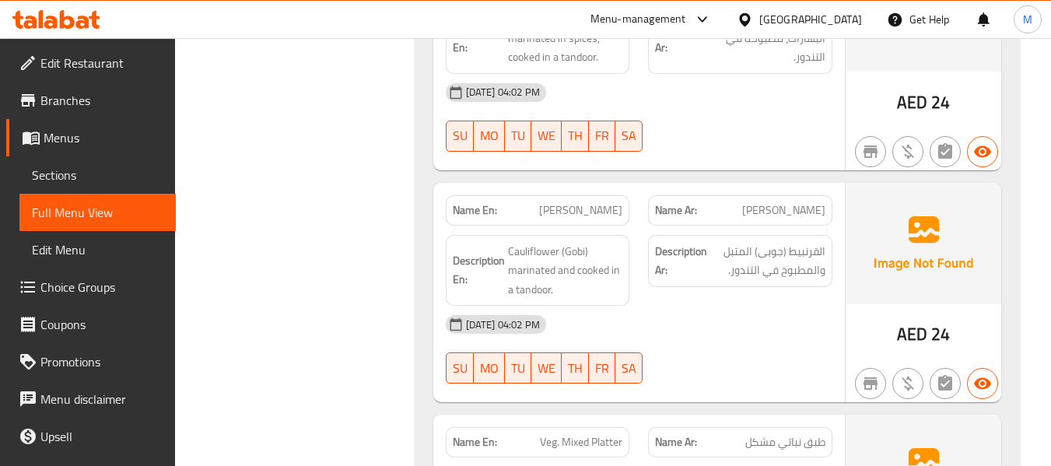
click at [680, 328] on div "14-10-2025 04:02 PM" at bounding box center [639, 324] width 405 height 37
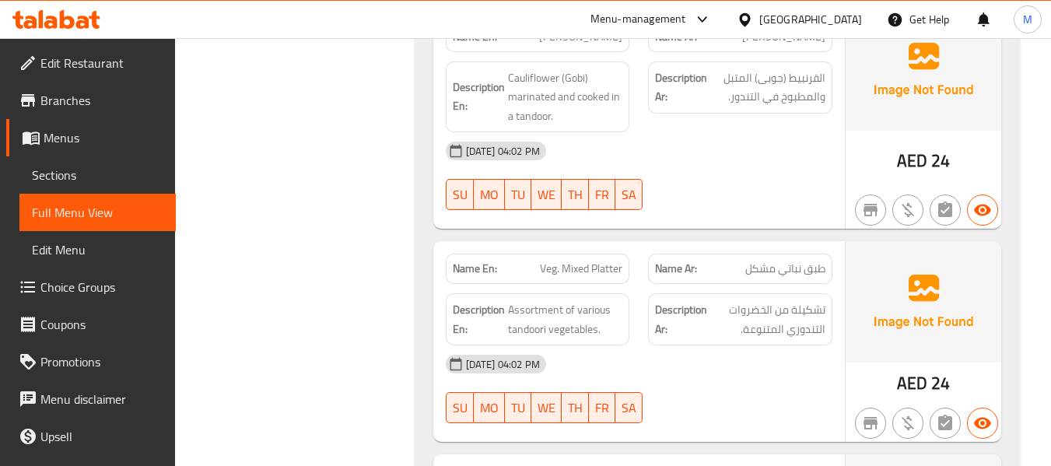
scroll to position [1252, 0]
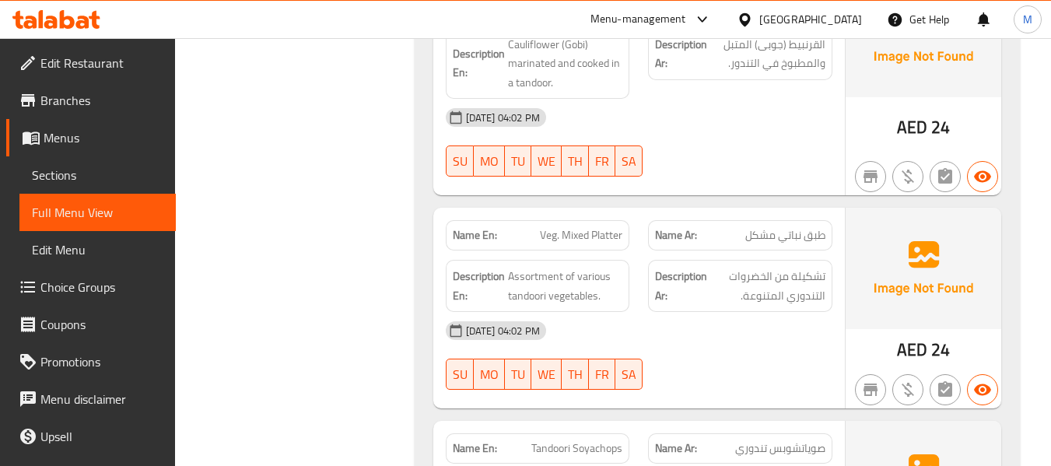
click at [640, 325] on div "14-10-2025 04:02 PM" at bounding box center [639, 330] width 405 height 37
click at [585, 234] on span "Veg. Mixed Platter" at bounding box center [581, 235] width 82 height 16
click at [377, 253] on div "Filter Branches Branches Popular filters Free items Branch specific items Has c…" at bounding box center [301, 49] width 208 height 2156
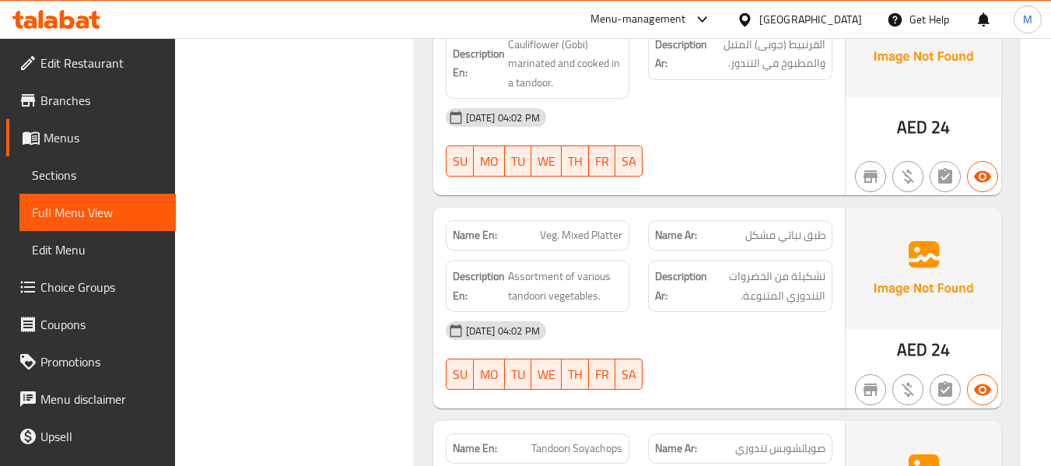
click at [342, 228] on div "Filter Branches Branches Popular filters Free items Branch specific items Has c…" at bounding box center [301, 49] width 208 height 2156
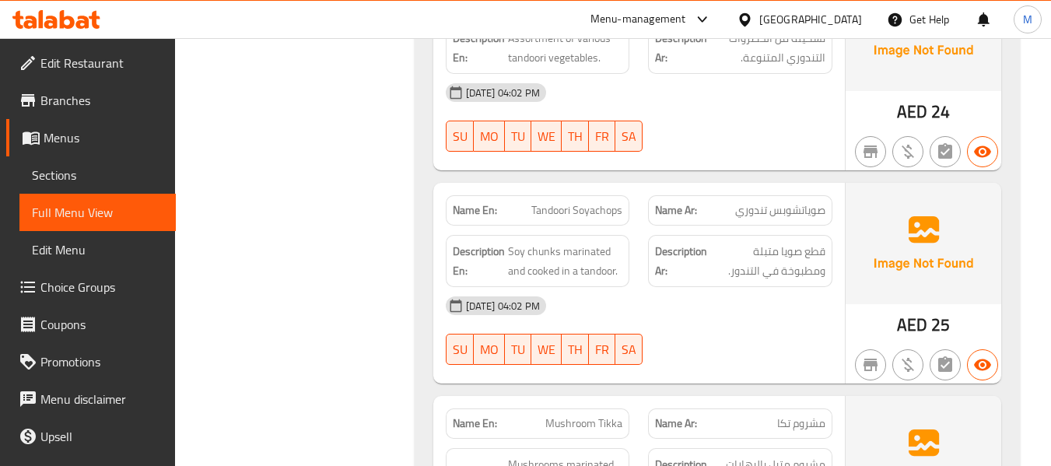
scroll to position [1564, 0]
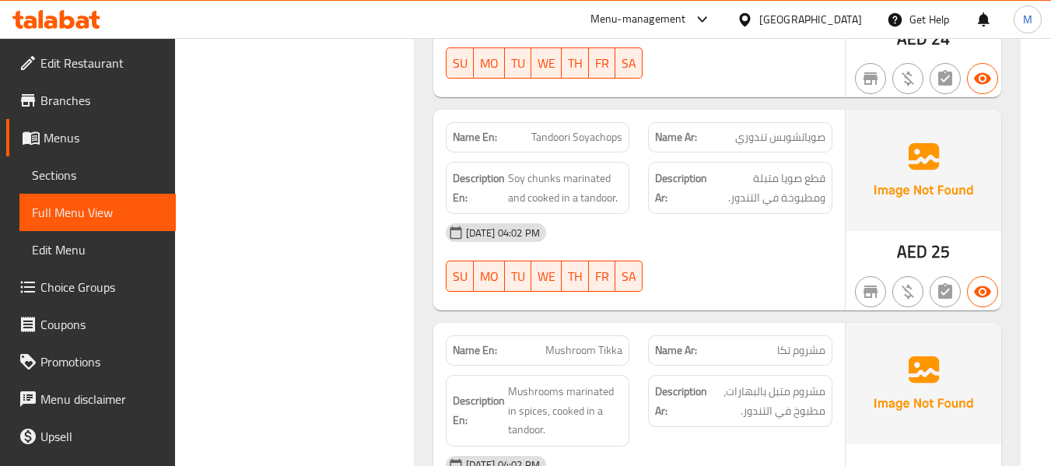
click at [649, 243] on div "14-10-2025 04:02 PM" at bounding box center [639, 232] width 405 height 37
click at [584, 142] on span "Tandoori Soyachops" at bounding box center [577, 137] width 91 height 16
click at [585, 135] on span "Tandoori Soyachops" at bounding box center [577, 137] width 91 height 16
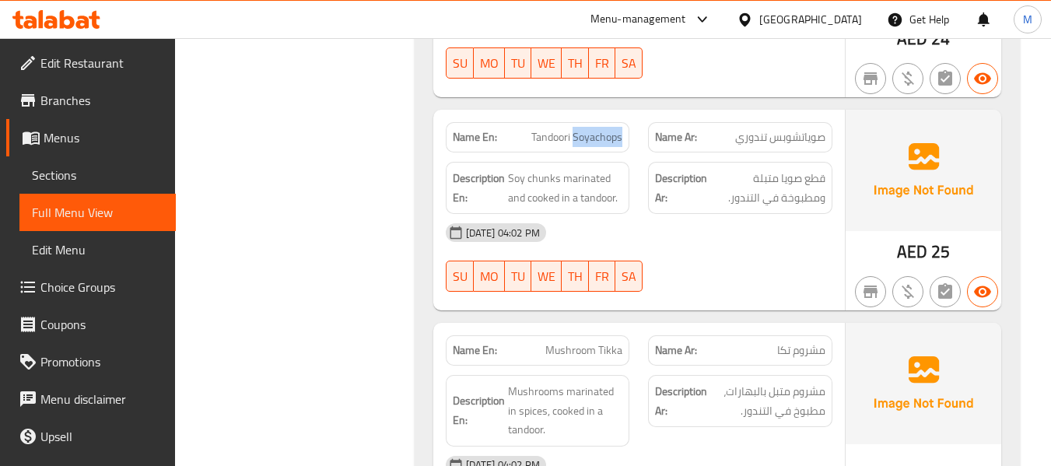
click at [585, 135] on span "Tandoori Soyachops" at bounding box center [577, 137] width 91 height 16
click at [774, 139] on span "صوياتشوبس تندوري" at bounding box center [780, 137] width 90 height 16
click at [788, 137] on span "صوياتشوبس تندوري" at bounding box center [780, 137] width 90 height 16
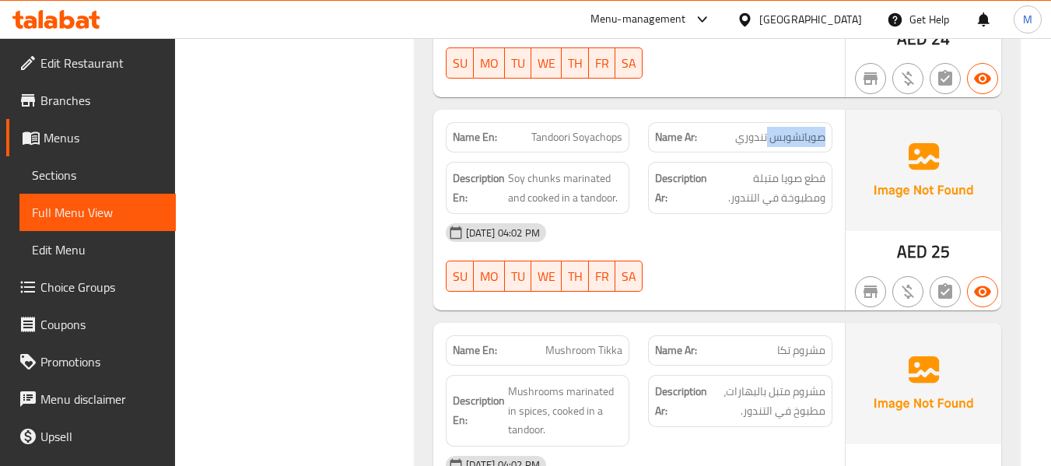
click at [811, 137] on span "صوياتشوبس تندوري" at bounding box center [780, 137] width 90 height 16
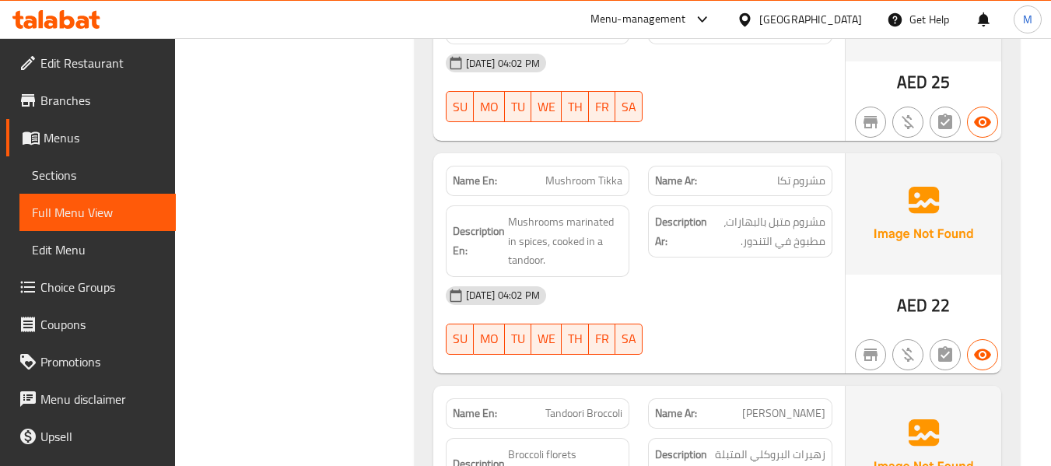
scroll to position [1771, 0]
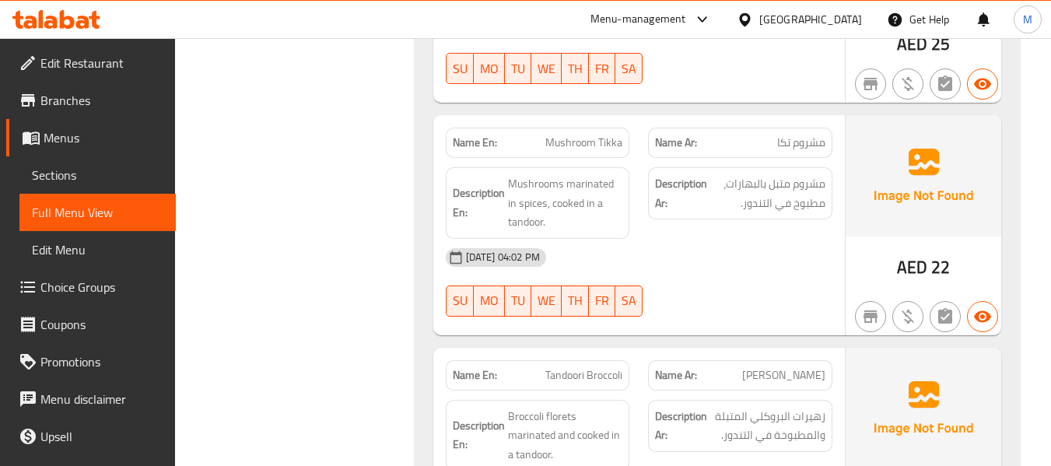
click at [737, 280] on div "14-10-2025 04:02 PM SU MO TU WE TH FR SA" at bounding box center [639, 282] width 405 height 87
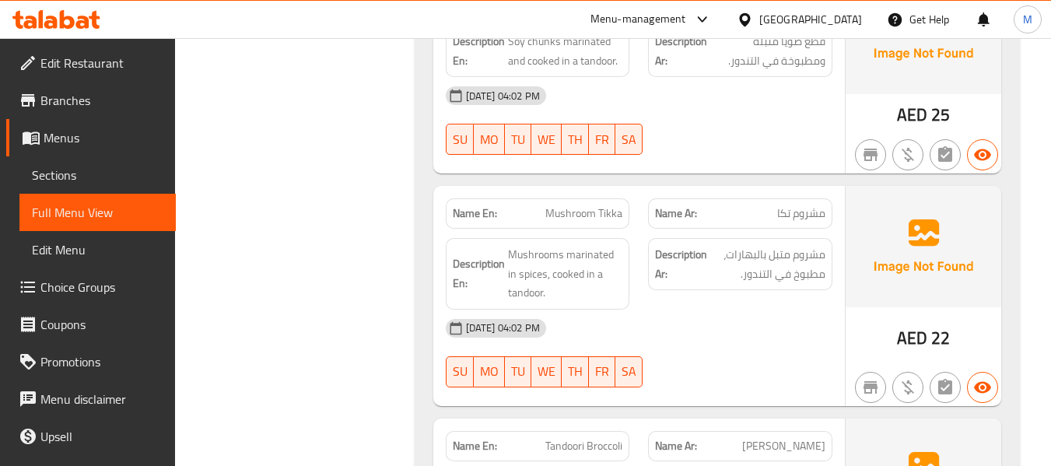
scroll to position [1564, 0]
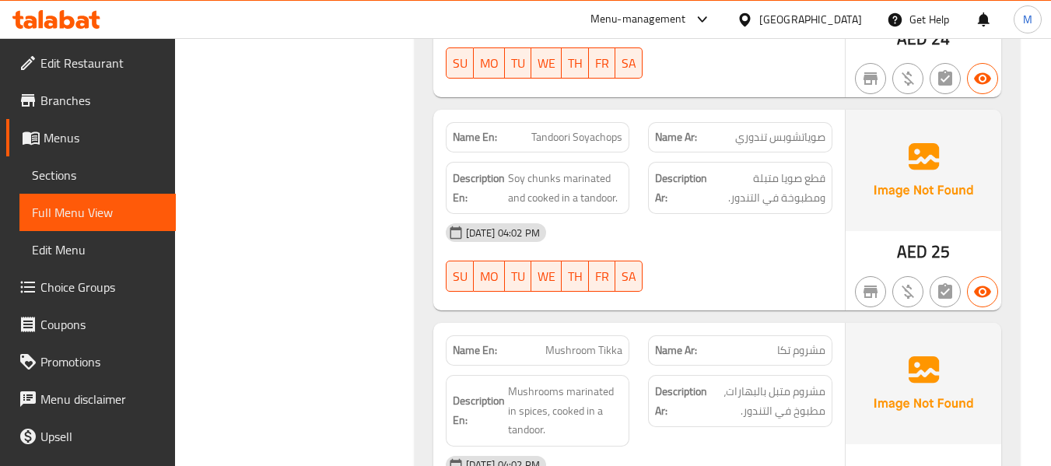
click at [577, 130] on span "Tandoori Soyachops" at bounding box center [577, 137] width 91 height 16
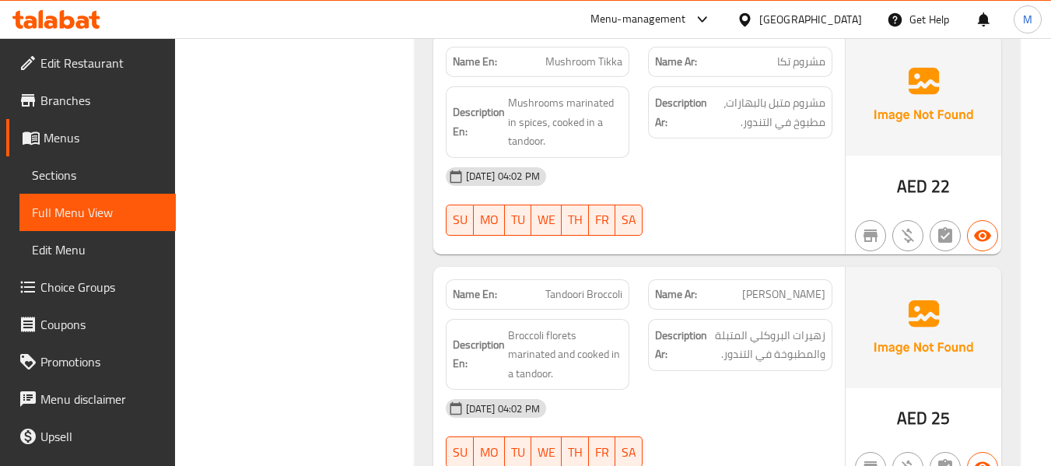
scroll to position [1935, 0]
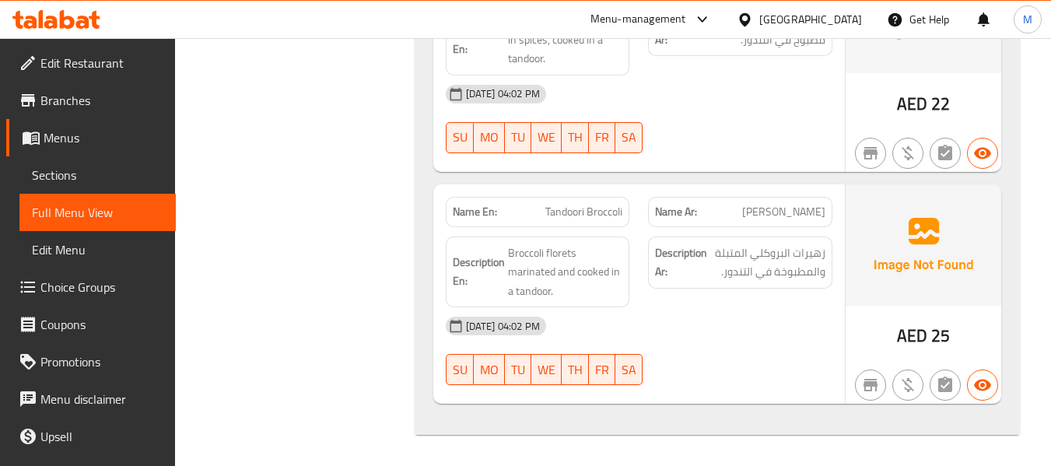
click at [683, 327] on div "14-10-2025 04:02 PM" at bounding box center [639, 325] width 405 height 37
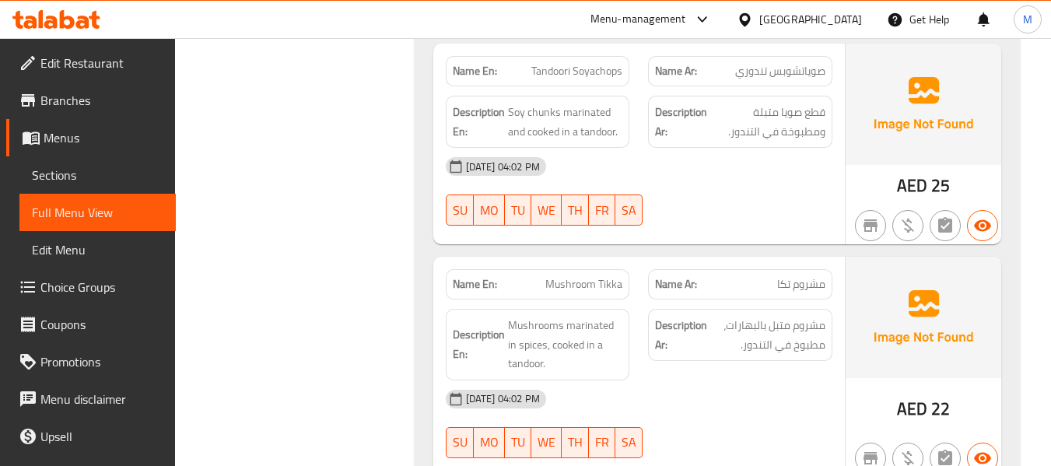
scroll to position [1624, 0]
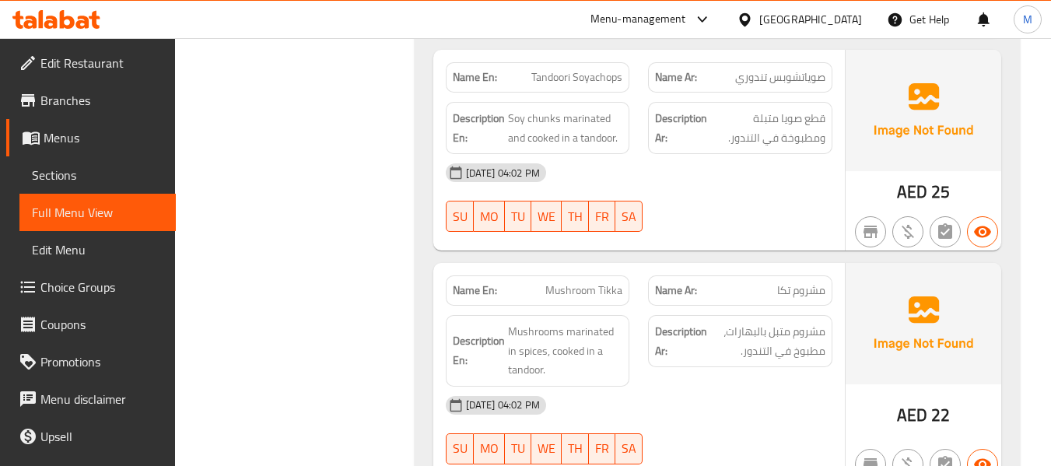
click at [78, 138] on span "Menus" at bounding box center [104, 137] width 120 height 19
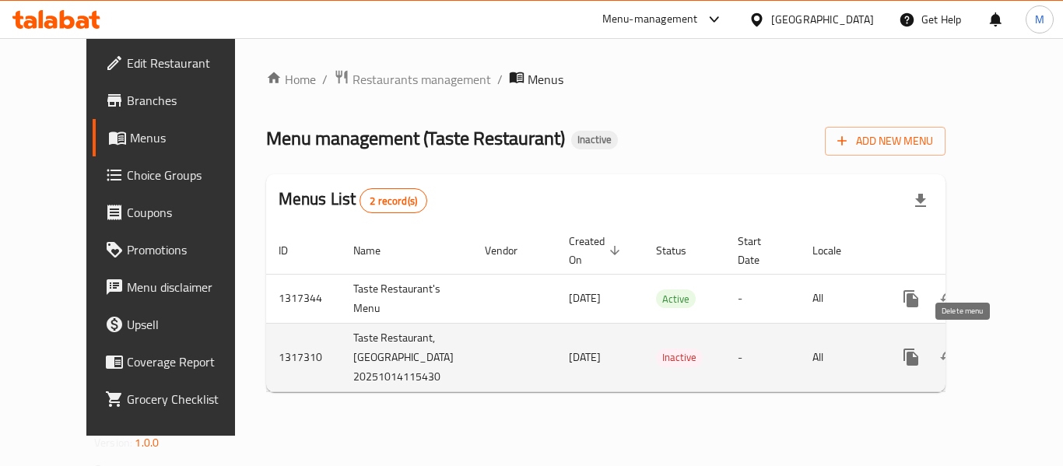
click at [977, 348] on icon "enhanced table" at bounding box center [986, 357] width 19 height 19
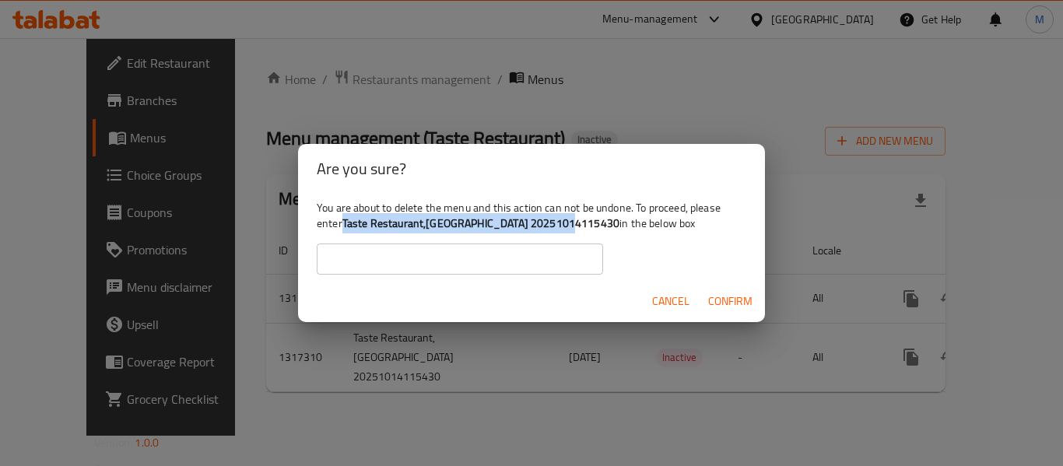
drag, startPoint x: 345, startPoint y: 220, endPoint x: 564, endPoint y: 220, distance: 219.5
click at [564, 220] on b "Taste Restaurant,Hor Al Anz 20251014115430" at bounding box center [480, 223] width 277 height 20
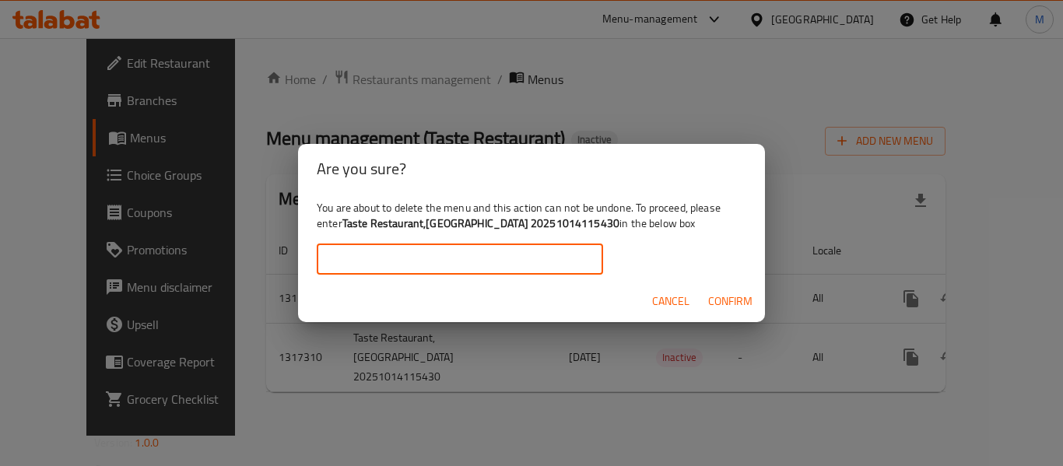
click at [458, 263] on input "text" at bounding box center [460, 259] width 286 height 31
paste input "Taste Restaurant,Hor Al Anz 20251014115430"
type input "Taste Restaurant,Hor Al Anz 20251014115430"
click at [741, 300] on span "Confirm" at bounding box center [730, 301] width 44 height 19
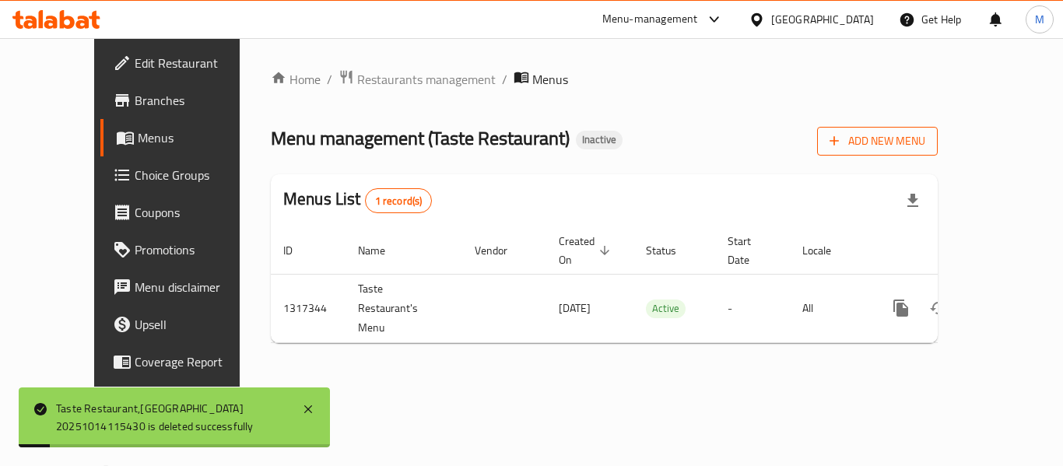
click at [925, 149] on span "Add New Menu" at bounding box center [878, 141] width 96 height 19
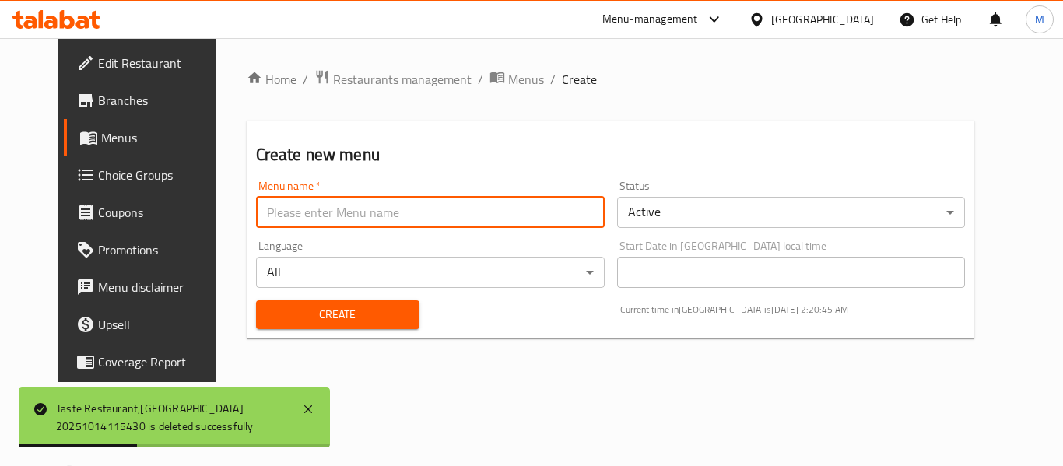
click at [287, 223] on input "text" at bounding box center [430, 212] width 349 height 31
paste input "343011666"
type input "343011666"
click at [269, 319] on span "Create" at bounding box center [338, 314] width 139 height 19
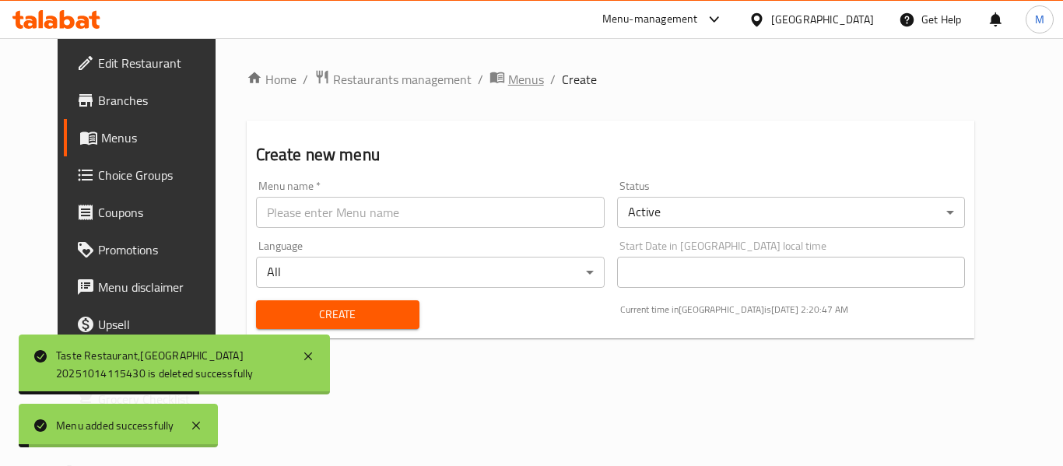
click at [508, 77] on span "Menus" at bounding box center [526, 79] width 36 height 19
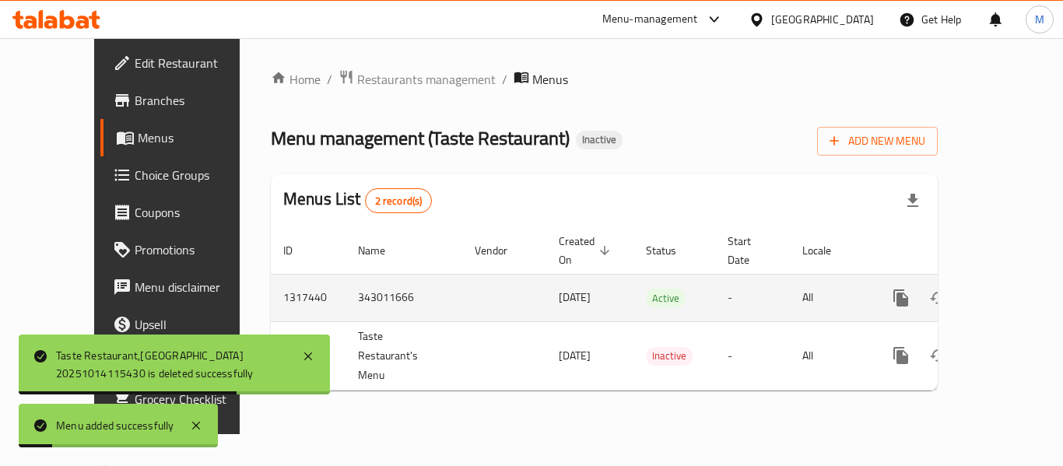
click at [1004, 289] on icon "enhanced table" at bounding box center [1013, 298] width 19 height 19
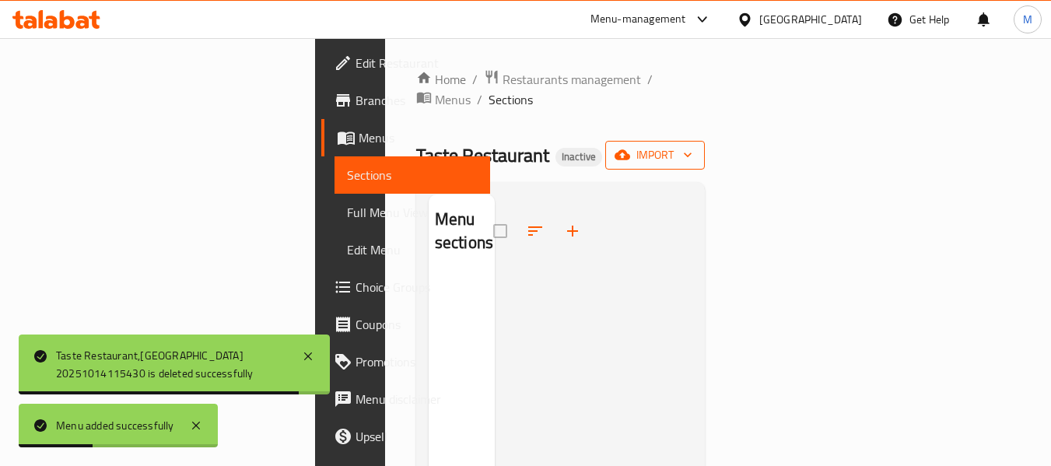
click at [705, 146] on button "import" at bounding box center [656, 155] width 100 height 29
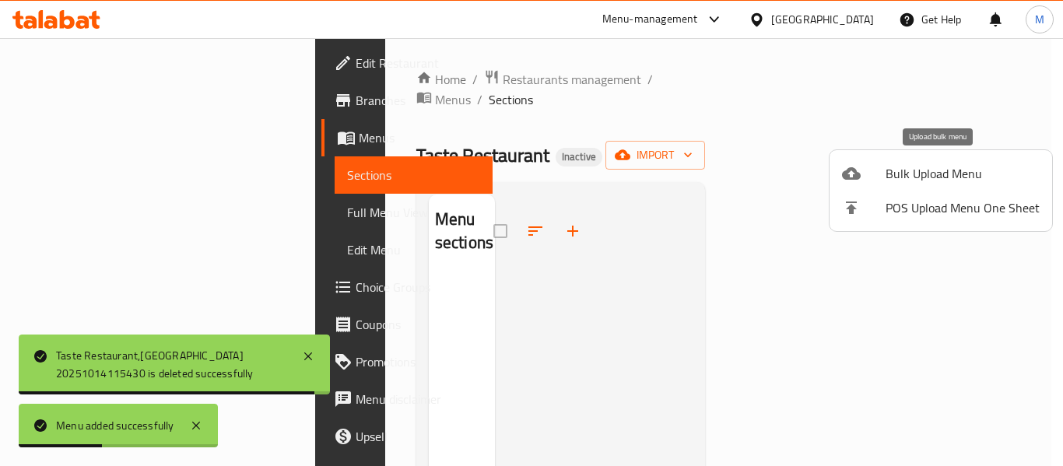
click at [961, 173] on span "Bulk Upload Menu" at bounding box center [963, 173] width 154 height 19
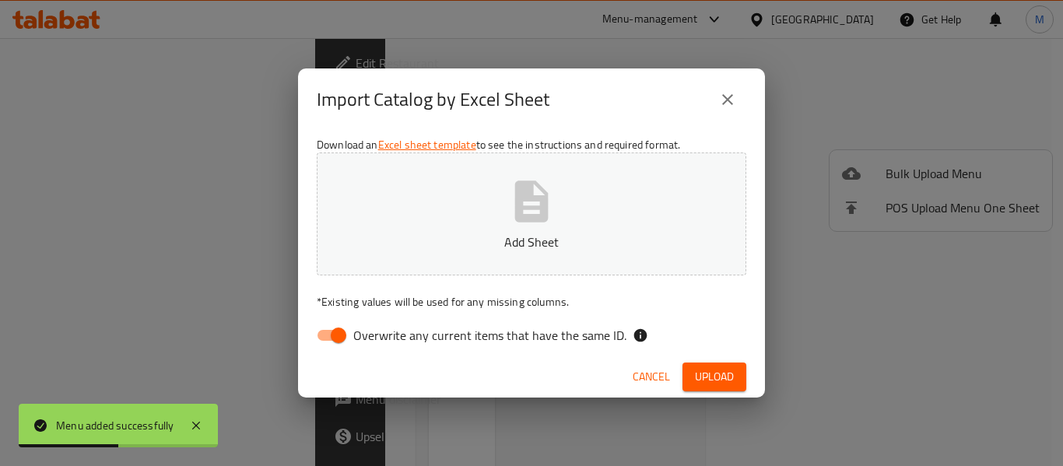
click at [475, 350] on label "Overwrite any current items that have the same ID." at bounding box center [467, 336] width 318 height 30
click at [383, 350] on input "Overwrite any current items that have the same ID." at bounding box center [338, 336] width 89 height 30
checkbox input "false"
click at [483, 247] on p "Add Sheet" at bounding box center [531, 242] width 381 height 19
click at [700, 368] on span "Upload" at bounding box center [714, 376] width 39 height 19
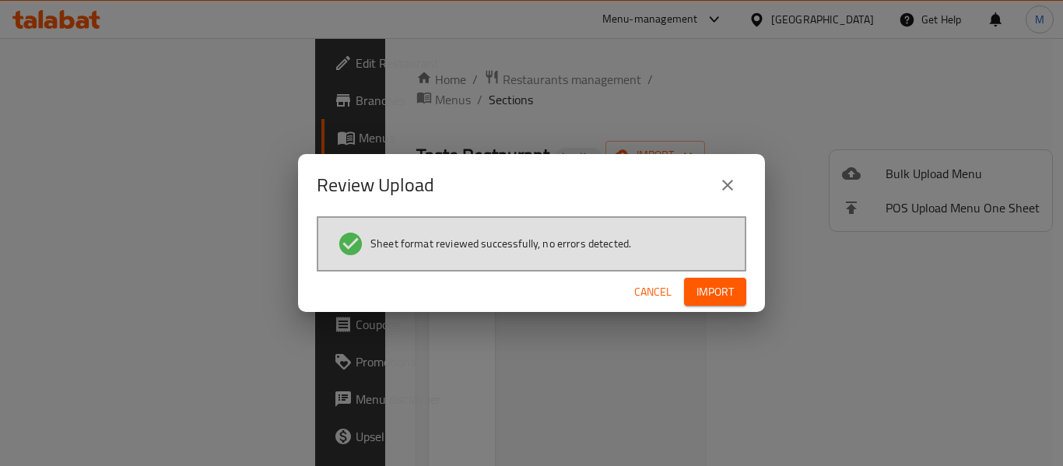
click at [718, 298] on span "Import" at bounding box center [715, 292] width 37 height 19
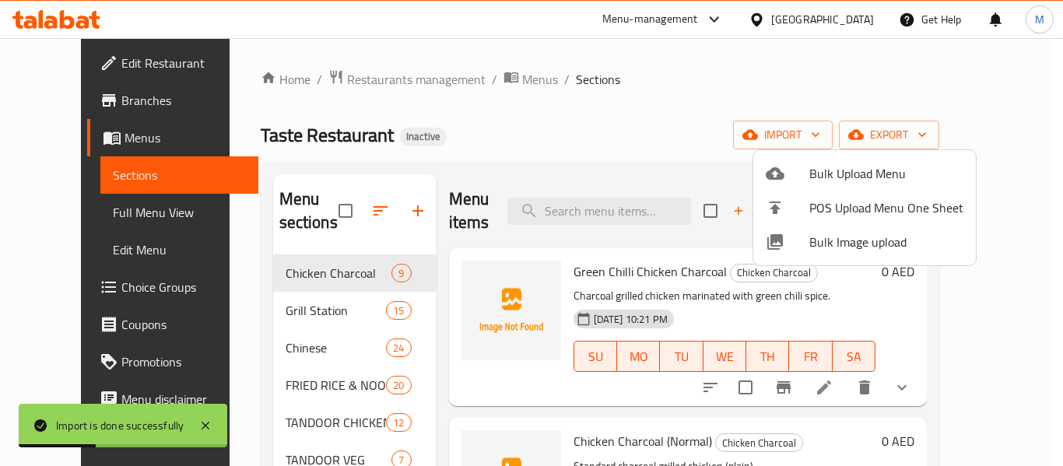
click at [449, 127] on div at bounding box center [531, 233] width 1063 height 466
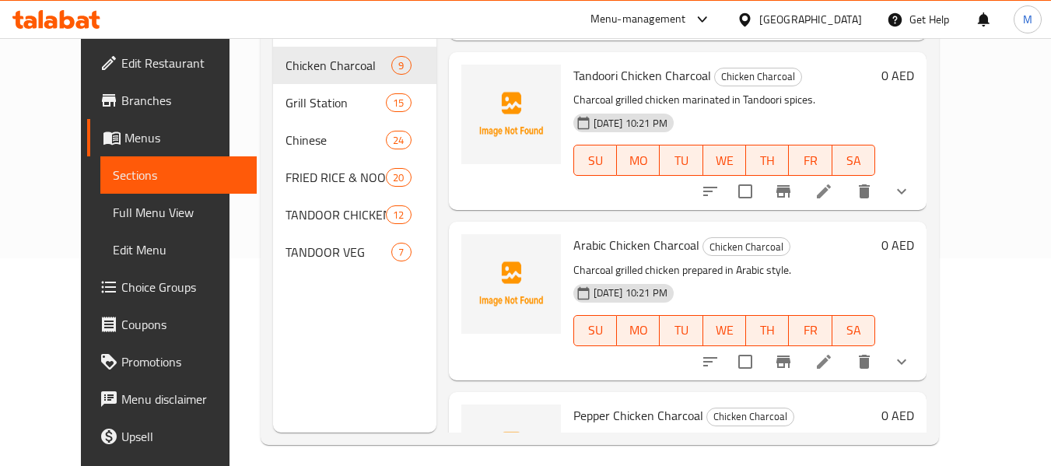
scroll to position [726, 0]
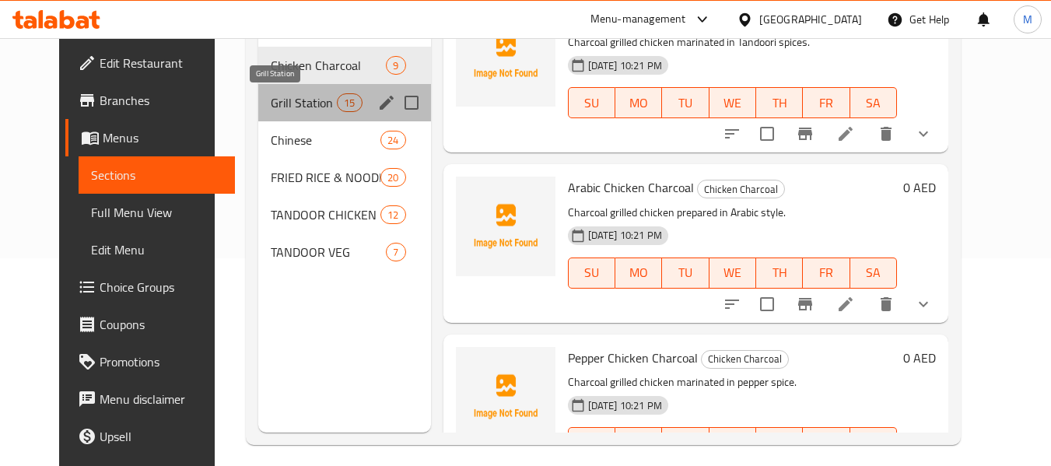
click at [276, 108] on span "Grill Station" at bounding box center [304, 102] width 66 height 19
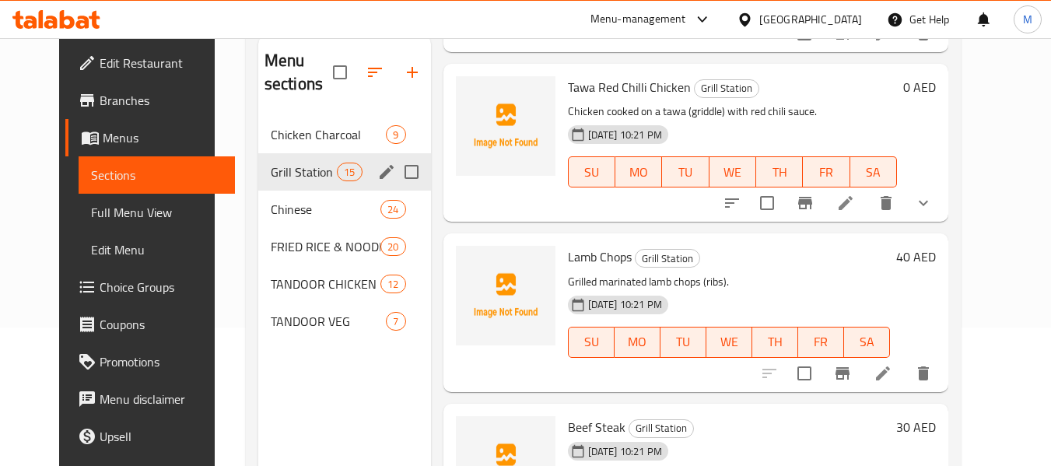
scroll to position [104, 0]
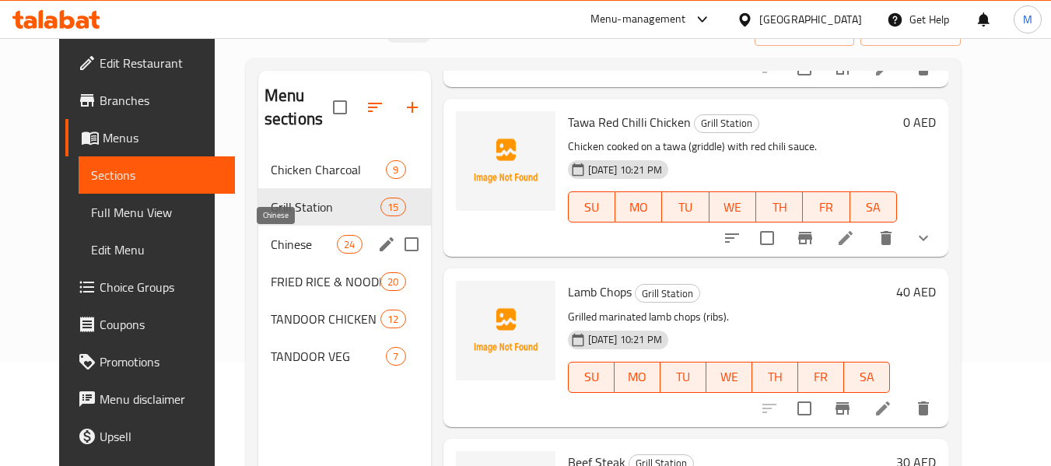
click at [271, 238] on span "Chinese" at bounding box center [304, 244] width 66 height 19
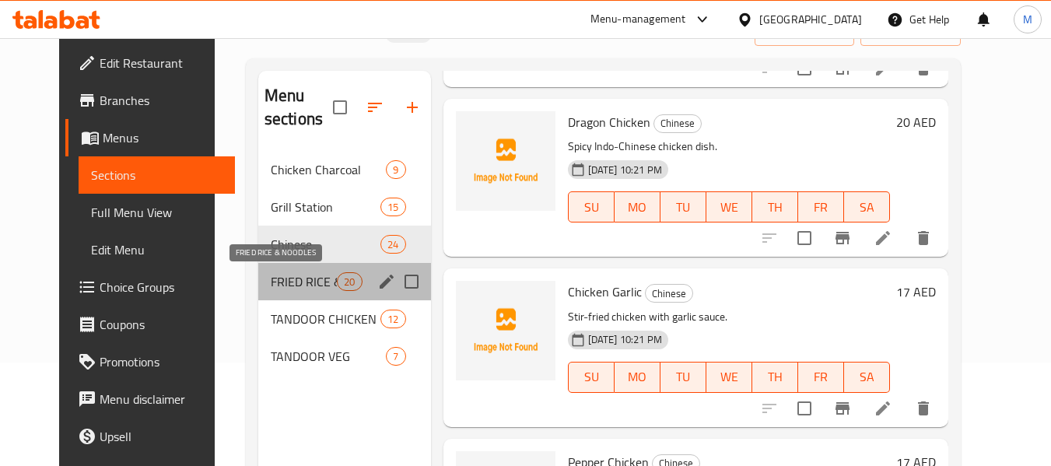
click at [271, 289] on span "FRIED RICE & NOODLES" at bounding box center [304, 281] width 66 height 19
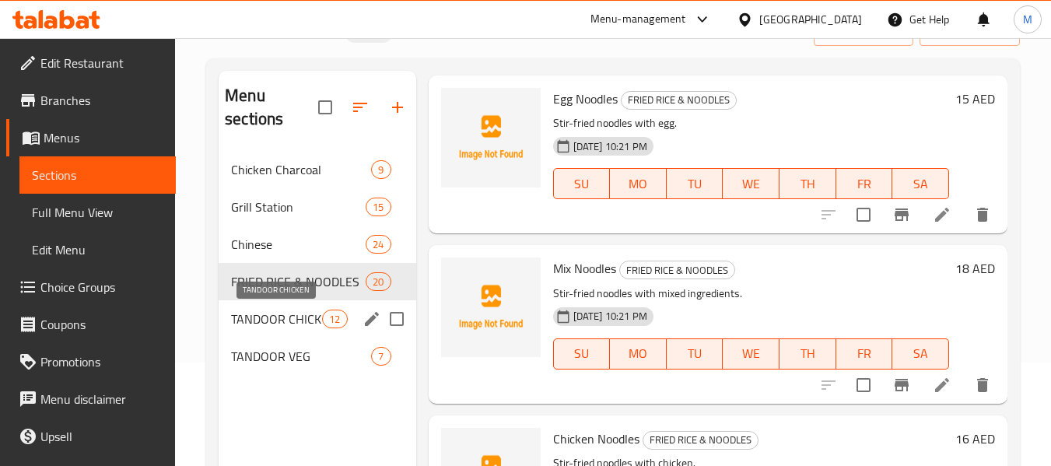
click at [250, 323] on span "TANDOOR CHICKEN" at bounding box center [276, 319] width 91 height 19
drag, startPoint x: 250, startPoint y: 323, endPoint x: 241, endPoint y: 361, distance: 39.1
click at [250, 323] on span "TANDOOR CHICKEN" at bounding box center [276, 319] width 91 height 19
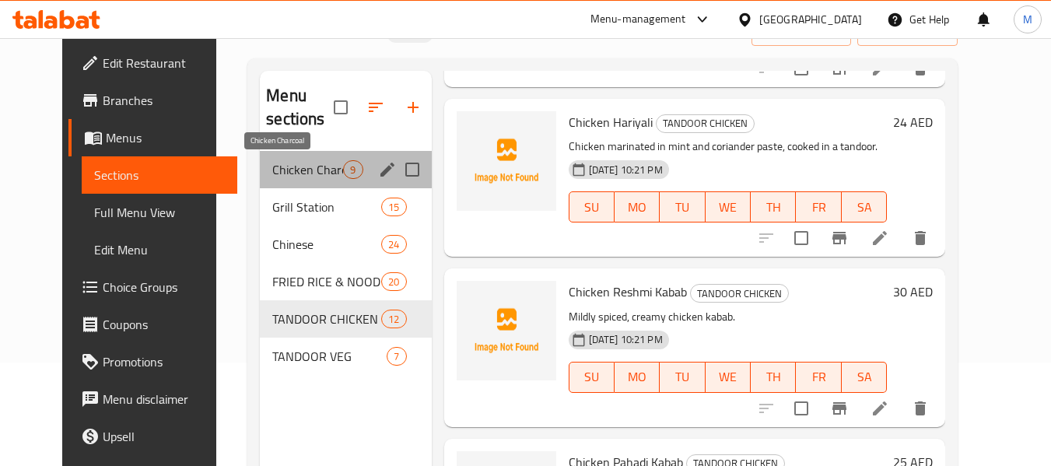
click at [302, 175] on span "Chicken Charcoal" at bounding box center [307, 169] width 71 height 19
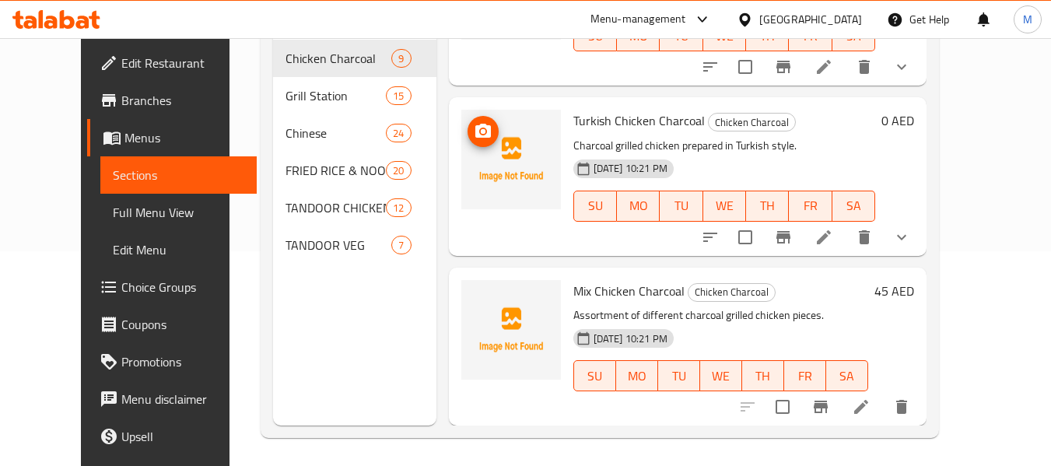
scroll to position [218, 0]
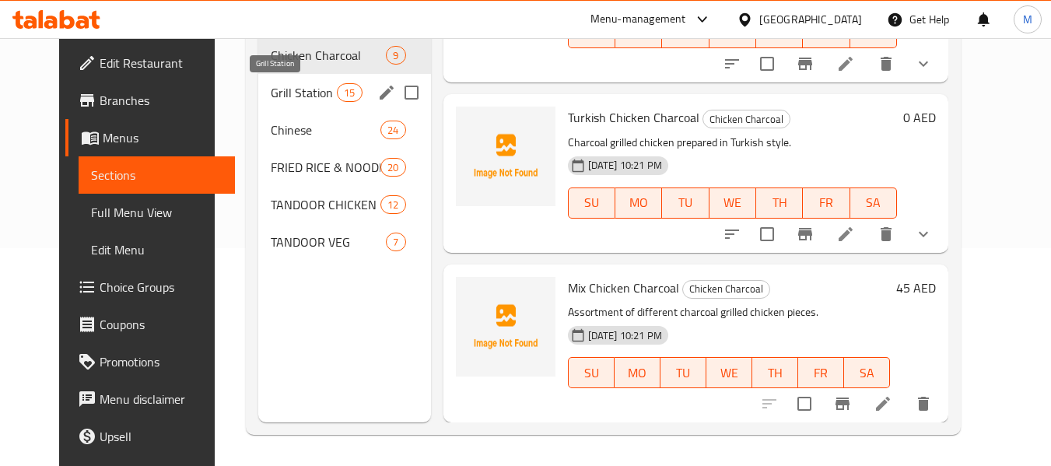
click at [275, 93] on span "Grill Station" at bounding box center [304, 92] width 66 height 19
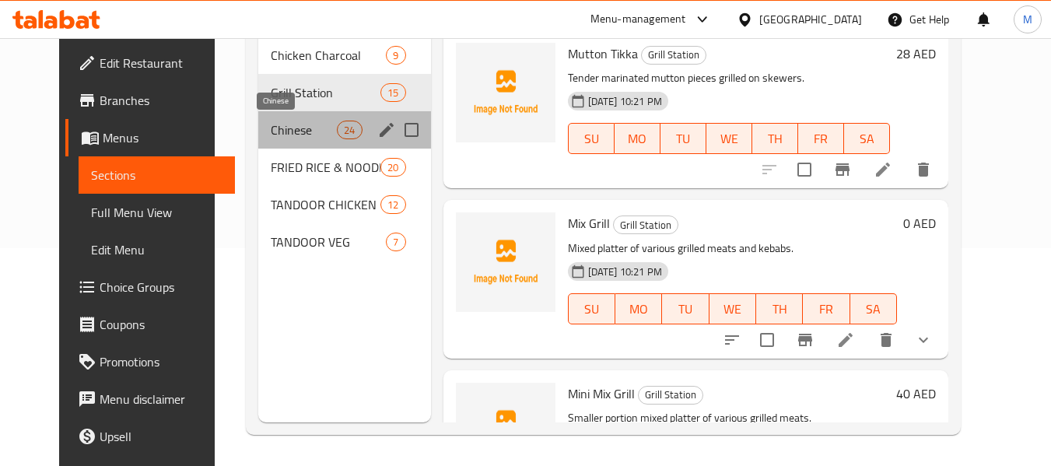
click at [276, 135] on span "Chinese" at bounding box center [304, 130] width 66 height 19
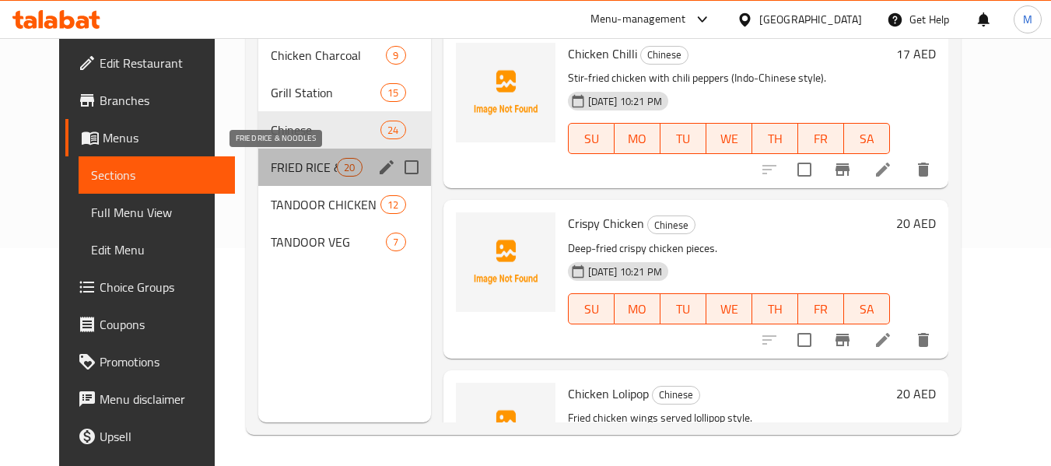
click at [276, 175] on span "FRIED RICE & NOODLES" at bounding box center [304, 167] width 66 height 19
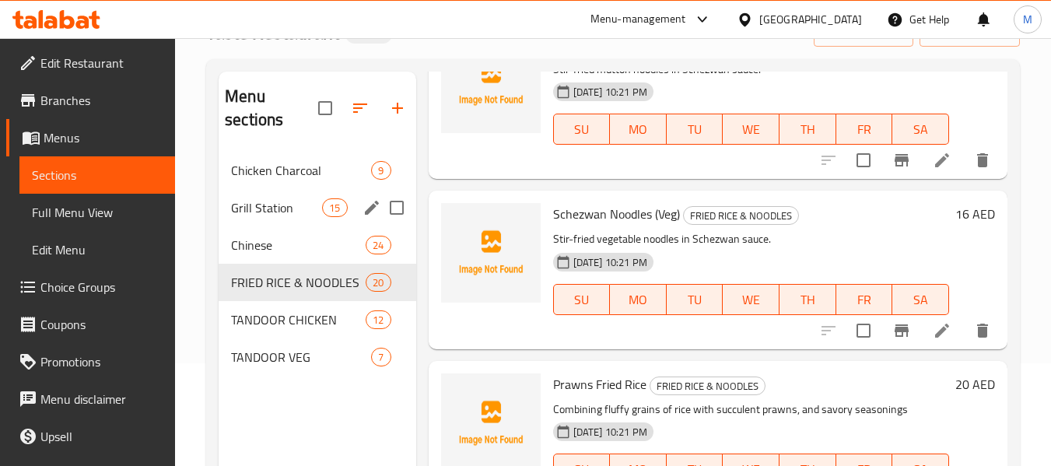
scroll to position [114, 0]
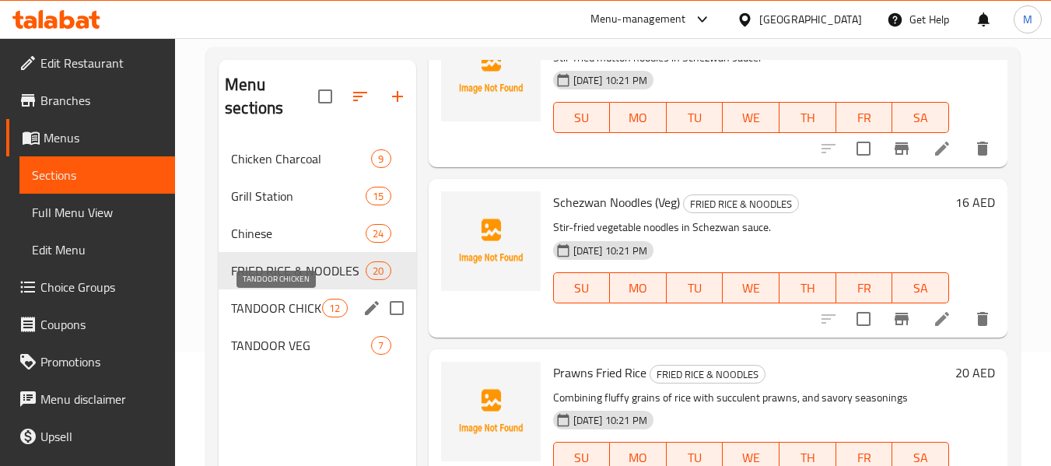
click at [262, 303] on span "TANDOOR CHICKEN" at bounding box center [276, 308] width 91 height 19
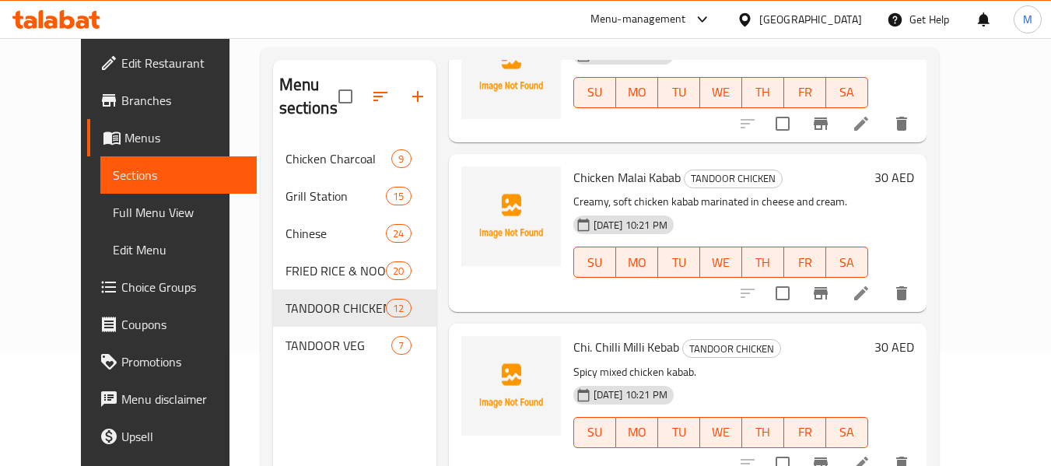
scroll to position [1613, 0]
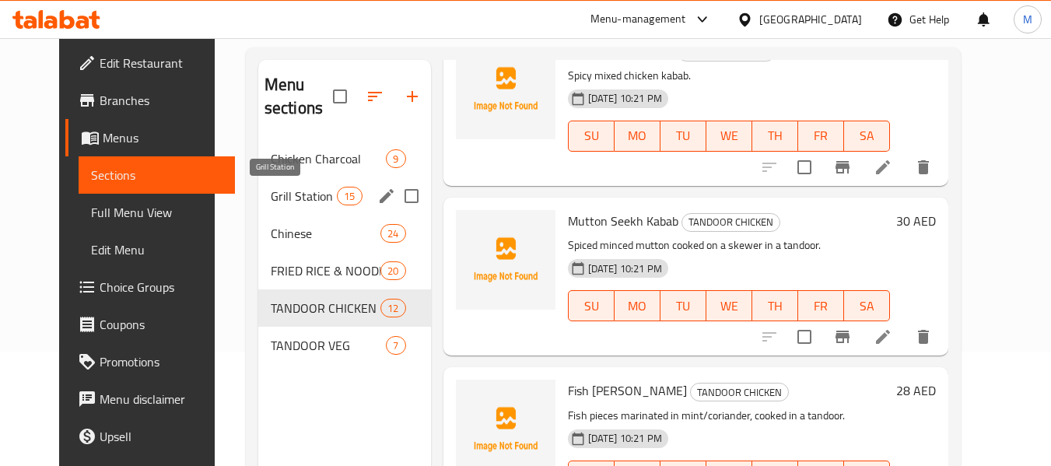
click at [272, 199] on span "Grill Station" at bounding box center [304, 196] width 66 height 19
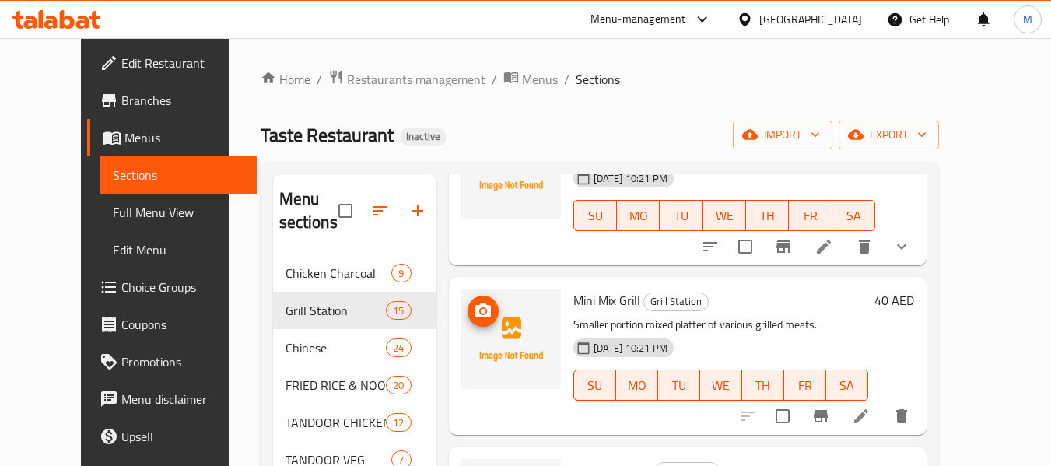
scroll to position [415, 0]
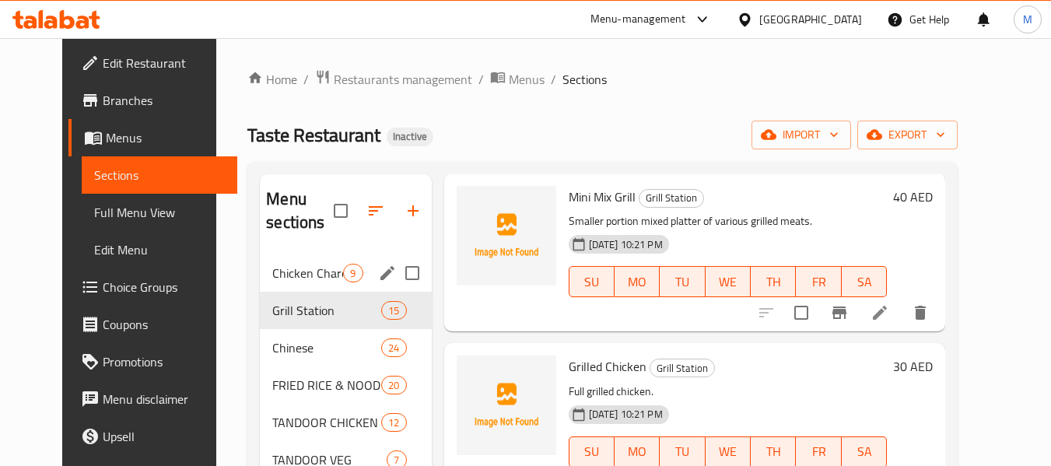
click at [272, 282] on span "Chicken Charcoal" at bounding box center [307, 273] width 71 height 19
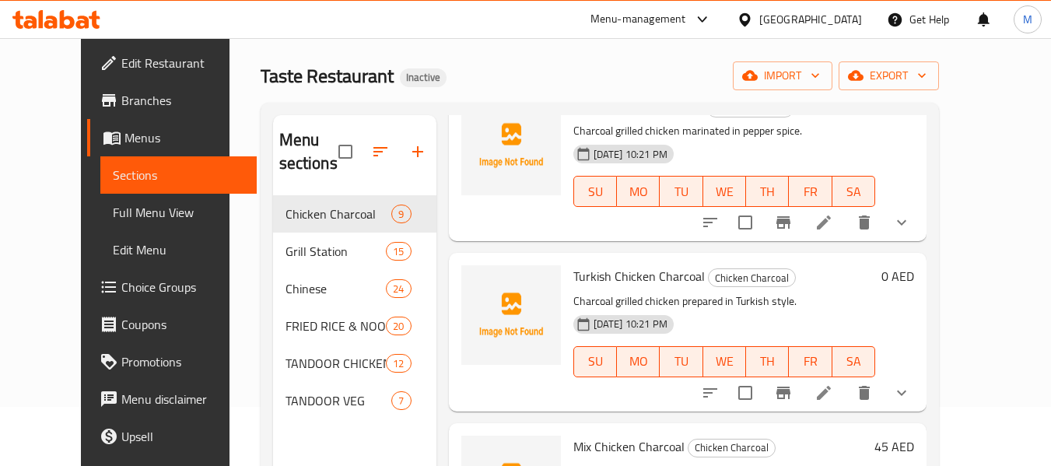
scroll to position [104, 0]
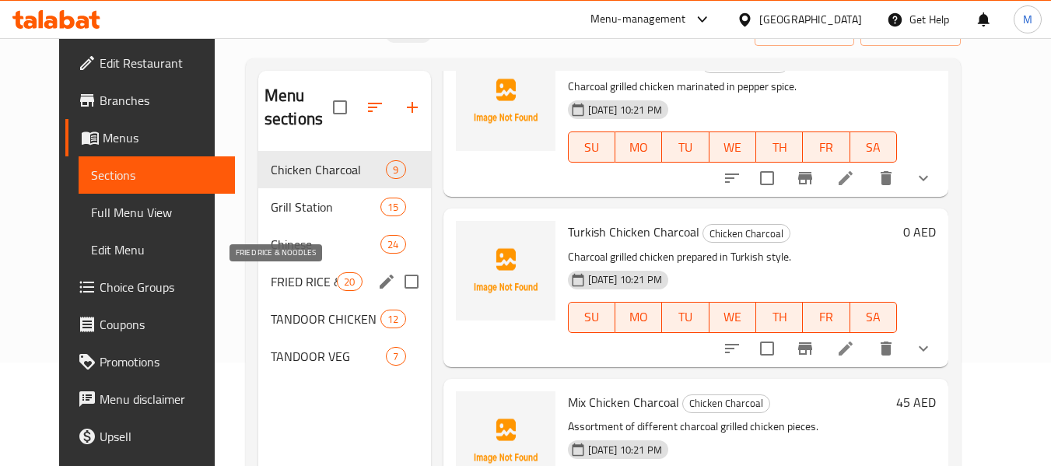
click at [271, 290] on span "FRIED RICE & NOODLES" at bounding box center [304, 281] width 66 height 19
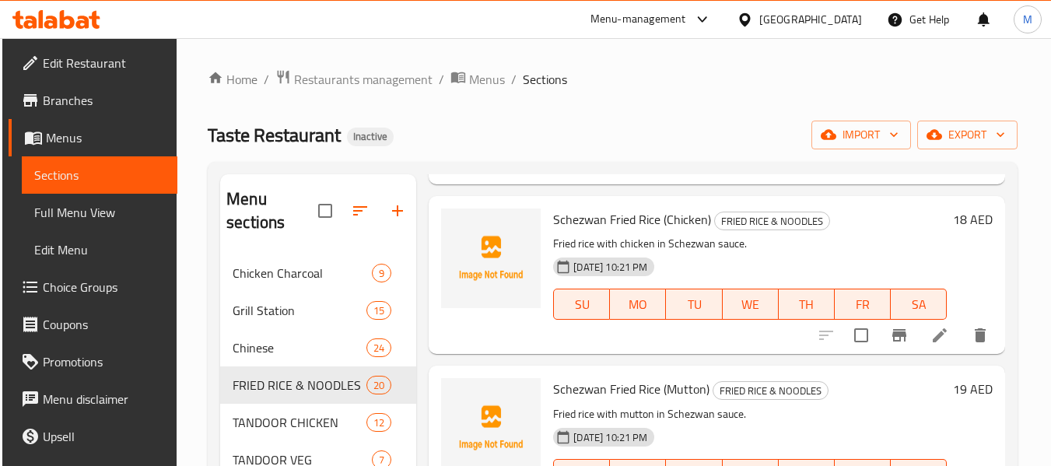
click at [421, 135] on div "Taste Restaurant Inactive import export" at bounding box center [613, 135] width 810 height 29
click at [107, 205] on span "Full Menu View" at bounding box center [100, 212] width 132 height 19
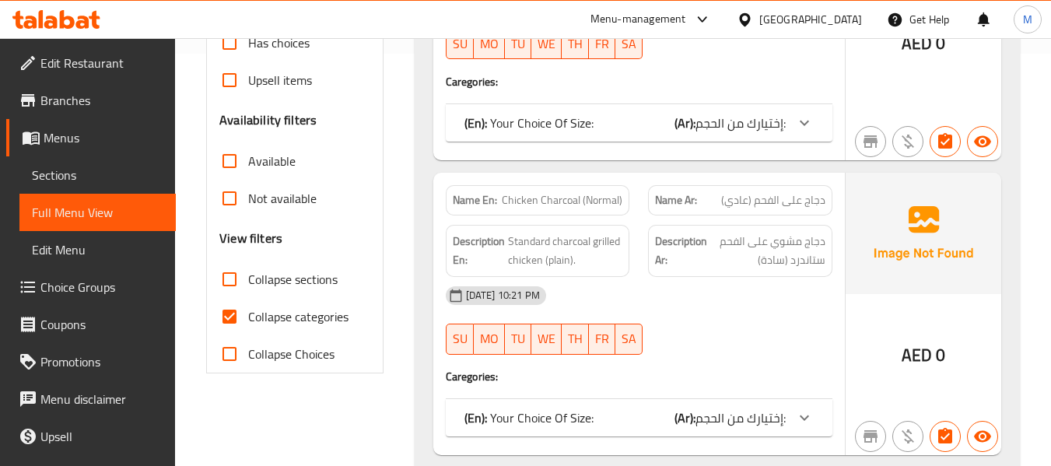
scroll to position [415, 0]
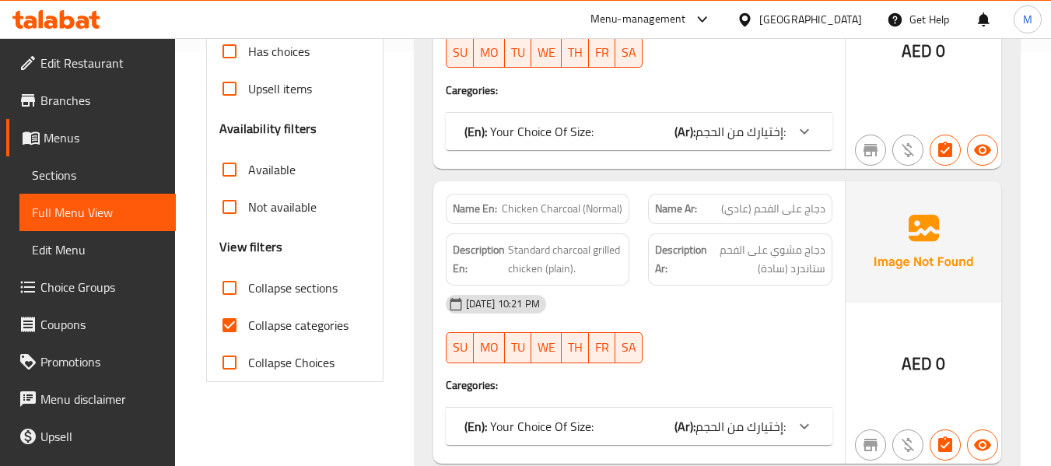
click at [237, 321] on input "Collapse categories" at bounding box center [229, 325] width 37 height 37
checkbox input "false"
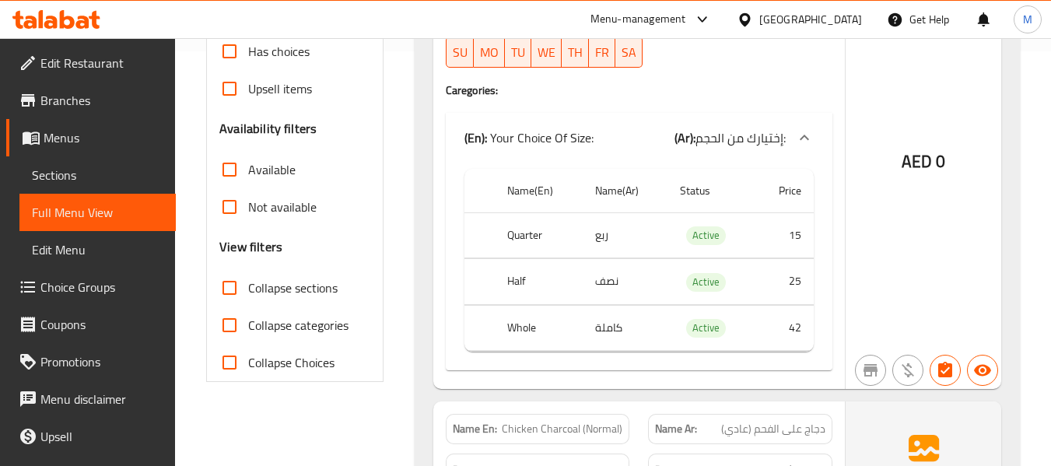
scroll to position [6087, 0]
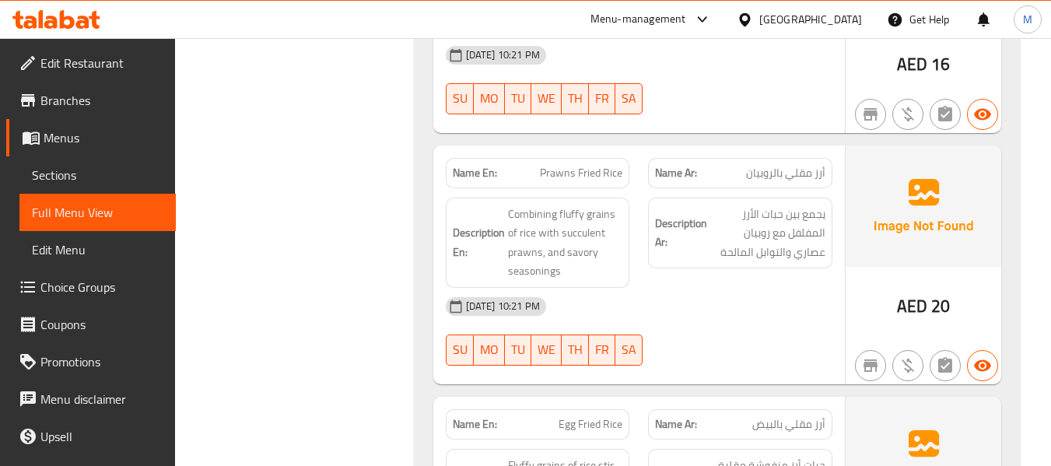
scroll to position [17040, 0]
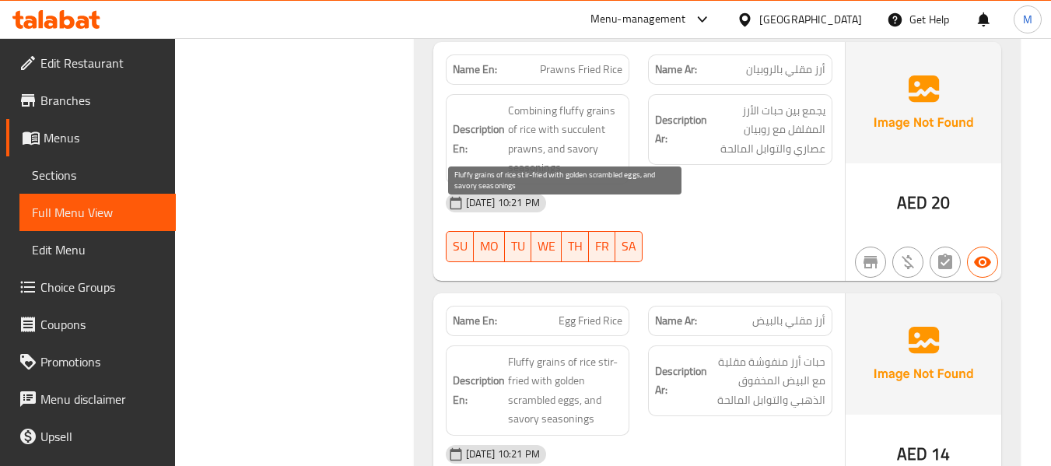
click at [584, 353] on span "Fluffy grains of rice stir-fried with golden scrambled eggs, and savory seasoni…" at bounding box center [565, 391] width 115 height 76
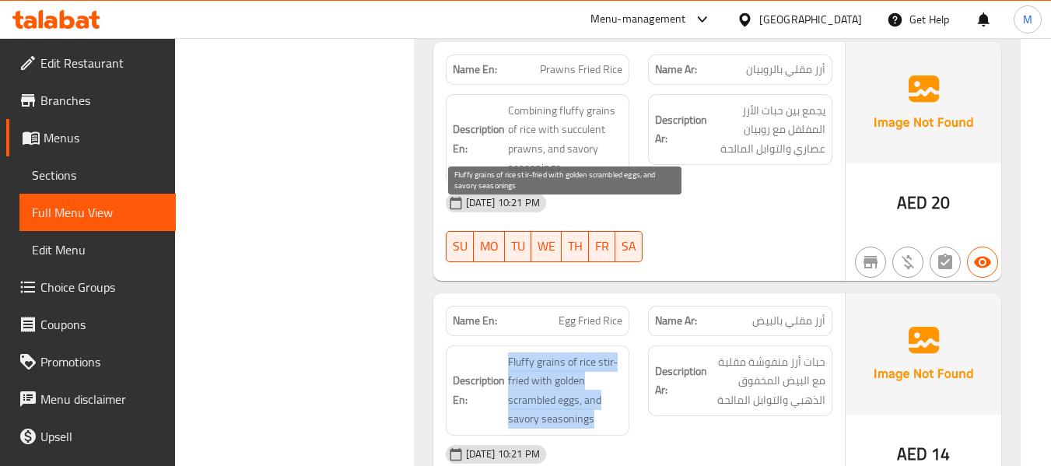
click at [584, 353] on span "Fluffy grains of rice stir-fried with golden scrambled eggs, and savory seasoni…" at bounding box center [565, 391] width 115 height 76
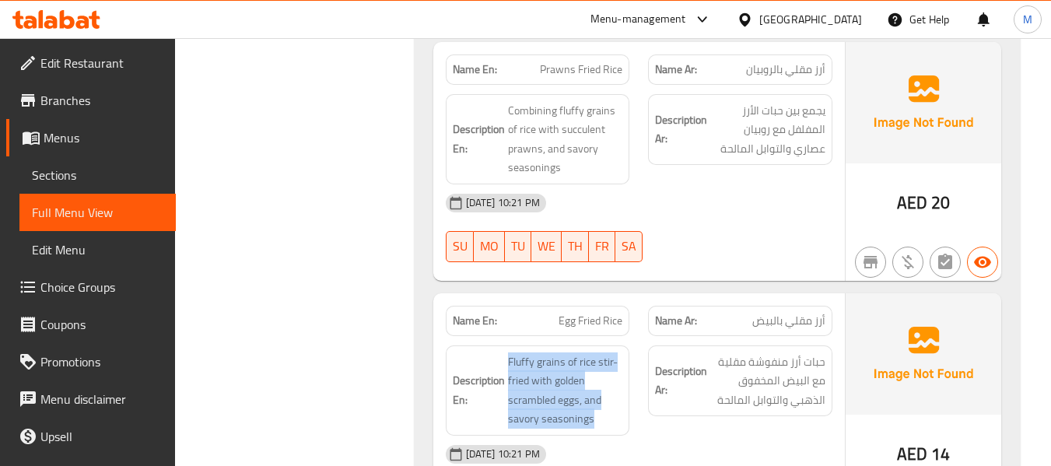
click at [76, 176] on span "Sections" at bounding box center [98, 175] width 132 height 19
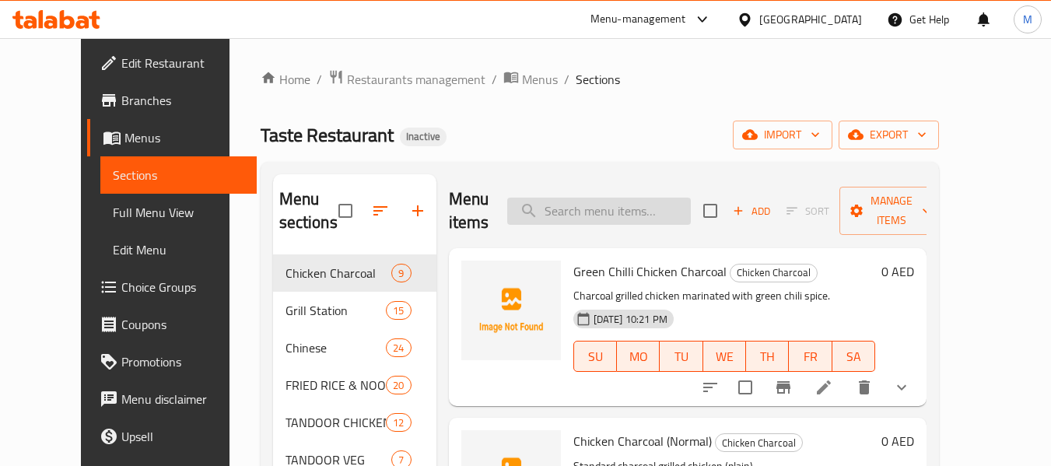
click at [574, 209] on input "search" at bounding box center [599, 211] width 184 height 27
paste input "Fluffy grains of rice stir-fried with golden scrambled eggs, and savory seasoni…"
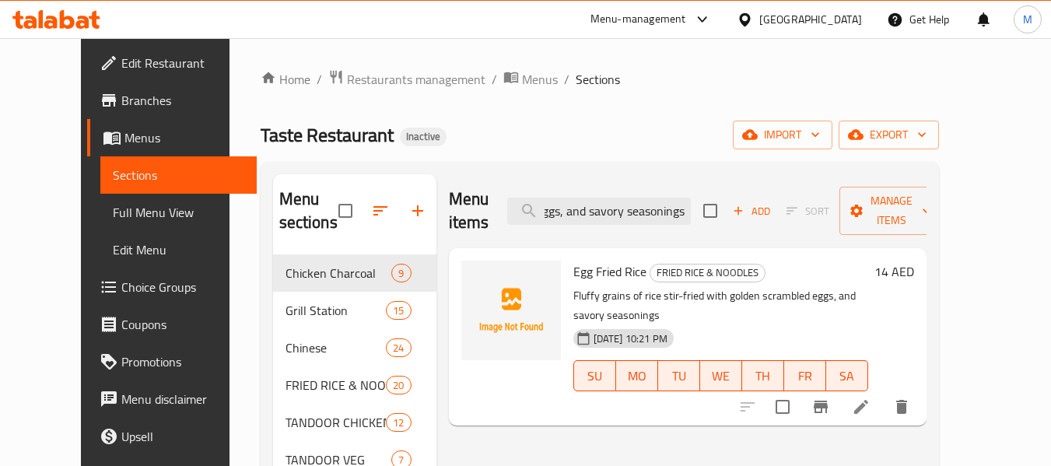
type input "Fluffy grains of rice stir-fried with golden scrambled eggs, and savory seasoni…"
click at [869, 400] on icon at bounding box center [862, 407] width 14 height 14
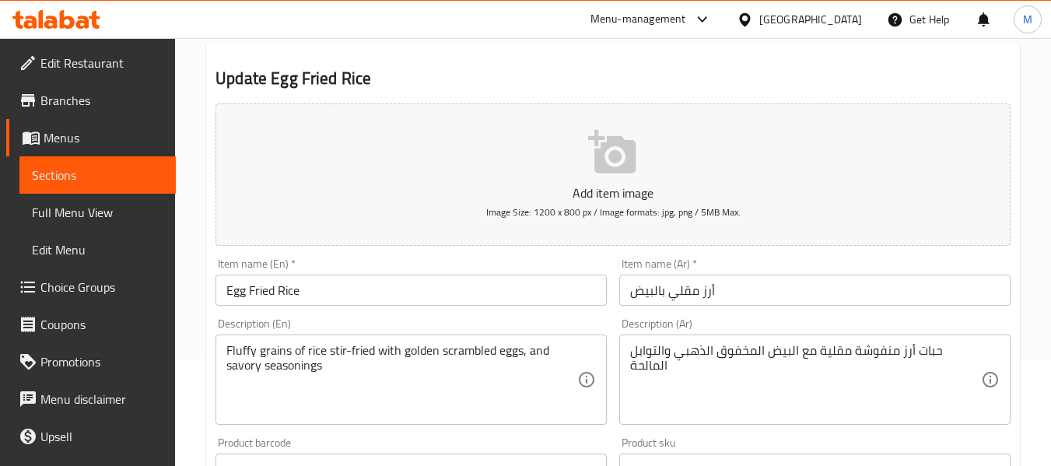
scroll to position [208, 0]
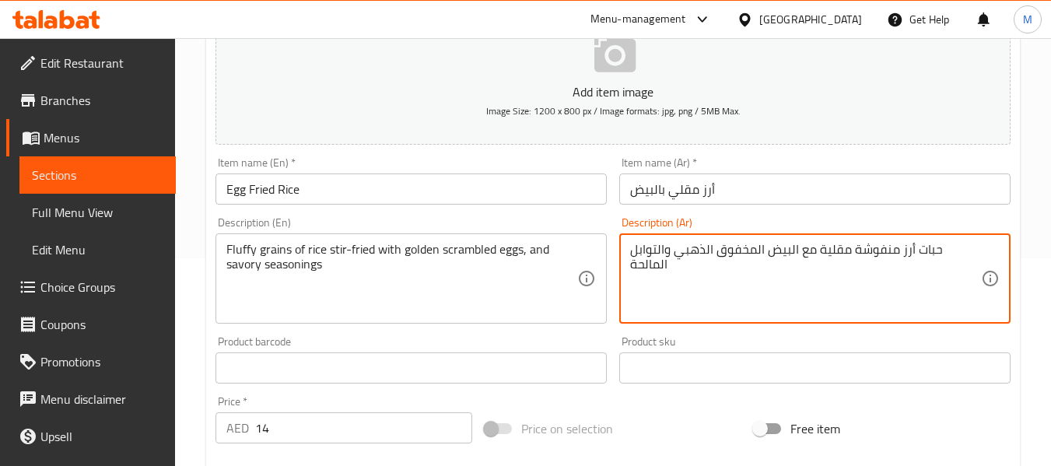
click at [904, 247] on textarea "حبات أرز منفوشة مقلية مع البيض المخفوق الذهبي والتوابل المالحة" at bounding box center [805, 279] width 351 height 74
click at [904, 259] on textarea "حبات أرز منفوشة مقلية مع البيض المخفوق الذهبي والتوابل المالحة" at bounding box center [805, 279] width 351 height 74
click at [907, 248] on textarea "حبات أرز منفوشة مقلية مع البيض المخفوق الذهبي والتوابل المالحة" at bounding box center [805, 279] width 351 height 74
type textarea "حبات أرز مفلفل مقلية مع البيض المخفوق الذهبي والتوابل المالحة"
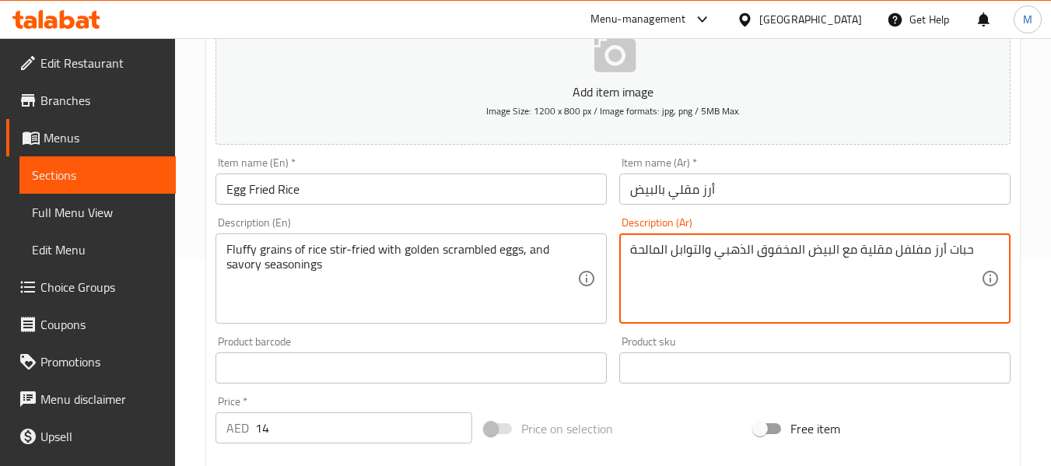
click at [842, 344] on div "Product sku Product sku" at bounding box center [815, 359] width 391 height 47
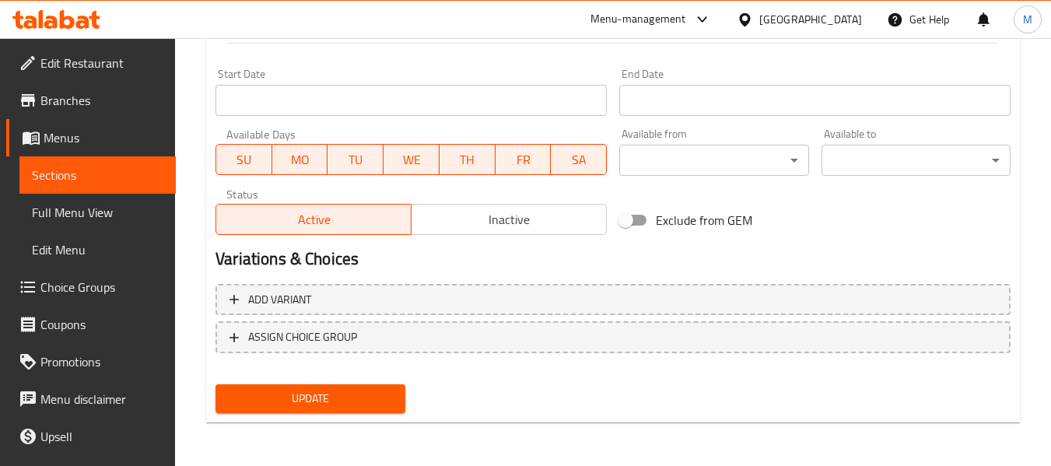
click at [366, 404] on span "Update" at bounding box center [310, 398] width 164 height 19
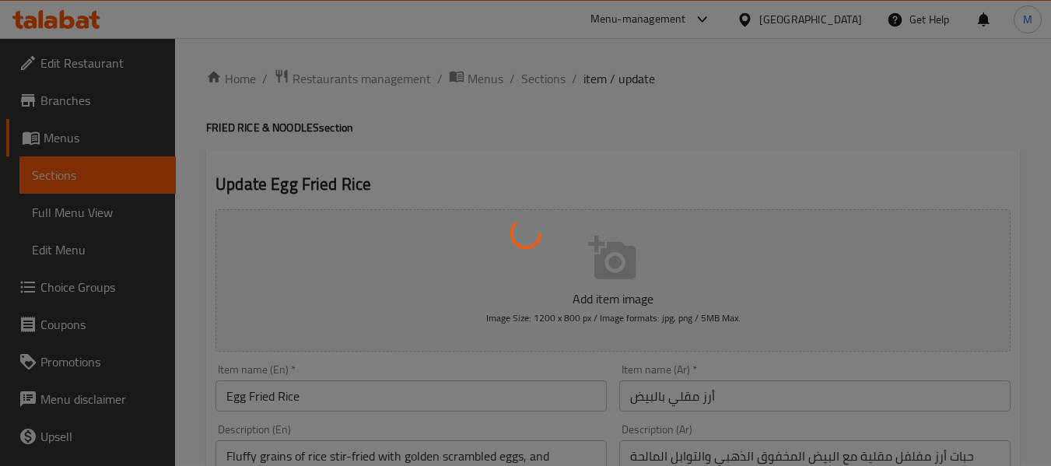
scroll to position [0, 0]
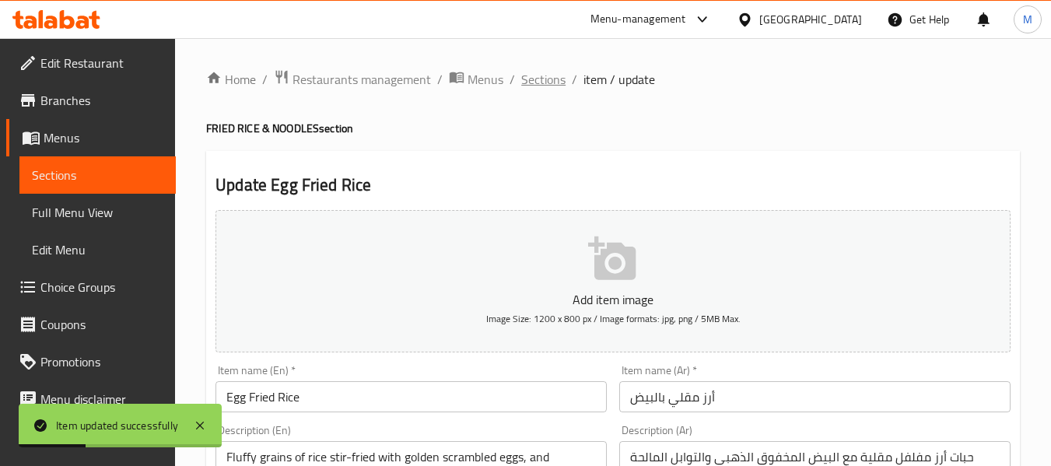
click at [528, 77] on span "Sections" at bounding box center [543, 79] width 44 height 19
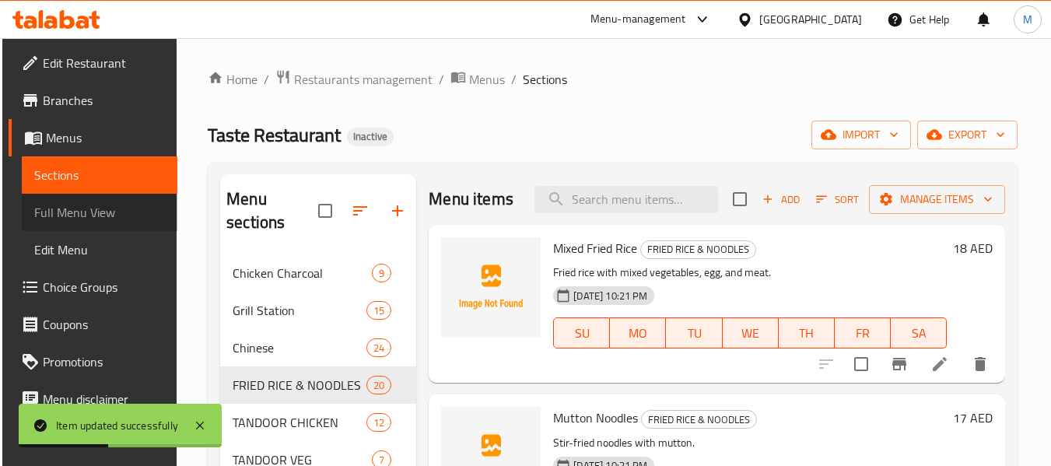
click at [98, 211] on span "Full Menu View" at bounding box center [100, 212] width 132 height 19
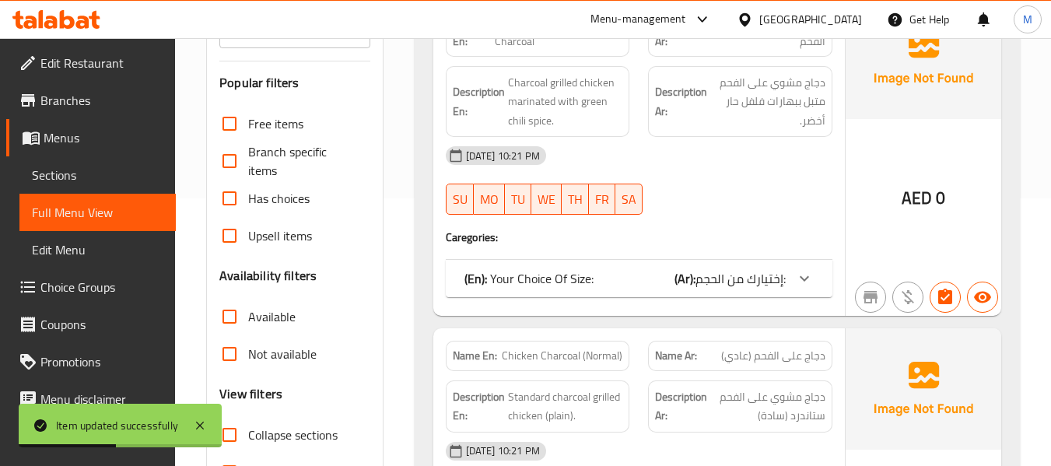
scroll to position [529, 0]
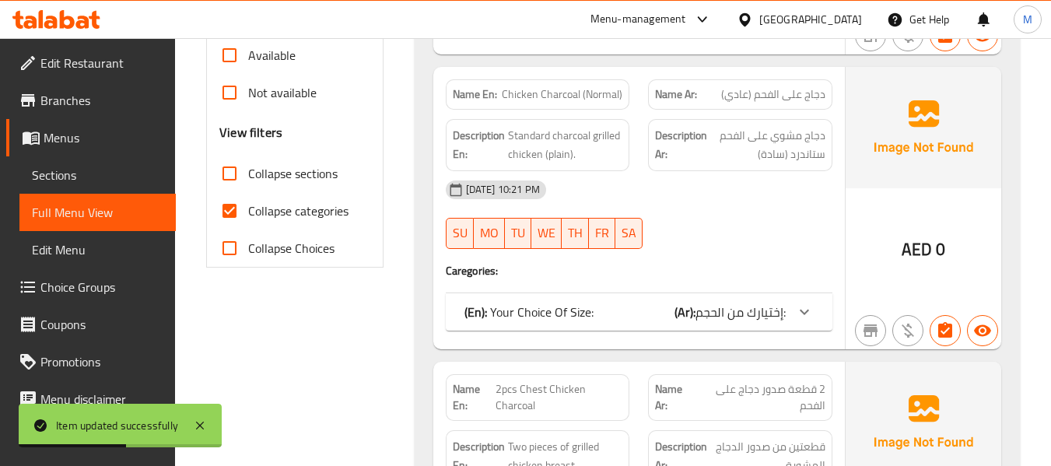
click at [257, 217] on span "Collapse categories" at bounding box center [298, 211] width 100 height 19
click at [248, 217] on input "Collapse categories" at bounding box center [229, 210] width 37 height 37
checkbox input "false"
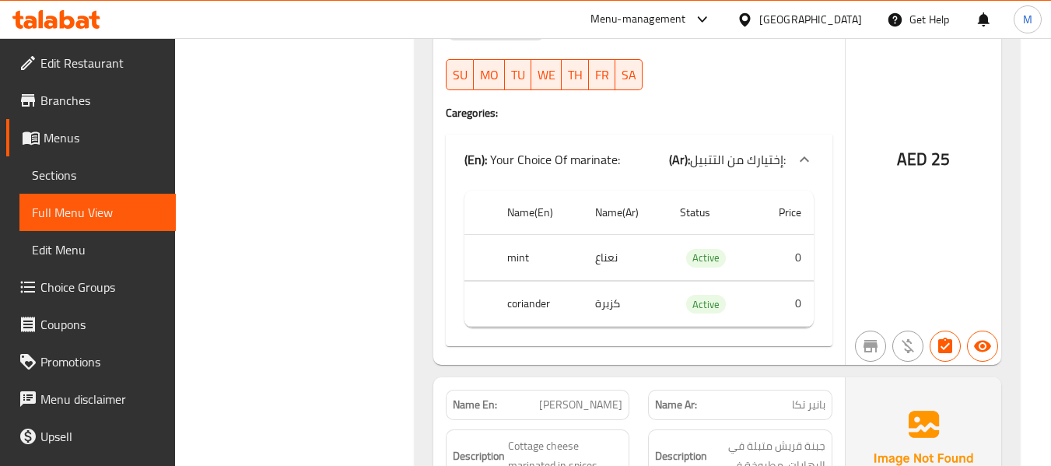
scroll to position [21479, 0]
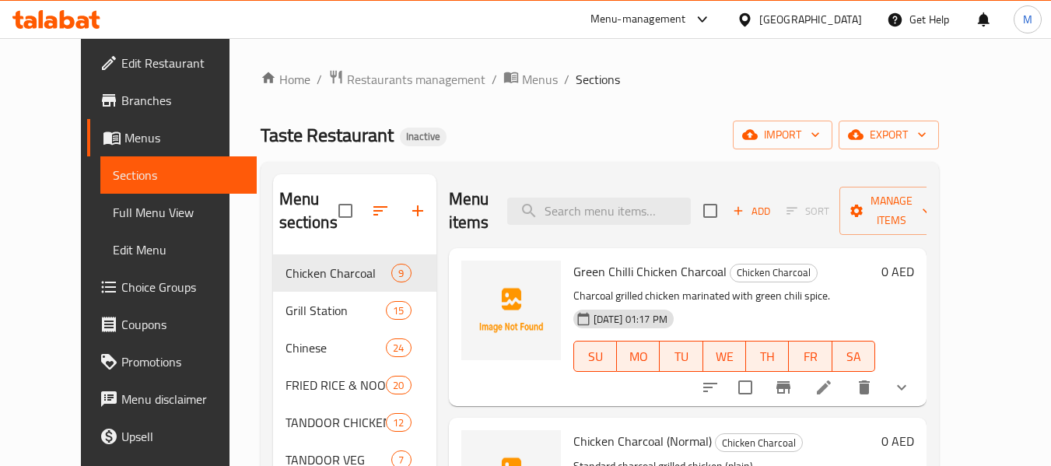
scroll to position [104, 0]
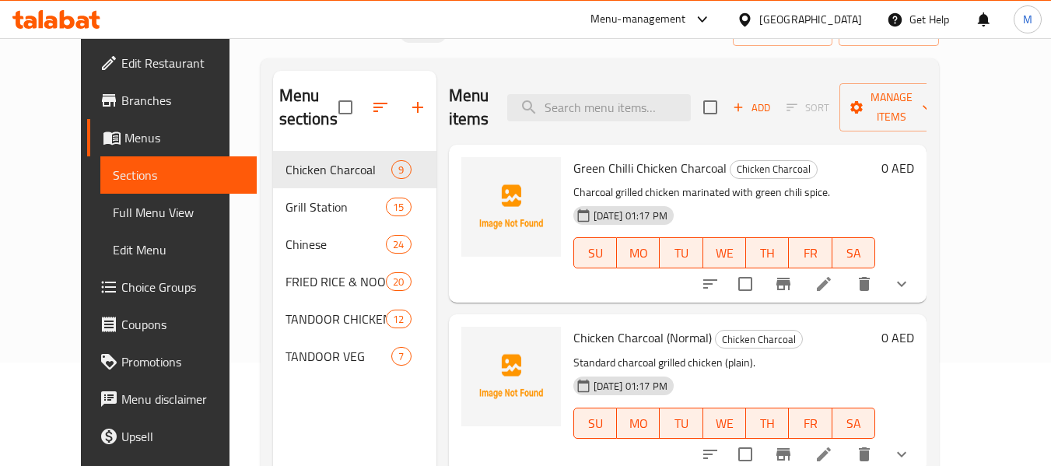
click at [121, 65] on span "Edit Restaurant" at bounding box center [182, 63] width 123 height 19
